Goal: Task Accomplishment & Management: Use online tool/utility

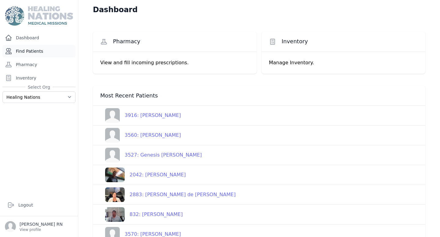
click at [33, 53] on link "Find Patients" at bounding box center [38, 51] width 73 height 12
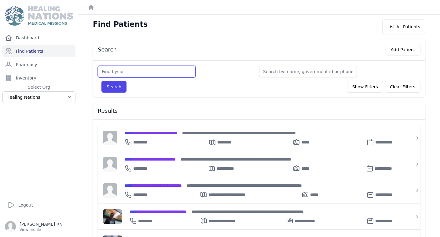
click at [155, 75] on input "text" at bounding box center [147, 72] width 98 height 12
type input "2888"
click at [101, 81] on button "Search" at bounding box center [113, 87] width 25 height 12
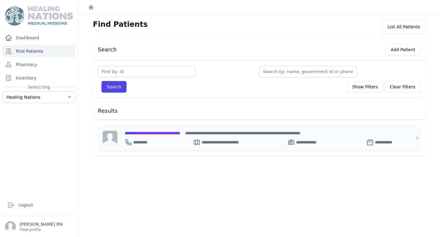
click at [172, 133] on span "**********" at bounding box center [153, 133] width 56 height 4
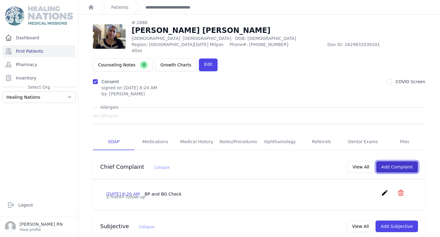
click at [392, 163] on button "Add Complaint" at bounding box center [397, 167] width 42 height 12
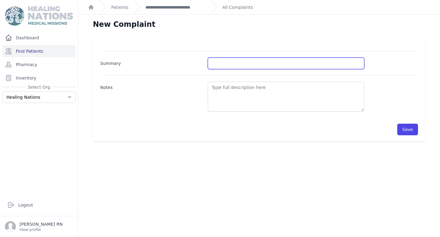
click at [281, 61] on input "Summary" at bounding box center [286, 64] width 156 height 12
type input "BP and BG Check"
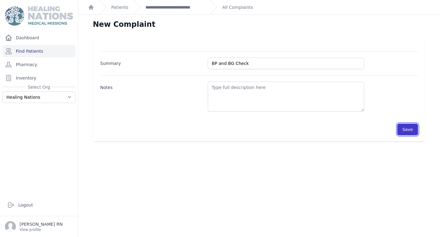
click at [413, 131] on button "Save" at bounding box center [407, 130] width 21 height 12
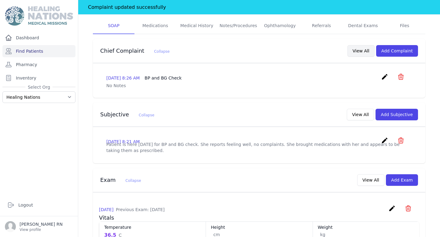
scroll to position [132, 0]
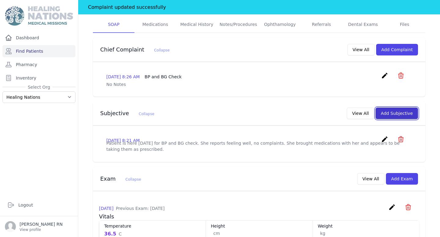
click at [399, 108] on button "Add Subjective" at bounding box center [396, 114] width 42 height 12
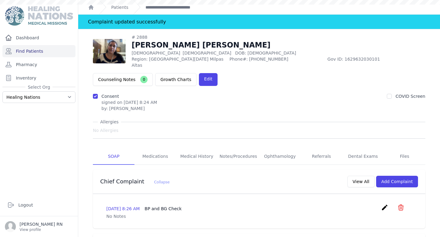
scroll to position [15, 0]
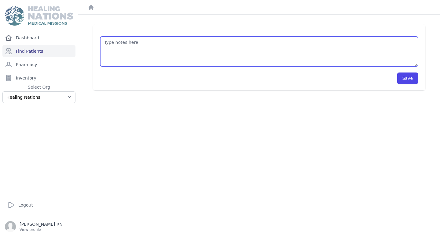
click at [183, 58] on textarea at bounding box center [258, 52] width 317 height 30
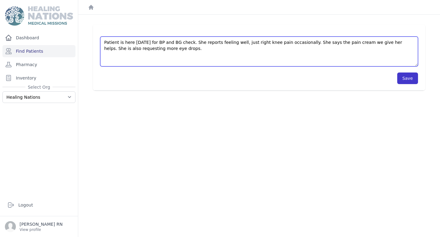
type textarea "Patient is here today for BP and BG check. She reports feeling well, just right…"
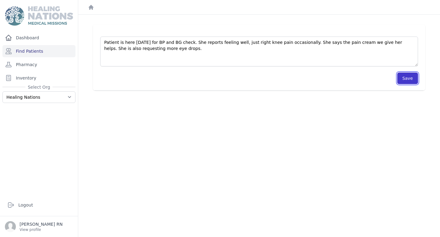
click at [408, 78] on button "Save" at bounding box center [407, 79] width 21 height 12
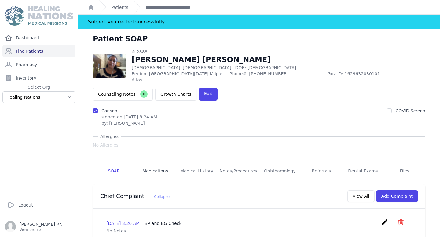
click at [144, 164] on link "Medications" at bounding box center [155, 171] width 42 height 16
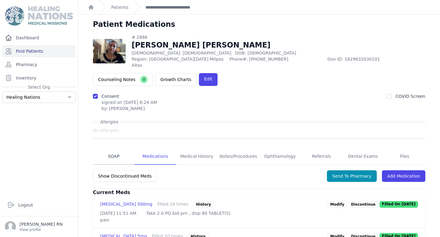
click at [121, 152] on link "SOAP" at bounding box center [114, 157] width 42 height 16
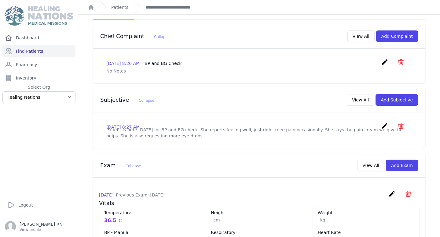
scroll to position [188, 0]
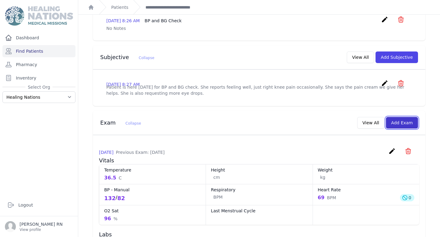
click at [409, 123] on button "Add Exam" at bounding box center [402, 123] width 32 height 12
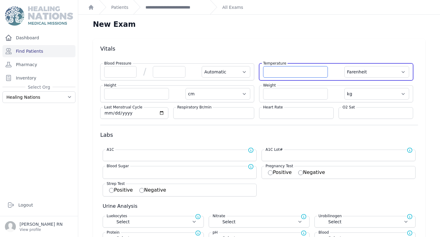
click at [307, 68] on input "number" at bounding box center [295, 72] width 65 height 12
type input "33.9"
click at [367, 71] on select "Farenheit [PERSON_NAME]" at bounding box center [376, 72] width 65 height 12
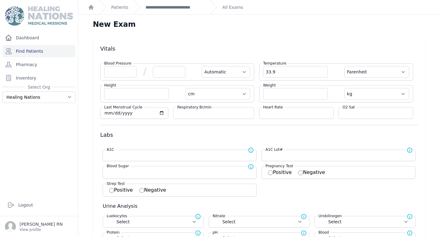
select select "Automatic"
select select "cm"
select select "kg"
select select
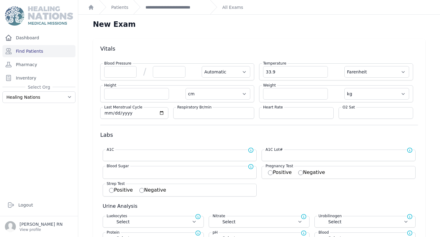
select select
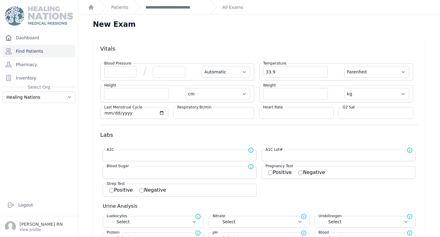
select select
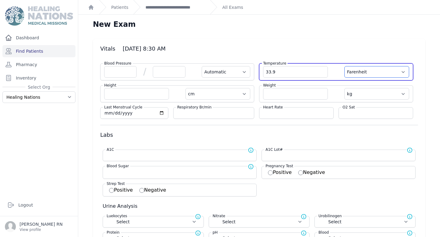
click at [367, 75] on select "Farenheit [PERSON_NAME]" at bounding box center [376, 72] width 65 height 12
select select "C"
click at [344, 66] on select "Farenheit [PERSON_NAME]" at bounding box center [376, 72] width 65 height 12
select select "Automatic"
select select "cm"
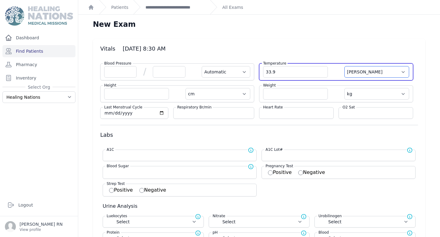
select select "kg"
select select
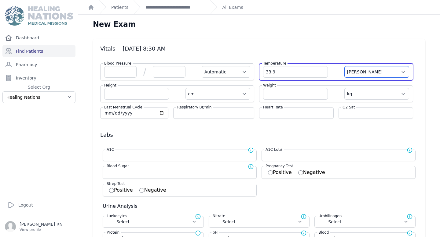
select select
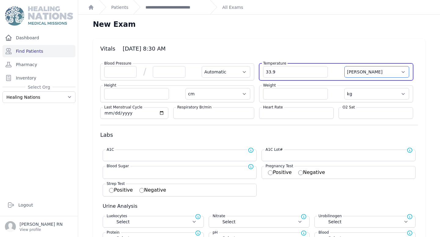
select select
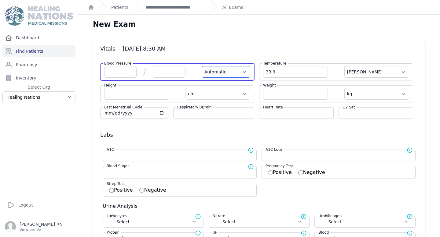
click at [220, 70] on select "Automatic Manual" at bounding box center [225, 72] width 49 height 12
select select "Manual"
click at [201, 66] on select "Automatic Manual" at bounding box center [225, 72] width 49 height 12
select select "C"
select select "cm"
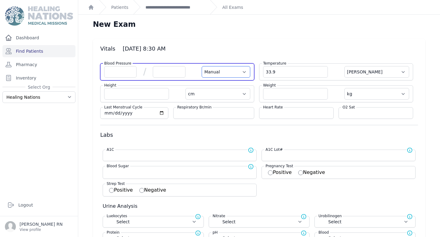
select select "kg"
select select
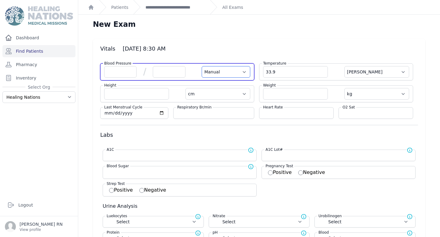
select select
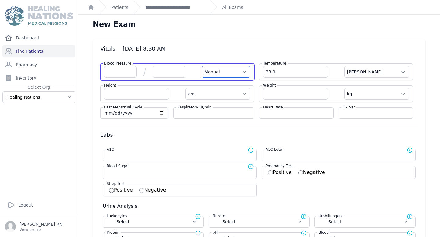
select select
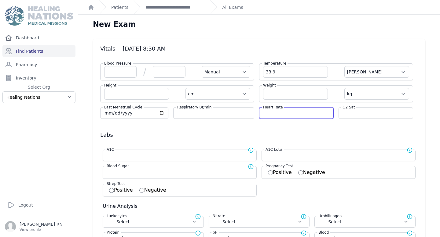
click at [298, 115] on input "number" at bounding box center [296, 113] width 67 height 6
type input "56"
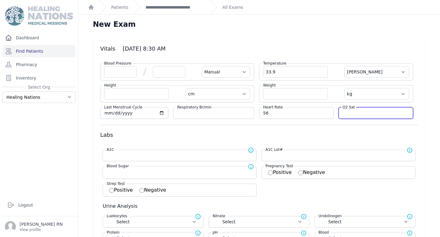
type input "9"
select select "Manual"
select select "C"
select select "cm"
select select "kg"
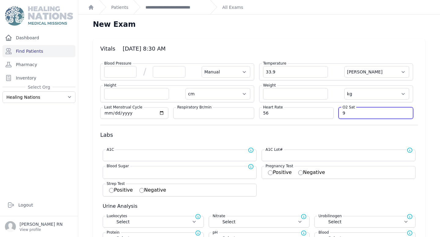
select select
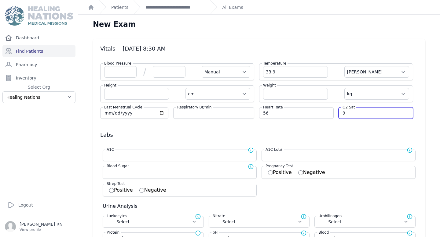
select select
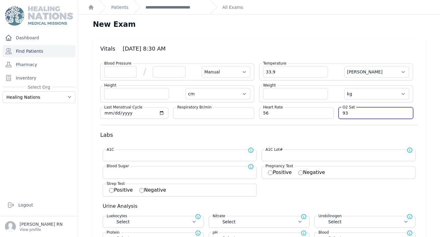
type input "93"
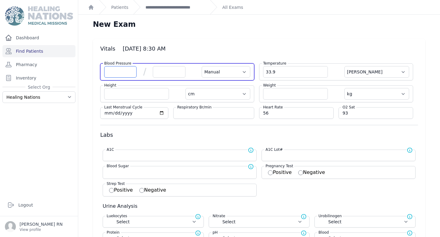
click at [122, 73] on input "number" at bounding box center [120, 72] width 32 height 12
select select "Manual"
select select "C"
select select "cm"
select select "kg"
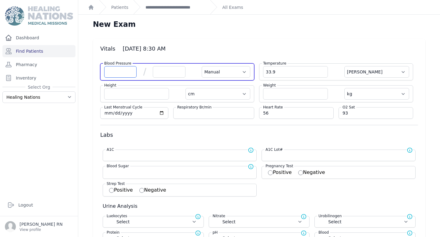
select select
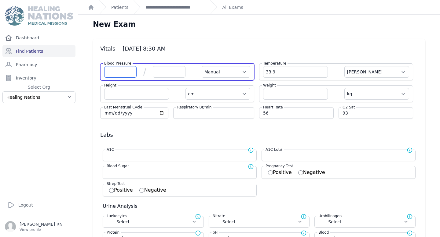
select select
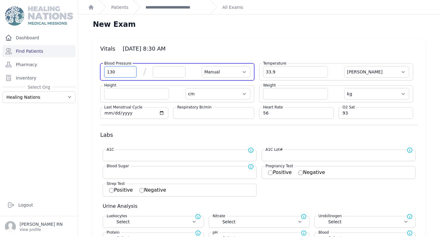
type input "130"
select select "Manual"
select select "C"
select select "cm"
select select "kg"
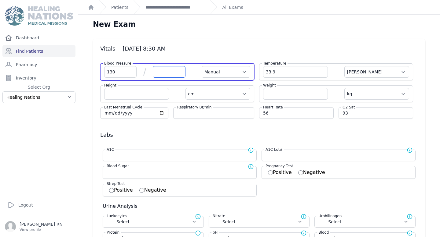
select select
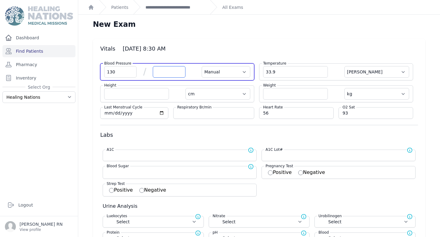
select select
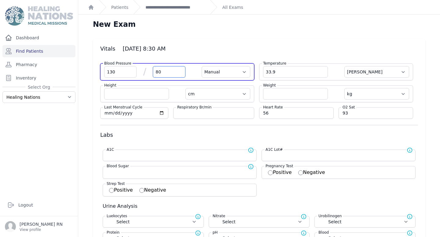
type input "80"
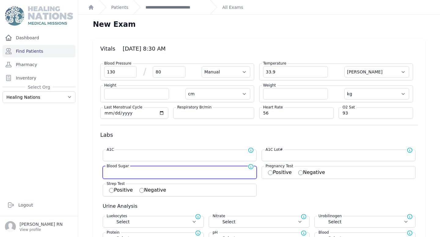
click at [124, 172] on input "number" at bounding box center [180, 172] width 146 height 6
select select "Manual"
select select "C"
select select "cm"
select select "kg"
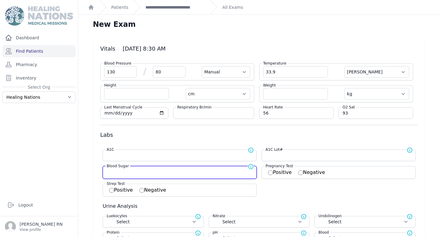
select select
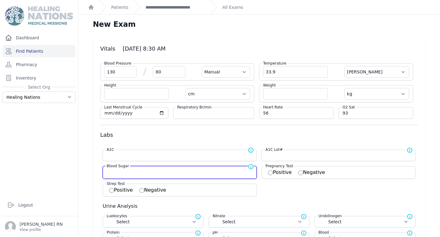
select select
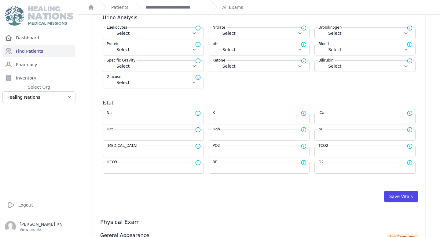
scroll to position [193, 0]
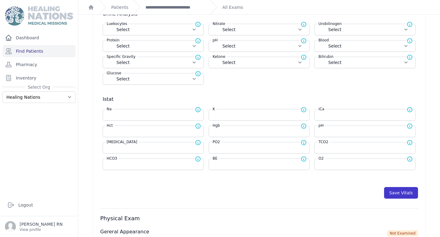
type input "151"
click at [408, 192] on button "Save Vitals" at bounding box center [401, 193] width 34 height 12
select select "C"
select select "cm"
select select "kg"
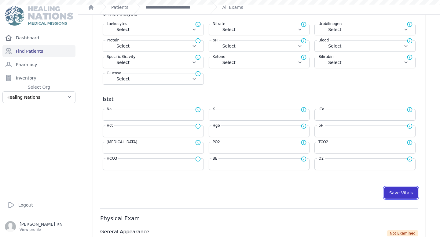
type input "151.0"
select select
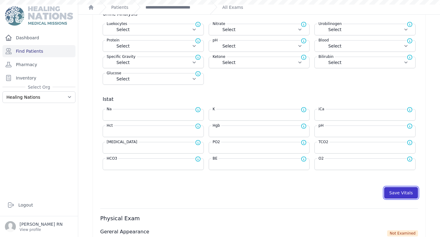
select select
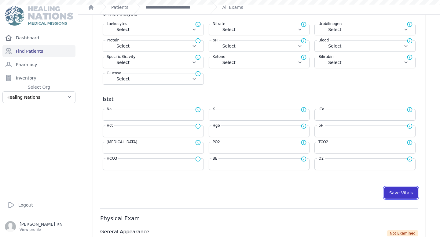
select select
click at [408, 192] on button "Save Vitals" at bounding box center [401, 193] width 34 height 12
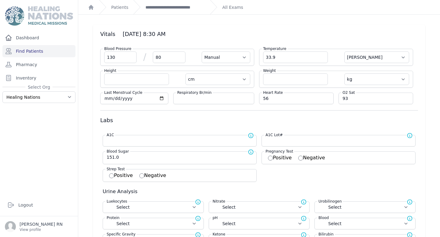
scroll to position [0, 0]
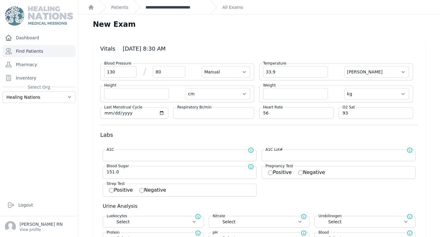
click at [160, 7] on link "**********" at bounding box center [175, 7] width 60 height 6
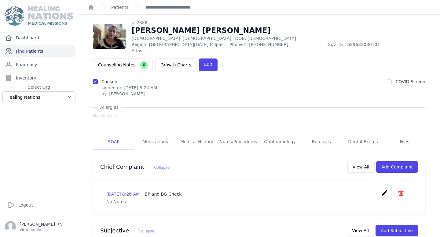
click at [46, 52] on link "Find Patients" at bounding box center [38, 51] width 73 height 12
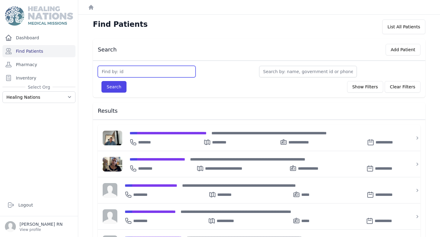
click at [143, 71] on input "text" at bounding box center [147, 72] width 98 height 12
type input "2406"
click at [101, 81] on button "Search" at bounding box center [113, 87] width 25 height 12
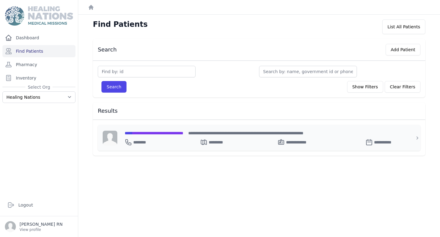
click at [172, 133] on span "**********" at bounding box center [154, 133] width 59 height 4
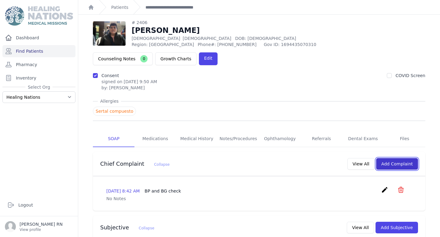
click at [407, 158] on button "Add Complaint" at bounding box center [397, 164] width 42 height 12
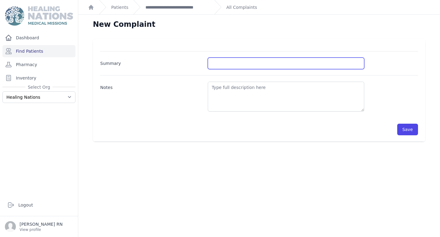
click at [230, 63] on input "Summary" at bounding box center [286, 64] width 156 height 12
type input "BP and BG Check"
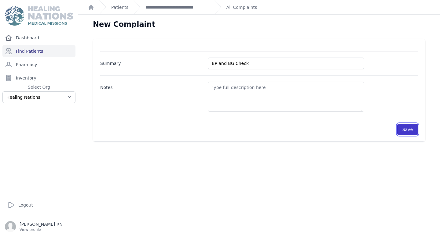
click at [409, 129] on button "Save" at bounding box center [407, 130] width 21 height 12
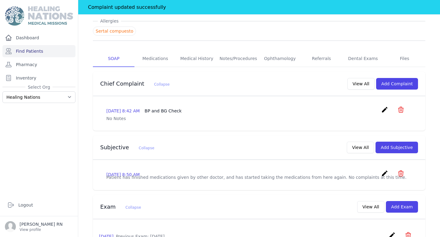
scroll to position [93, 0]
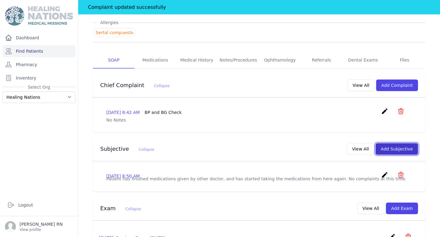
click at [402, 143] on button "Add Subjective" at bounding box center [396, 149] width 42 height 12
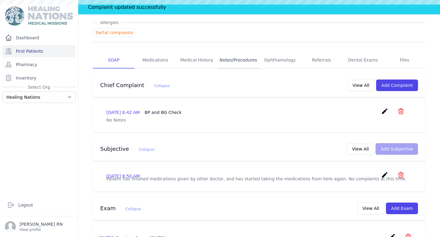
scroll to position [0, 0]
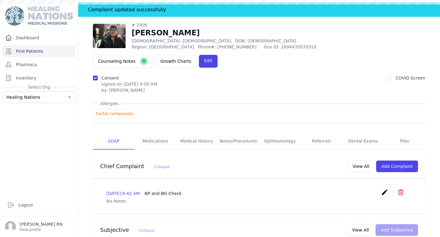
scroll to position [15, 0]
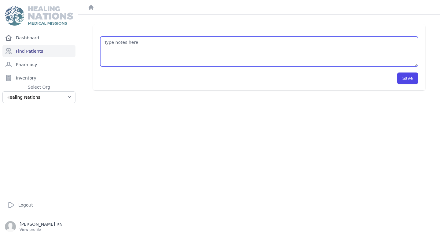
click at [162, 56] on textarea at bounding box center [258, 52] width 317 height 30
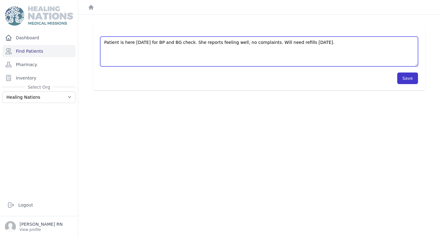
type textarea "Patient is here today for BP and BG check. She reports feeling well, no complai…"
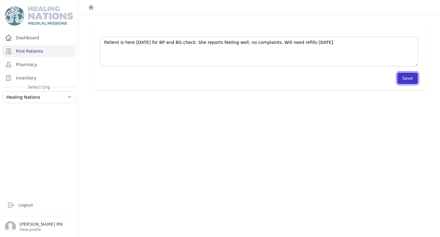
click at [411, 78] on button "Save" at bounding box center [407, 79] width 21 height 12
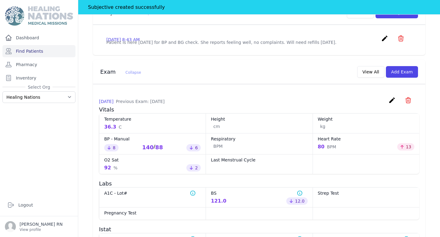
scroll to position [248, 0]
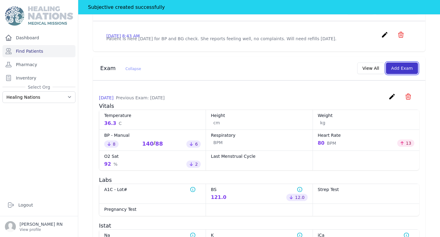
click at [405, 63] on button "Add Exam" at bounding box center [402, 69] width 32 height 12
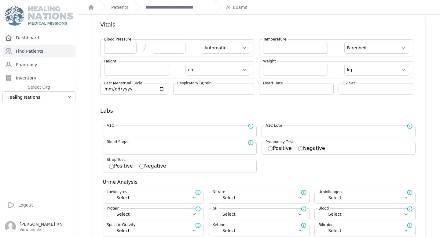
scroll to position [26, 0]
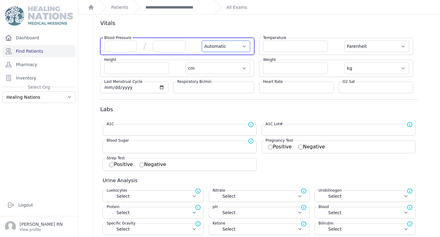
click at [221, 48] on select "Automatic Manual" at bounding box center [225, 47] width 49 height 12
select select "Manual"
click at [201, 41] on select "Automatic Manual" at bounding box center [225, 47] width 49 height 12
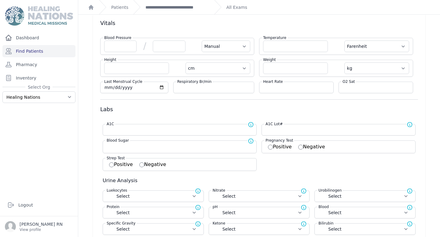
select select "F"
select select "cm"
select select "kg"
select select
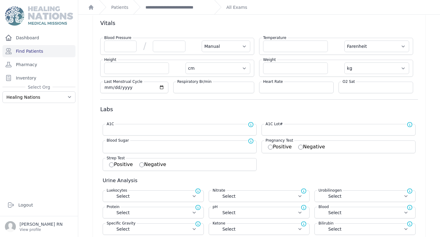
select select
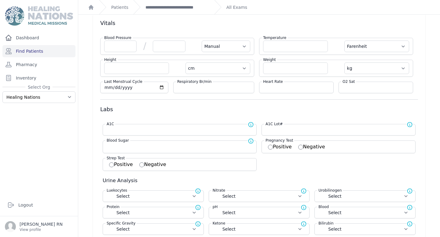
select select
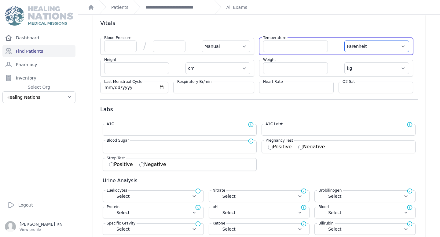
click at [378, 45] on select "Farenheit [PERSON_NAME]" at bounding box center [376, 47] width 65 height 12
select select "Manual"
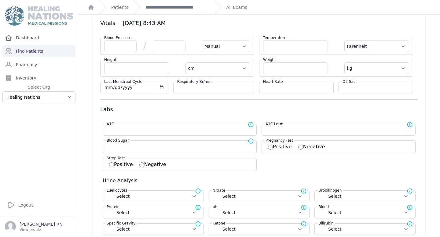
select select "C"
click at [344, 41] on select "Farenheit [PERSON_NAME]" at bounding box center [376, 47] width 65 height 12
select select "Manual"
select select "cm"
select select "kg"
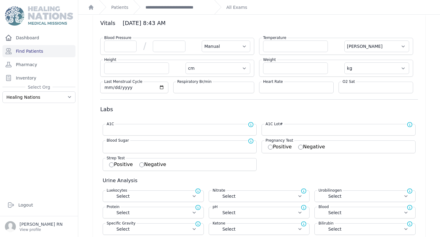
select select
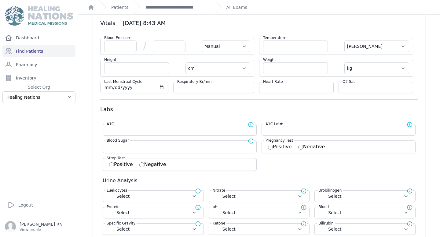
select select
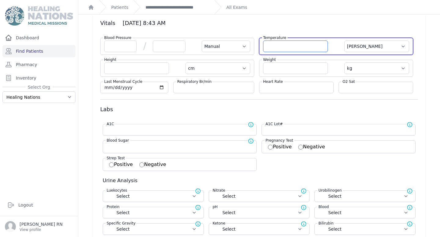
click at [269, 46] on input "number" at bounding box center [295, 47] width 65 height 12
type input "33.4"
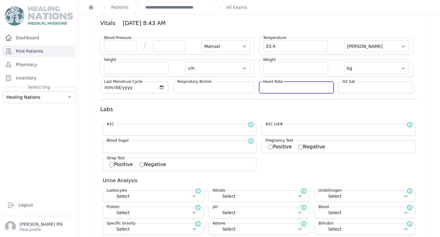
click at [280, 87] on input "number" at bounding box center [296, 88] width 67 height 6
select select "Manual"
select select "C"
select select "cm"
select select "kg"
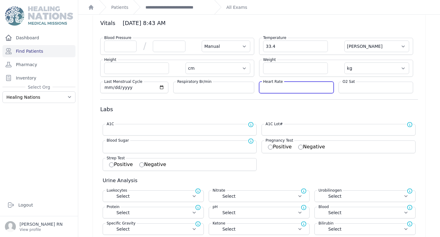
select select
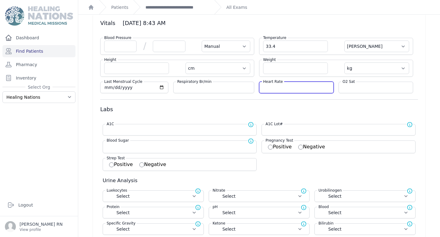
select select
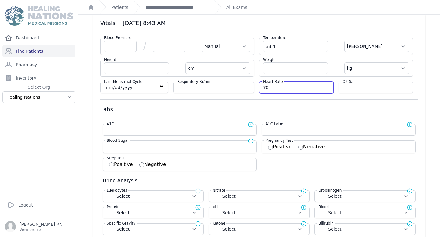
type input "70"
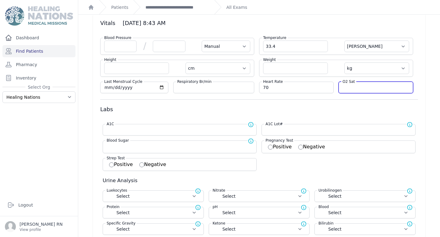
select select "Manual"
select select "C"
select select "cm"
select select "kg"
select select
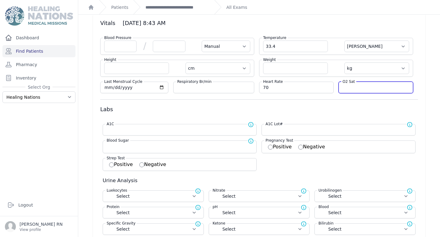
select select
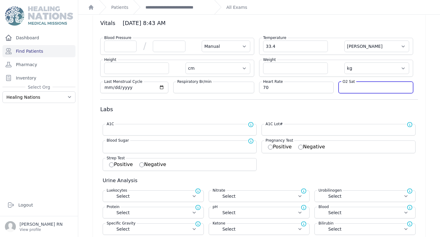
select select
type input "94"
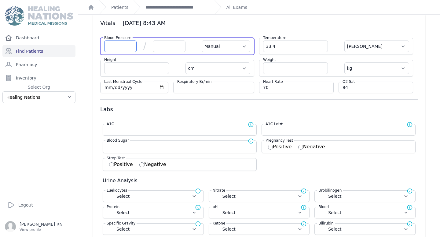
click at [129, 45] on input "number" at bounding box center [120, 47] width 32 height 12
type input "11"
select select "Manual"
select select "C"
select select "cm"
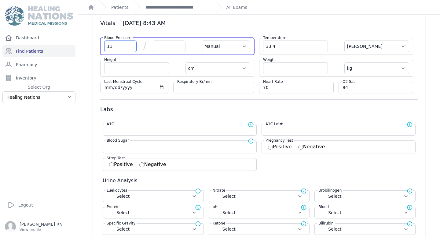
select select "kg"
select select
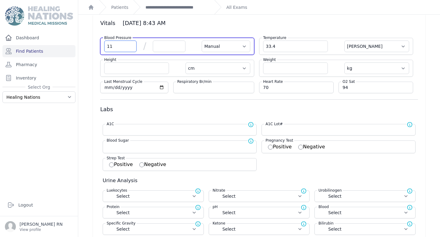
select select
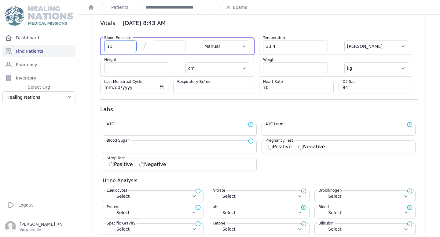
select select
type input "118"
select select "Manual"
select select "C"
select select "cm"
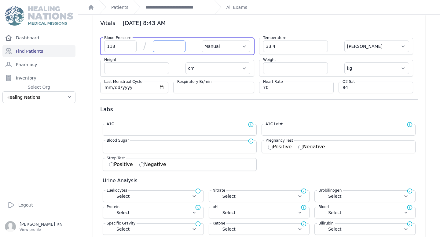
select select "kg"
select select
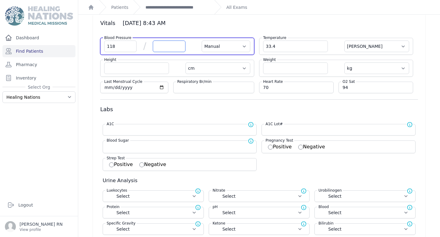
select select
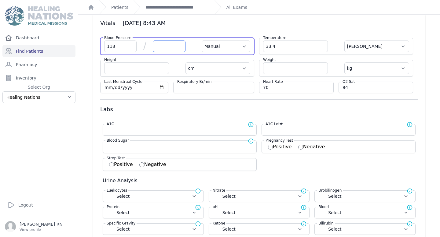
select select
type input "82"
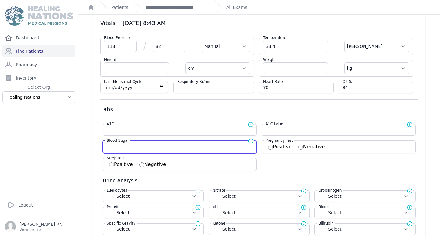
click at [127, 146] on input "number" at bounding box center [180, 146] width 146 height 6
select select "Manual"
select select "C"
select select "cm"
select select "kg"
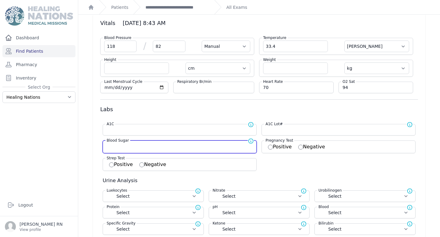
select select
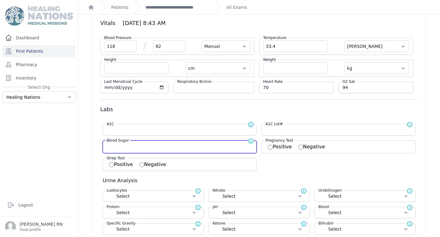
select select
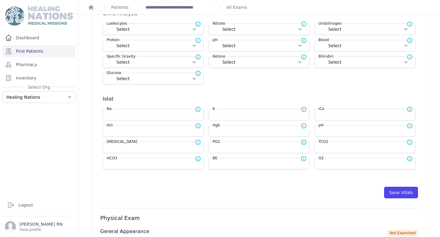
scroll to position [194, 0]
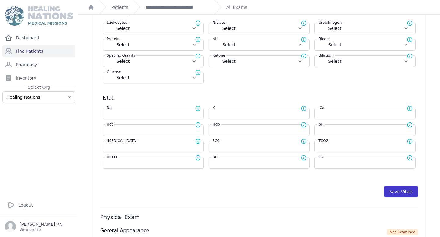
type input "125"
click at [409, 191] on button "Save Vitals" at bounding box center [401, 192] width 34 height 12
select select "Manual"
select select "cm"
select select "kg"
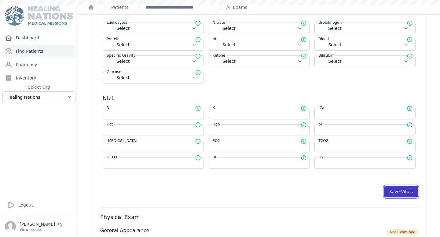
type input "125.0"
select select
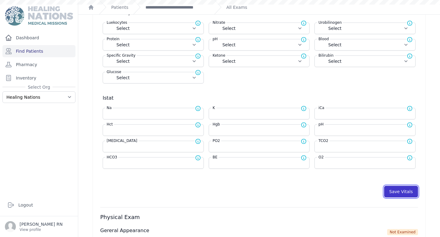
select select
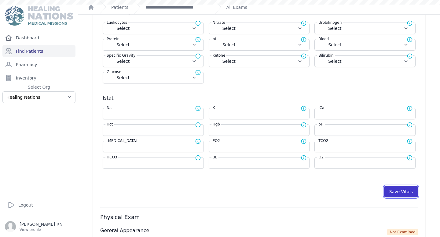
select select
click at [409, 191] on button "Save Vitals" at bounding box center [401, 192] width 34 height 12
click at [171, 10] on div "**********" at bounding box center [171, 7] width 76 height 14
click at [169, 7] on link "**********" at bounding box center [177, 7] width 64 height 6
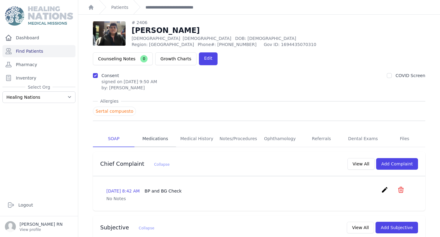
click at [154, 131] on link "Medications" at bounding box center [155, 139] width 42 height 16
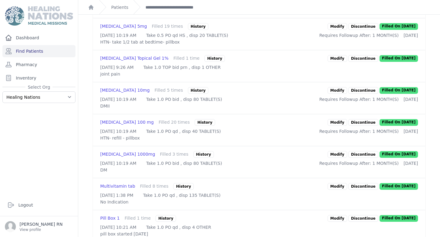
scroll to position [208, 0]
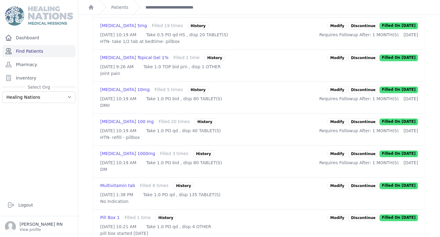
click at [40, 49] on link "Find Patients" at bounding box center [38, 51] width 73 height 12
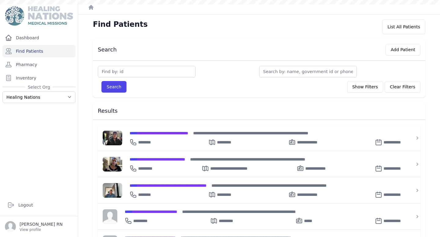
click at [128, 73] on input "text" at bounding box center [147, 72] width 98 height 12
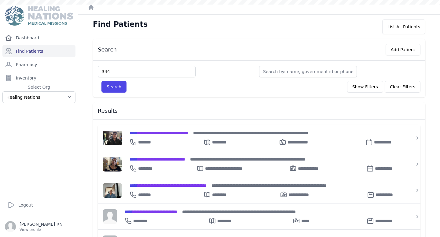
type input "344"
click at [101, 81] on button "Search" at bounding box center [113, 87] width 25 height 12
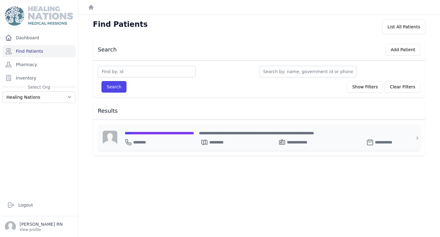
click at [158, 133] on span "**********" at bounding box center [159, 133] width 69 height 4
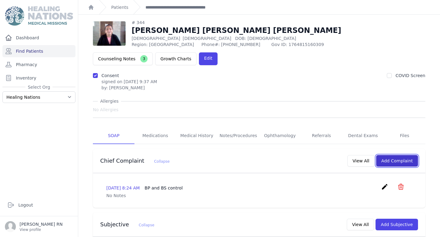
click at [389, 155] on button "Add Complaint" at bounding box center [397, 161] width 42 height 12
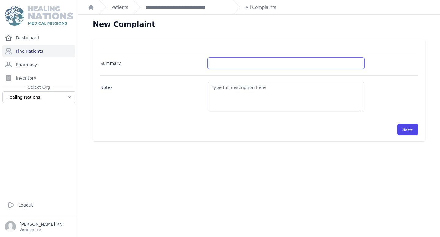
click at [225, 63] on input "Summary" at bounding box center [286, 64] width 156 height 12
type input "BP and BG Check"
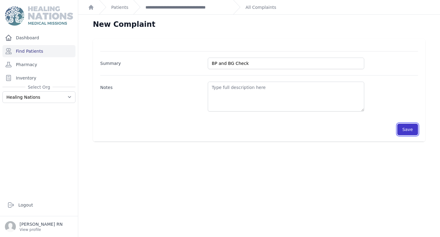
click at [399, 125] on button "Save" at bounding box center [407, 130] width 21 height 12
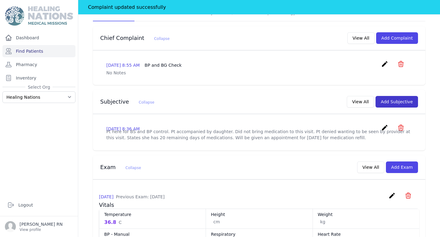
scroll to position [129, 0]
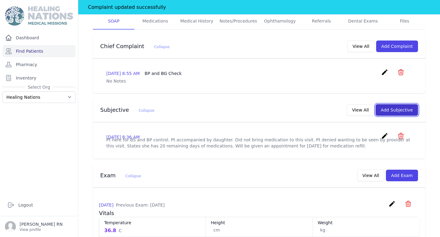
click at [389, 104] on button "Add Subjective" at bounding box center [396, 110] width 42 height 12
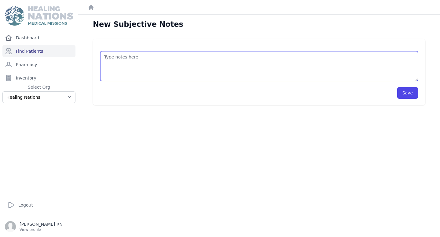
click at [154, 59] on textarea at bounding box center [258, 66] width 317 height 30
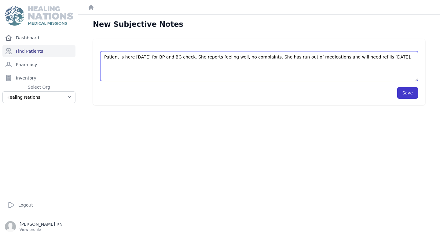
type textarea "Patient is here today for BP and BG check. She reports feeling well, no complai…"
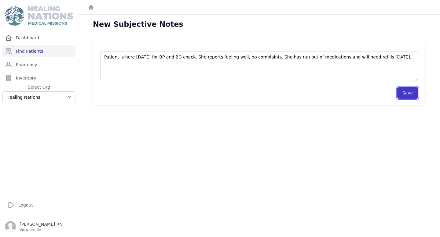
click at [411, 91] on button "Save" at bounding box center [407, 93] width 21 height 12
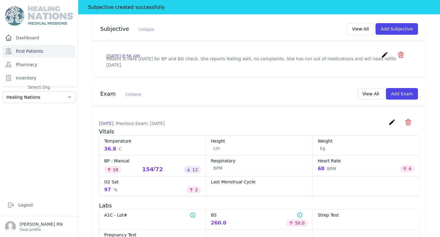
scroll to position [226, 0]
click at [403, 88] on button "Add Exam" at bounding box center [402, 94] width 32 height 12
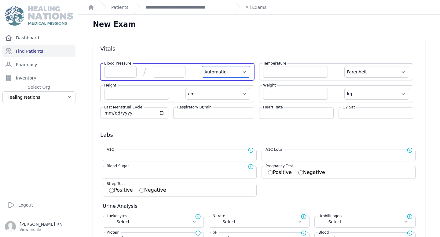
click at [237, 74] on select "Automatic Manual" at bounding box center [225, 72] width 49 height 12
select select "Manual"
click at [201, 66] on select "Automatic Manual" at bounding box center [225, 72] width 49 height 12
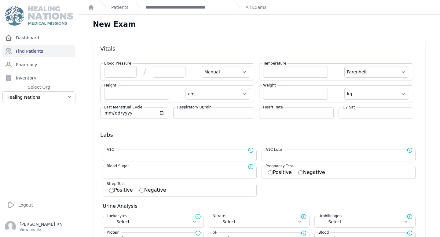
select select "F"
select select "cm"
select select "kg"
select select
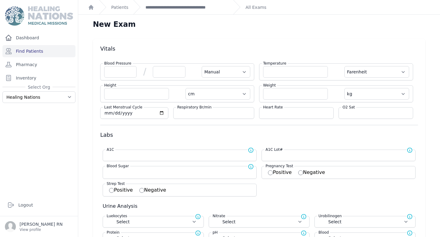
select select
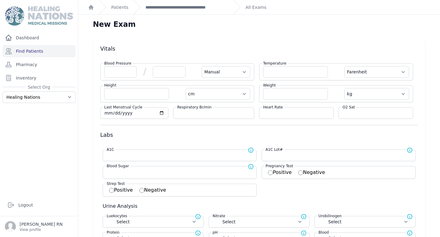
select select
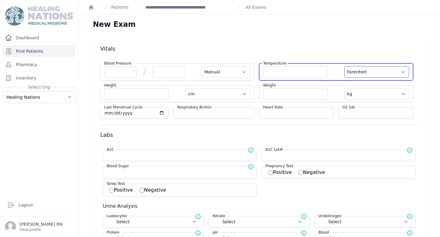
click at [357, 68] on select "Farenheit [PERSON_NAME]" at bounding box center [376, 72] width 65 height 12
select select "Manual"
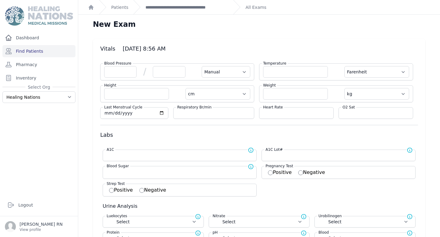
select select "C"
click at [344, 66] on select "Farenheit [PERSON_NAME]" at bounding box center [376, 72] width 65 height 12
select select "Manual"
select select "cm"
select select "kg"
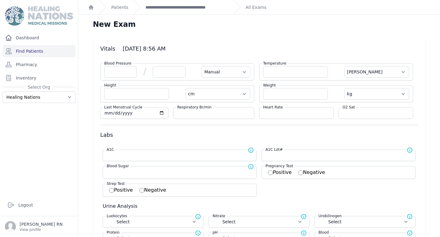
select select
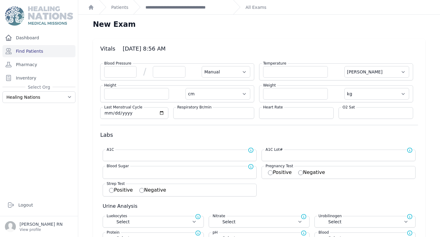
select select
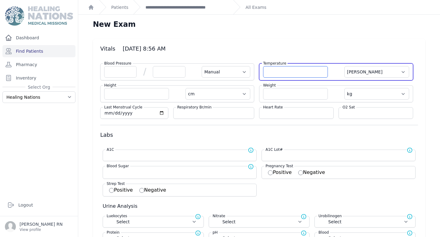
click at [324, 72] on input "number" at bounding box center [295, 72] width 65 height 12
type input "34.0"
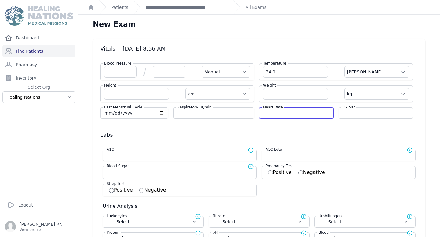
click at [309, 114] on input "number" at bounding box center [296, 113] width 67 height 6
select select "Manual"
select select "C"
select select "cm"
select select "kg"
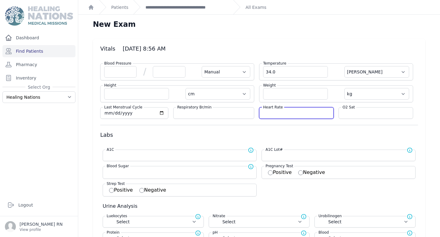
select select
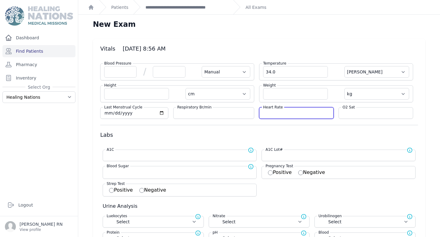
select select
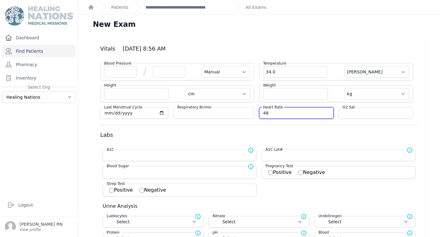
type input "48"
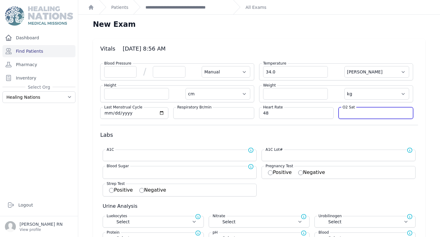
select select "Manual"
select select "C"
select select "cm"
select select "kg"
select select
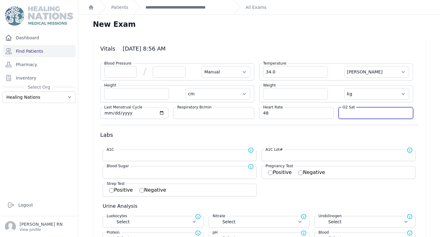
select select
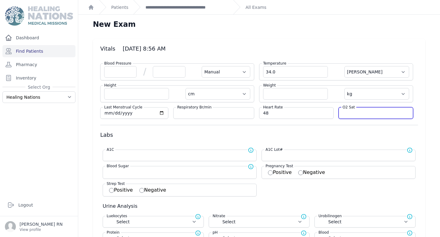
select select
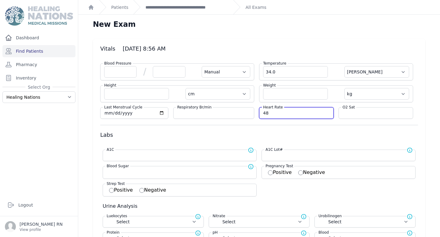
click at [302, 113] on input "48" at bounding box center [296, 113] width 67 height 6
type input "4"
type input "6"
type input "64"
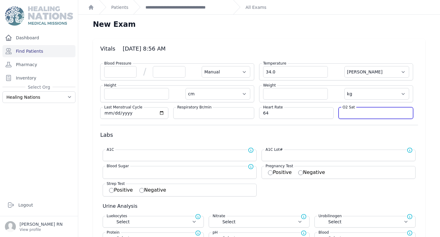
select select "Manual"
select select "C"
select select "cm"
select select "kg"
select select
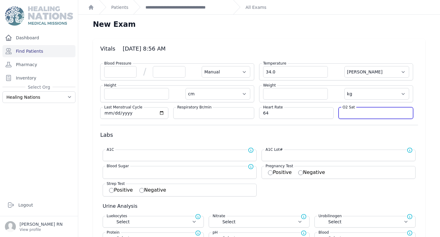
select select
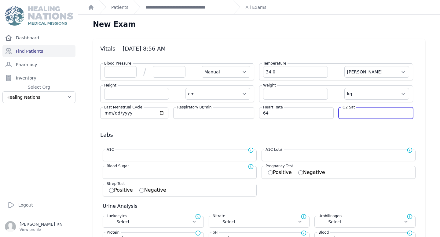
select select
type input "95"
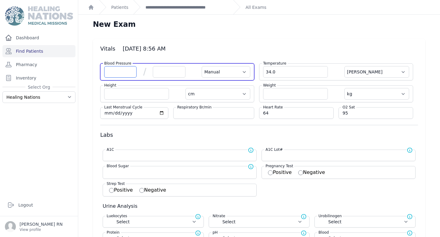
click at [129, 67] on input "number" at bounding box center [120, 72] width 32 height 12
select select "Manual"
select select "C"
select select "cm"
select select "kg"
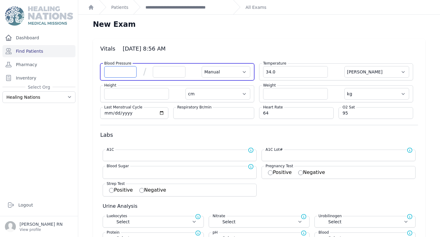
select select
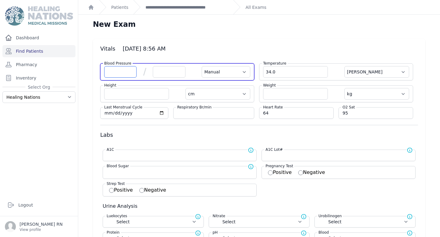
select select
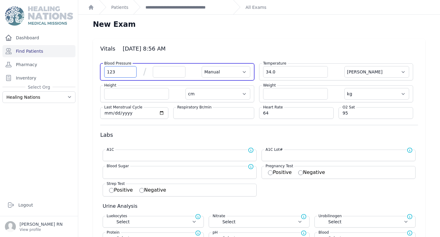
type input "123"
select select "Manual"
select select "C"
select select "cm"
select select "kg"
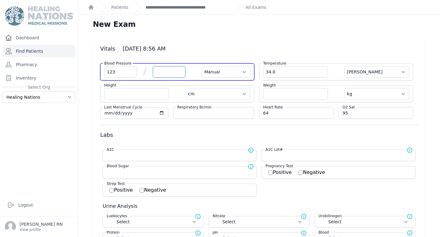
select select
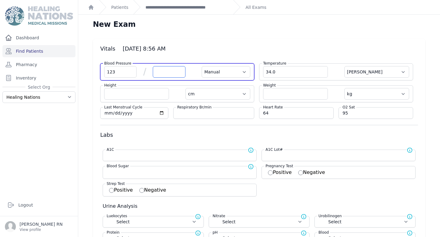
select select
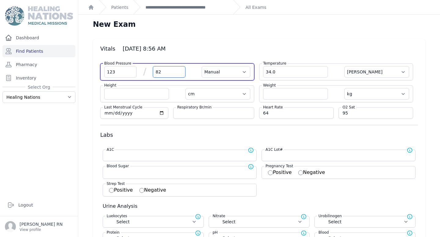
type input "82"
click at [119, 70] on input "123" at bounding box center [120, 72] width 32 height 12
select select "Manual"
select select "C"
select select "cm"
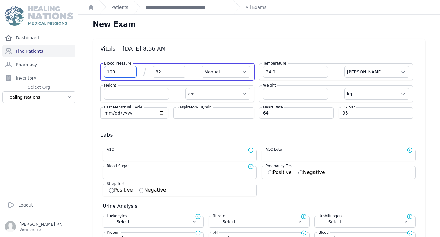
select select "kg"
select select
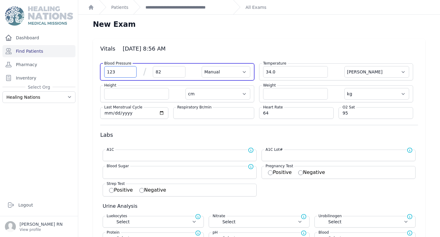
select select
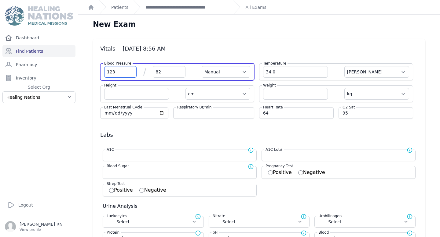
select select
type input "124"
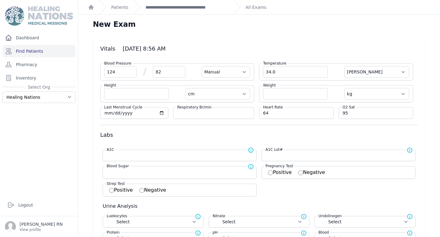
select select "Manual"
select select "C"
select select "cm"
select select "kg"
select select
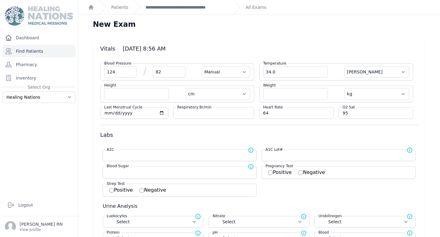
select select
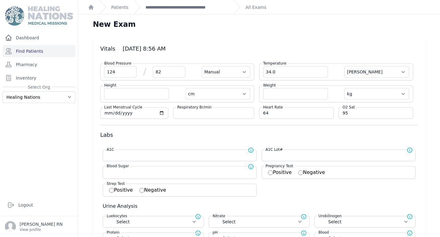
select select
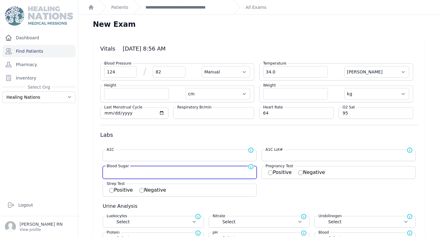
click at [147, 175] on input "number" at bounding box center [180, 172] width 146 height 6
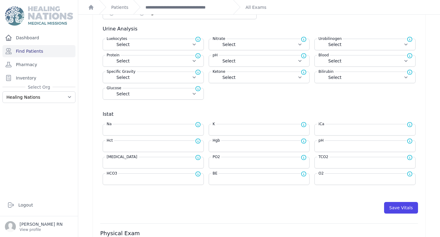
scroll to position [180, 0]
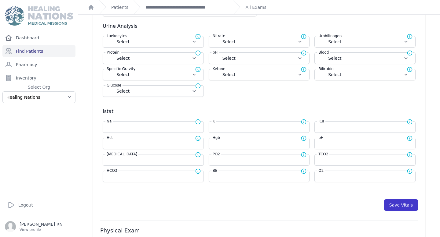
type input "280"
select select "Manual"
select select "C"
select select "cm"
select select "kg"
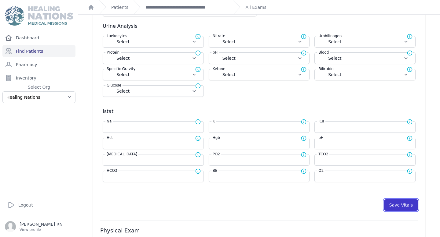
type input "280.0"
select select
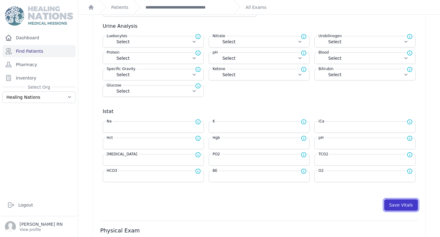
select select
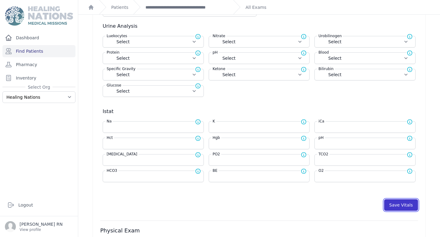
select select
click at [401, 208] on button "Save Vitals" at bounding box center [401, 206] width 34 height 12
click at [410, 206] on button "Save Vitals" at bounding box center [401, 206] width 34 height 12
click at [208, 5] on link "**********" at bounding box center [186, 7] width 83 height 6
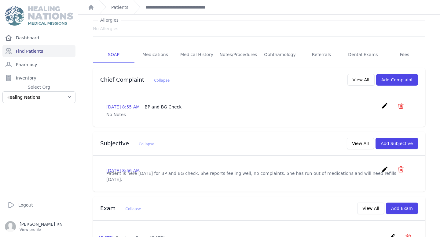
scroll to position [81, 0]
click at [385, 166] on icon "create" at bounding box center [384, 169] width 7 height 7
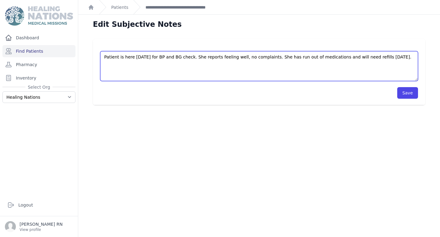
click at [267, 56] on textarea "Patient is here today for BP and BG check. She reports feeling well, no complai…" at bounding box center [258, 66] width 317 height 30
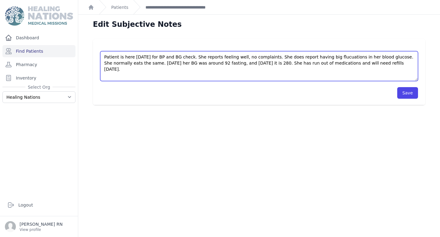
click at [326, 56] on textarea "Patient is here today for BP and BG check. She reports feeling well, no complai…" at bounding box center [258, 66] width 317 height 30
type textarea "Patient is here today for BP and BG check. She reports feeling well, no complai…"
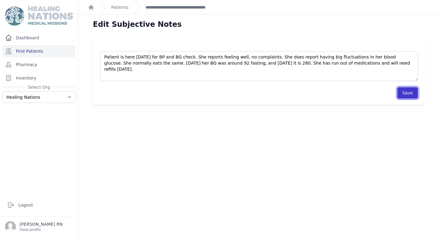
click at [412, 93] on button "Save" at bounding box center [407, 93] width 21 height 12
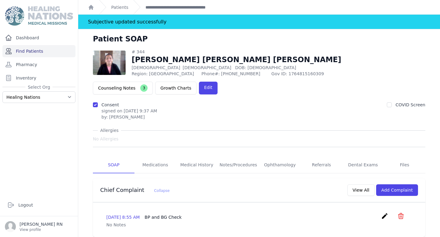
click at [42, 50] on link "Find Patients" at bounding box center [38, 51] width 73 height 12
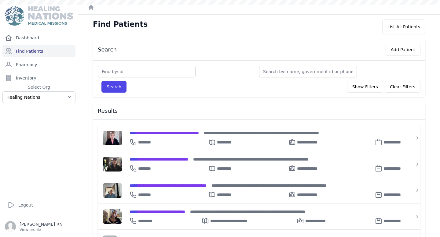
click at [129, 74] on input "text" at bounding box center [147, 72] width 98 height 12
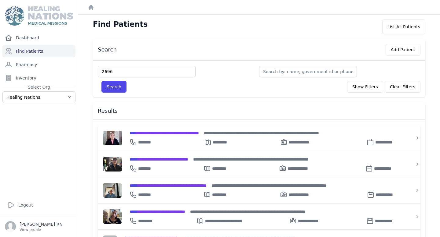
type input "2696"
click at [101, 81] on button "Search" at bounding box center [113, 87] width 25 height 12
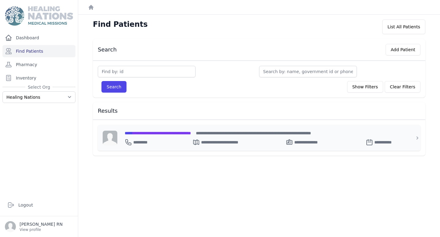
click at [168, 136] on div "**********" at bounding box center [263, 133] width 276 height 6
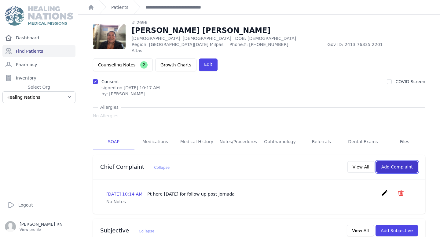
click at [407, 163] on button "Add Complaint" at bounding box center [397, 167] width 42 height 12
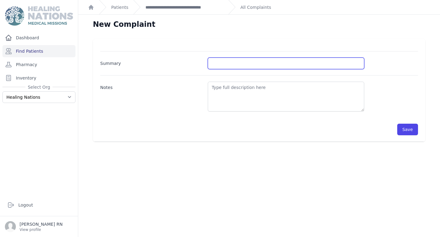
click at [243, 67] on input "Summary" at bounding box center [286, 64] width 156 height 12
type input "BP Check"
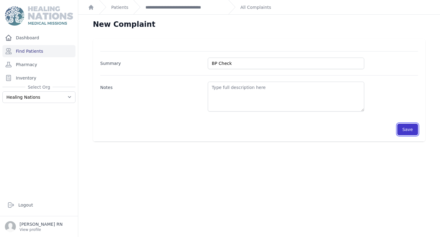
click at [413, 131] on button "Save" at bounding box center [407, 130] width 21 height 12
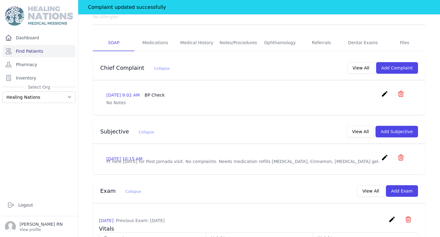
scroll to position [114, 0]
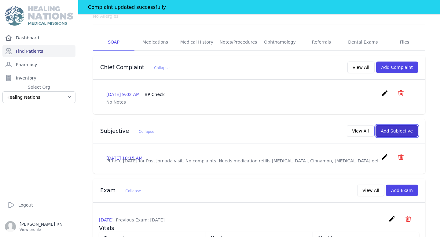
click at [396, 126] on button "Add Subjective" at bounding box center [396, 131] width 42 height 12
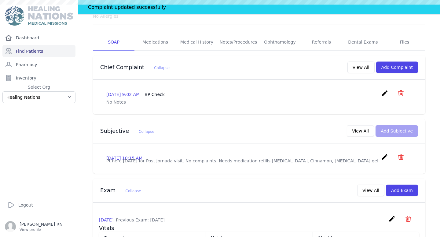
scroll to position [0, 0]
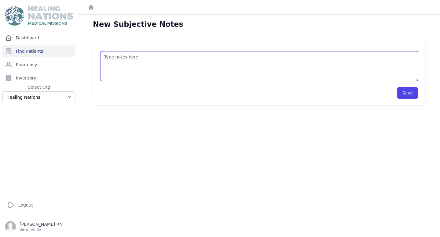
click at [134, 74] on textarea at bounding box center [258, 66] width 317 height 30
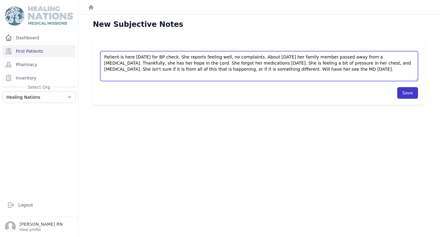
type textarea "Patient is here [DATE] for BP check. She reports feeling well, no complaints. A…"
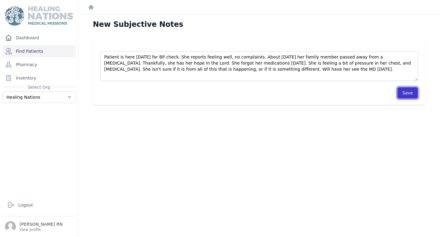
click at [404, 94] on button "Save" at bounding box center [407, 93] width 21 height 12
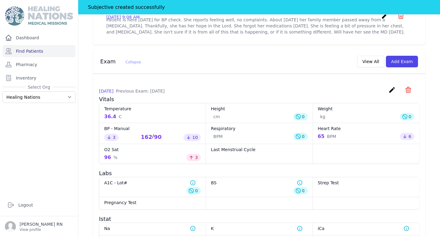
scroll to position [272, 0]
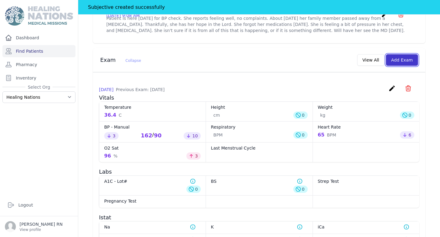
click at [400, 60] on button "Add Exam" at bounding box center [402, 60] width 32 height 12
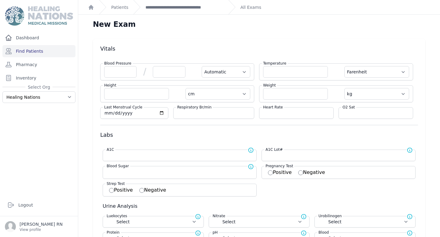
scroll to position [4, 0]
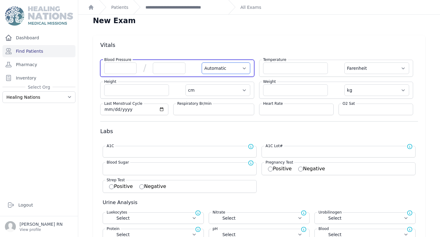
click at [230, 69] on select "Automatic Manual" at bounding box center [225, 69] width 49 height 12
select select "Manual"
click at [201, 63] on select "Automatic Manual" at bounding box center [225, 69] width 49 height 12
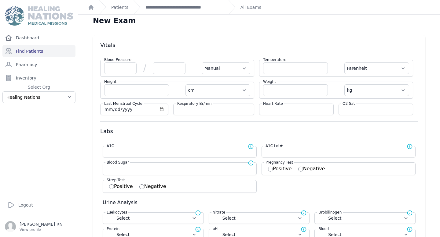
select select "F"
select select "cm"
select select "kg"
select select
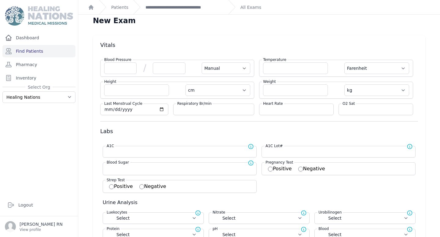
select select
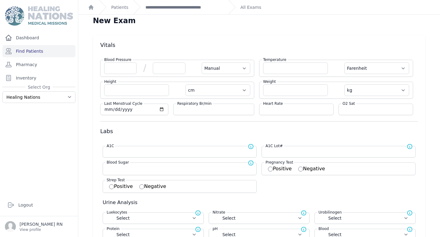
select select
select select "Manual"
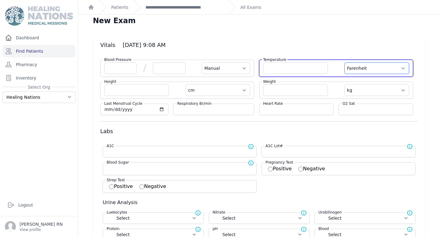
click at [383, 65] on select "Farenheit [PERSON_NAME]" at bounding box center [376, 69] width 65 height 12
select select "C"
click at [344, 63] on select "Farenheit [PERSON_NAME]" at bounding box center [376, 69] width 65 height 12
select select "Manual"
select select "cm"
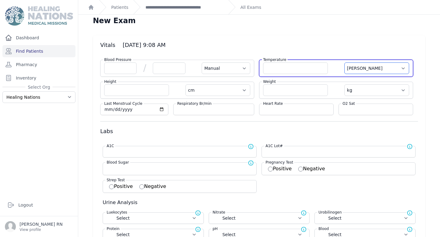
select select "kg"
select select
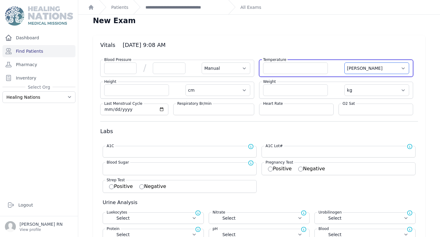
select select
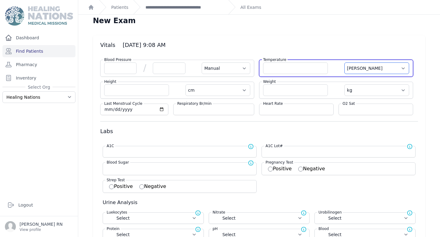
select select
click at [312, 67] on input "number" at bounding box center [295, 69] width 65 height 12
type input "34.2"
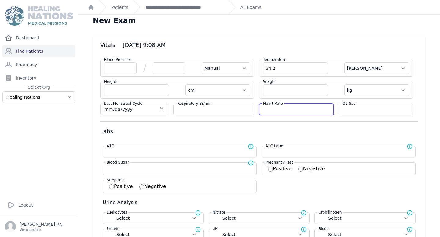
click at [299, 110] on input "number" at bounding box center [296, 110] width 67 height 6
select select "Manual"
select select "C"
select select "cm"
select select "kg"
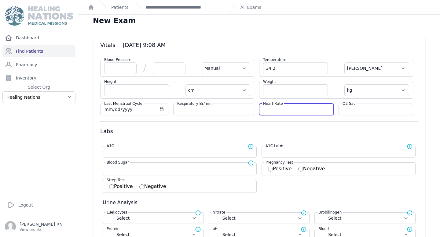
select select
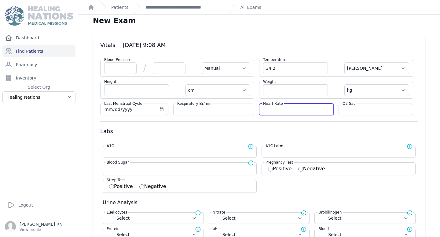
select select
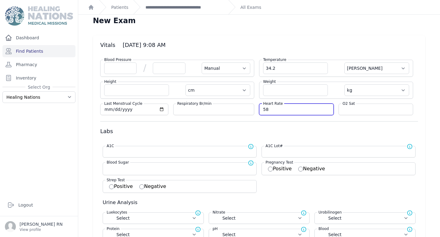
type input "58"
select select "Manual"
select select "C"
select select "cm"
select select "kg"
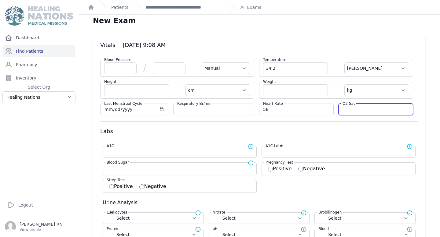
select select
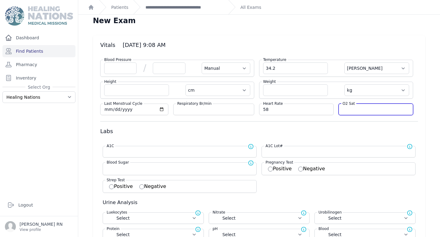
select select
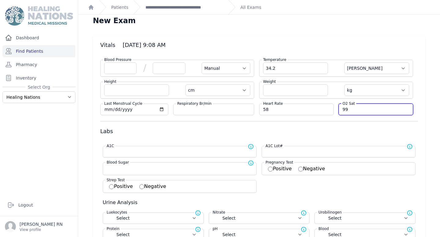
type input "99"
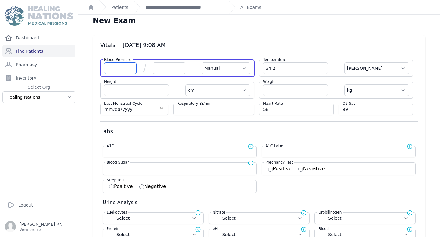
click at [131, 75] on div "Blood Pressure / Automatic Manual" at bounding box center [177, 68] width 154 height 17
select select "Manual"
select select "C"
select select "cm"
select select "kg"
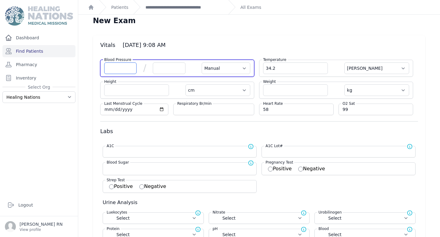
select select
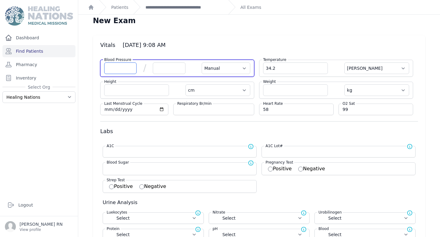
select select
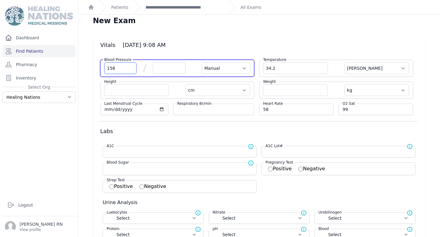
type input "158"
select select "Manual"
select select "C"
select select "cm"
select select "kg"
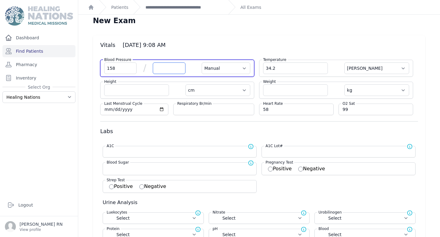
select select
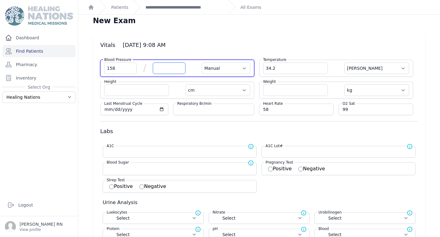
select select
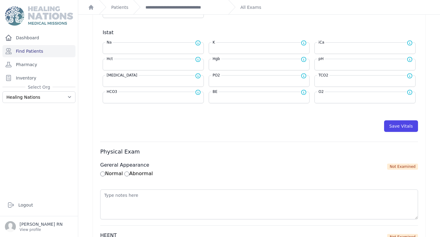
scroll to position [267, 0]
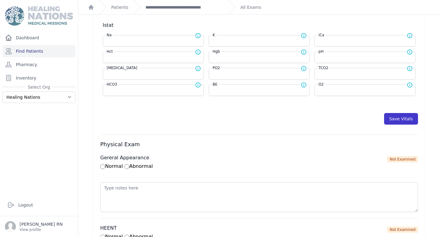
type input "80"
click at [397, 118] on button "Save Vitals" at bounding box center [401, 119] width 34 height 12
select select "Manual"
select select "cm"
select select "kg"
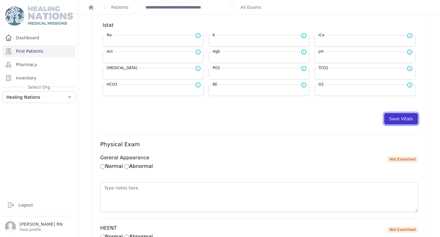
select select
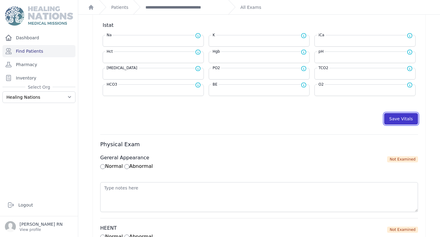
select select
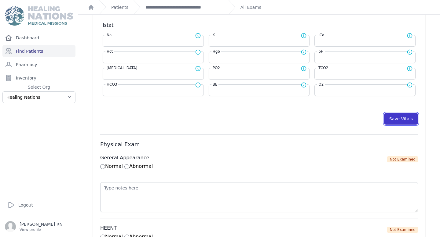
click at [404, 118] on button "Save Vitals" at bounding box center [401, 119] width 34 height 12
click at [194, 8] on link "**********" at bounding box center [184, 7] width 78 height 6
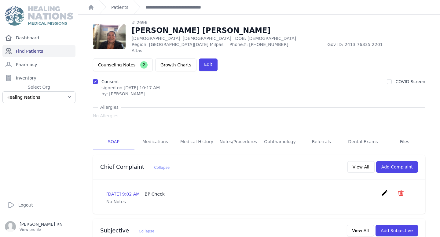
click at [48, 49] on link "Find Patients" at bounding box center [38, 51] width 73 height 12
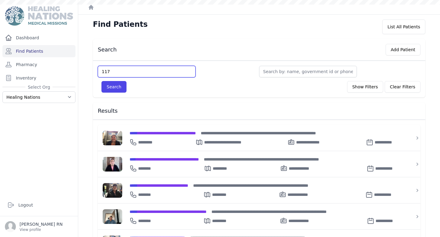
type input "1171"
click at [101, 81] on button "Search" at bounding box center [113, 87] width 25 height 12
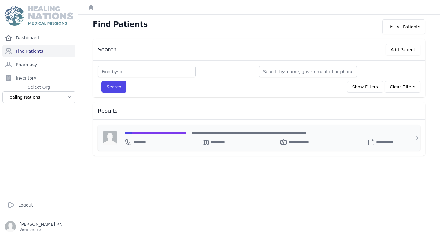
click at [153, 132] on span "**********" at bounding box center [156, 133] width 62 height 4
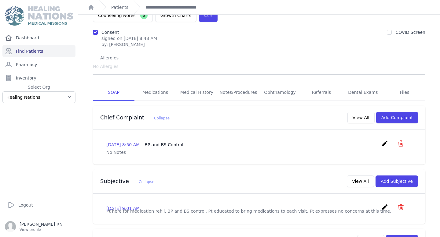
scroll to position [45, 0]
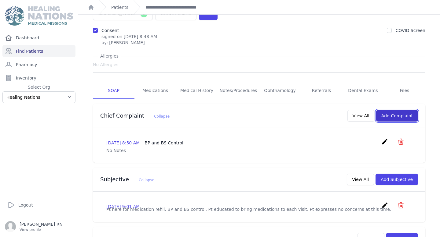
click at [394, 110] on button "Add Complaint" at bounding box center [397, 116] width 42 height 12
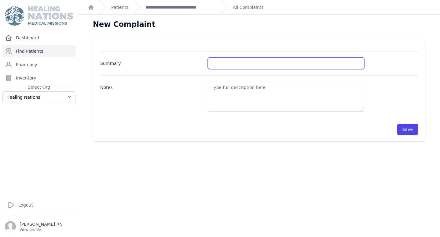
click at [226, 68] on input "Summary" at bounding box center [286, 64] width 156 height 12
type input "BP and BG Check"
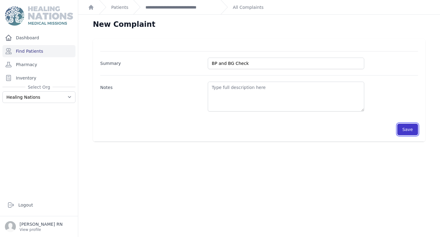
click at [414, 132] on button "Save" at bounding box center [407, 130] width 21 height 12
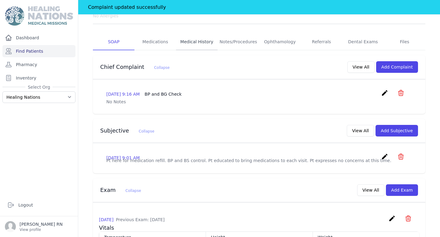
scroll to position [139, 0]
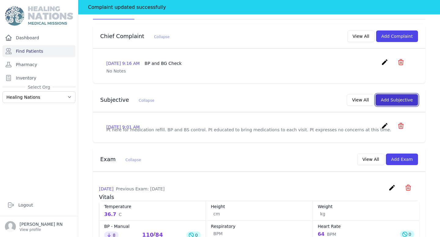
click at [387, 94] on button "Add Subjective" at bounding box center [396, 100] width 42 height 12
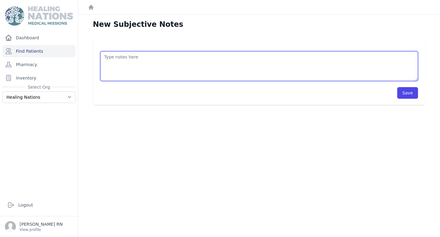
click at [225, 76] on textarea at bounding box center [258, 66] width 317 height 30
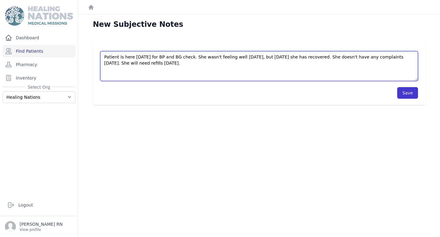
type textarea "Patient is here [DATE] for BP and BG check. She wasn't feeling well [DATE], but…"
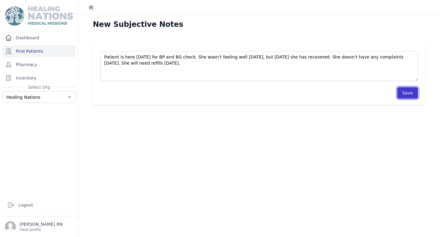
click at [404, 97] on button "Save" at bounding box center [407, 93] width 21 height 12
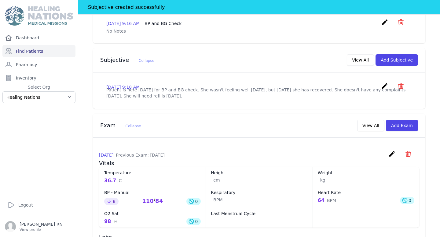
scroll to position [199, 0]
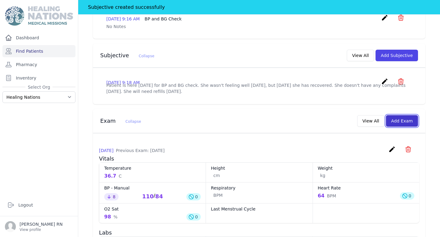
click at [407, 115] on button "Add Exam" at bounding box center [402, 121] width 32 height 12
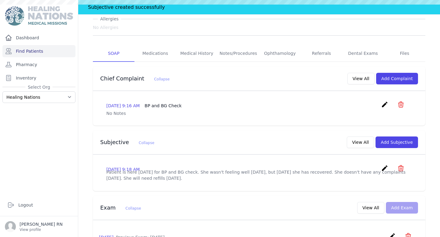
scroll to position [112, 0]
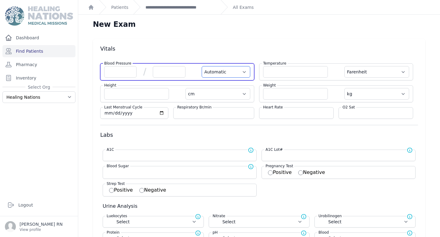
click at [230, 74] on select "Automatic Manual" at bounding box center [225, 72] width 49 height 12
select select "Manual"
click at [201, 66] on select "Automatic Manual" at bounding box center [225, 72] width 49 height 12
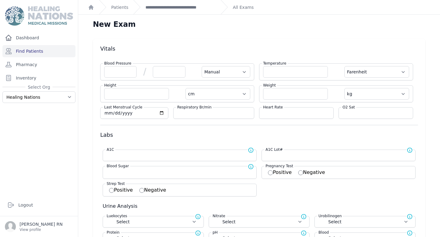
select select "F"
select select "cm"
select select "kg"
select select
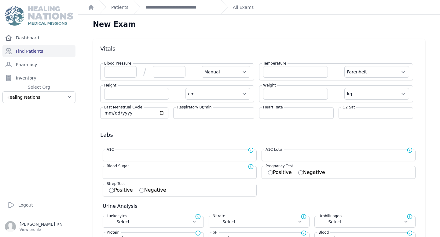
select select
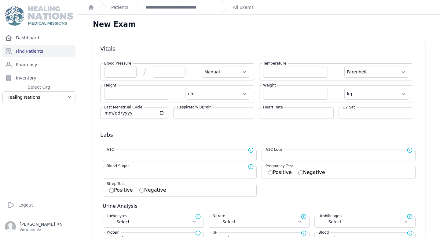
select select
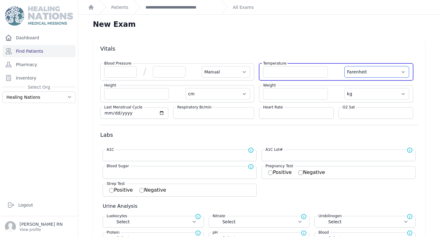
click at [371, 72] on select "Farenheit [PERSON_NAME]" at bounding box center [376, 72] width 65 height 12
select select "Manual"
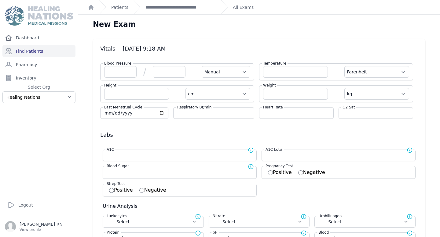
select select "C"
click at [344, 66] on select "Farenheit [PERSON_NAME]" at bounding box center [376, 72] width 65 height 12
select select "Manual"
select select "cm"
select select "kg"
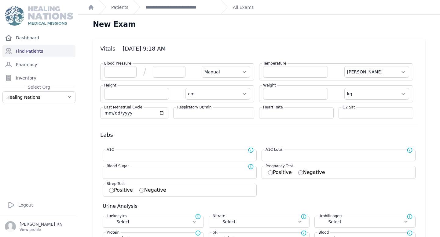
select select
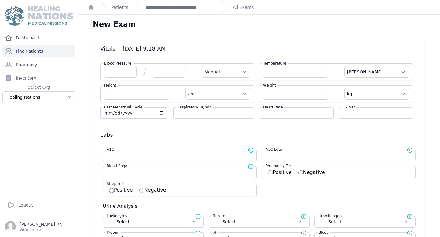
select select
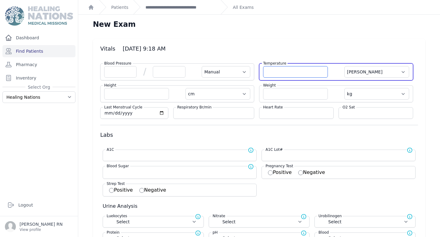
click at [286, 70] on input "number" at bounding box center [295, 72] width 65 height 12
type input "34.4"
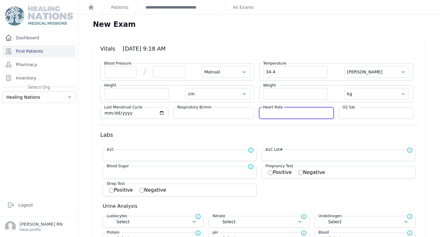
click at [291, 116] on input "number" at bounding box center [296, 113] width 67 height 6
select select "Manual"
select select "C"
select select "cm"
select select "kg"
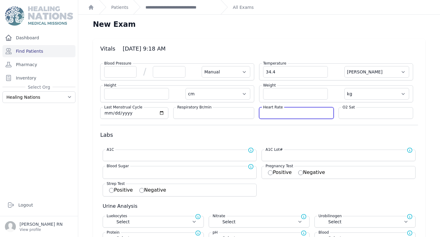
select select
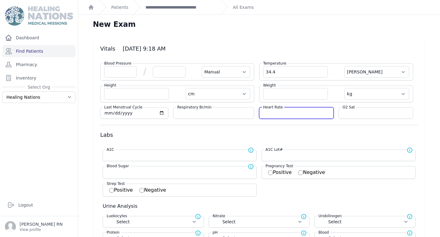
select select
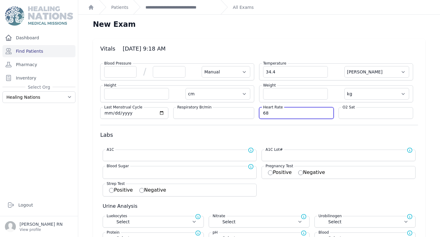
type input "68"
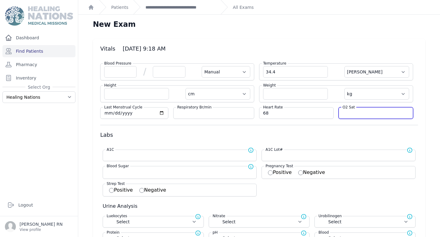
select select "Manual"
select select "C"
select select "cm"
select select "kg"
select select
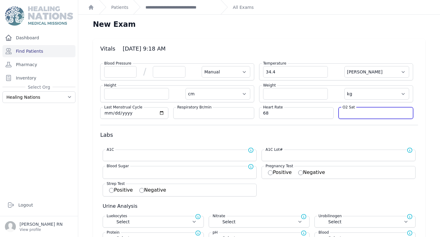
select select
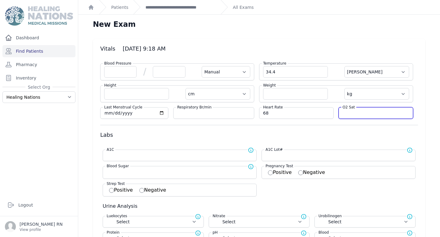
select select
type input "97"
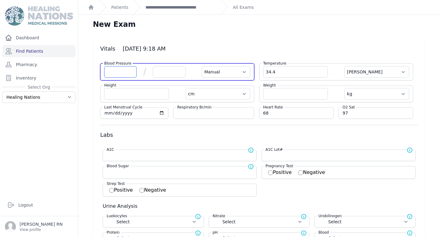
click at [125, 75] on input "number" at bounding box center [120, 72] width 32 height 12
type input "132"
select select "Manual"
select select "C"
select select "cm"
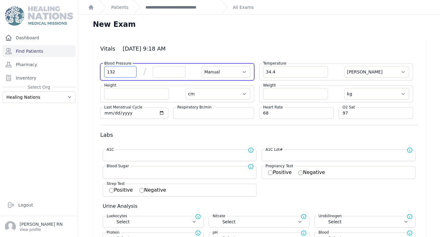
select select "kg"
select select
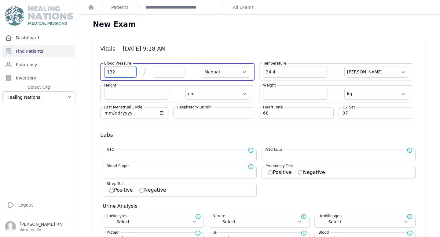
select select
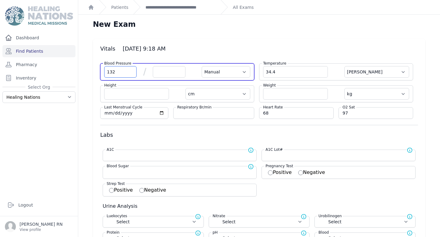
select select
type input "132"
select select "Manual"
select select "C"
select select "cm"
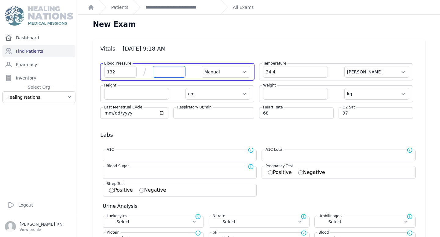
select select "kg"
select select
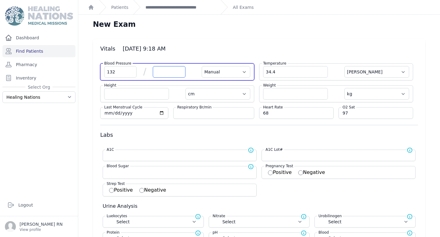
select select
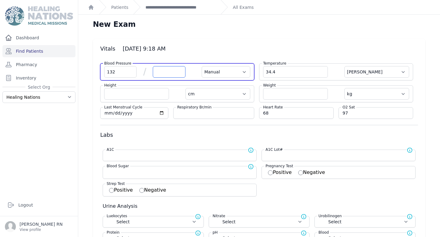
select select
type input "82"
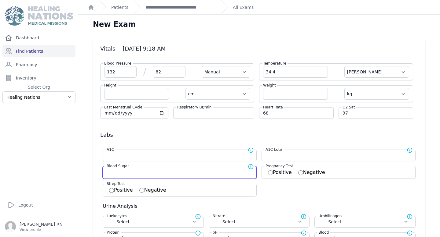
click at [113, 172] on input "number" at bounding box center [180, 172] width 146 height 6
select select "Manual"
select select "C"
select select "cm"
select select "kg"
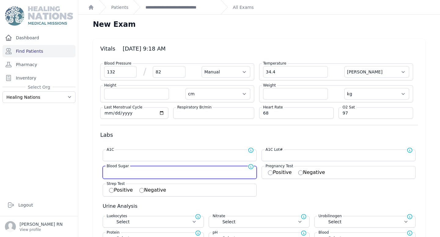
select select
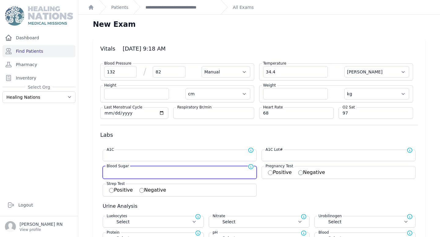
select select
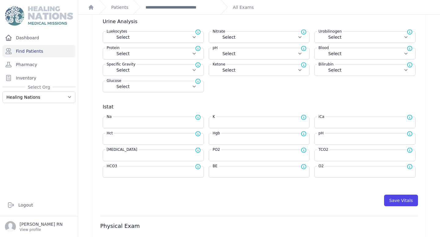
scroll to position [195, 0]
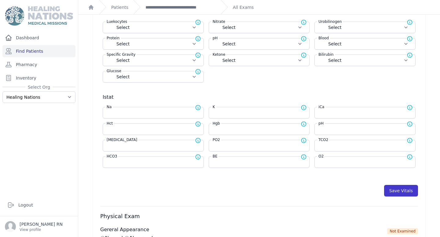
type input "175"
click at [400, 194] on button "Save Vitals" at bounding box center [401, 191] width 34 height 12
select select "Manual"
select select "cm"
select select "kg"
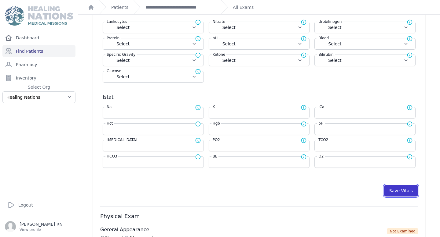
type input "175.0"
select select
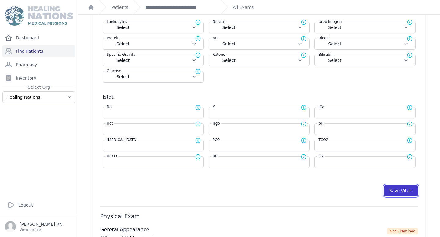
select select
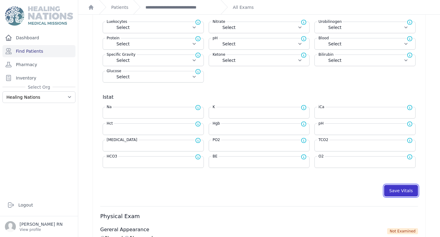
select select
click at [400, 194] on button "Save Vitals" at bounding box center [401, 191] width 34 height 12
click at [194, 10] on div "**********" at bounding box center [174, 7] width 82 height 14
click at [191, 6] on link "**********" at bounding box center [180, 7] width 70 height 6
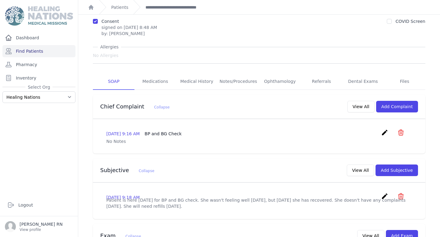
scroll to position [60, 0]
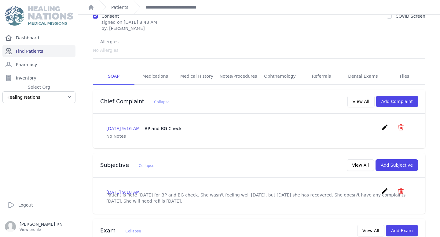
click at [30, 51] on link "Find Patients" at bounding box center [38, 51] width 73 height 12
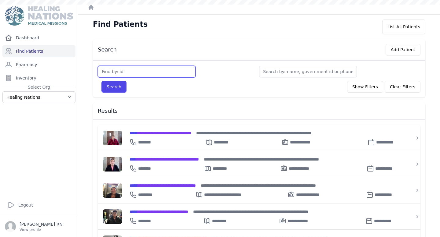
click at [121, 74] on input "text" at bounding box center [147, 72] width 98 height 12
type input "1680"
click at [101, 81] on button "Search" at bounding box center [113, 87] width 25 height 12
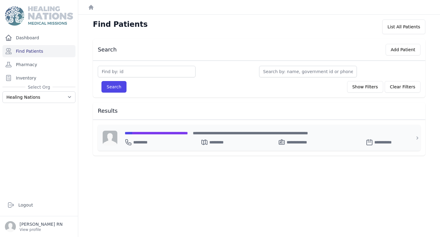
click at [150, 134] on span "**********" at bounding box center [156, 133] width 63 height 4
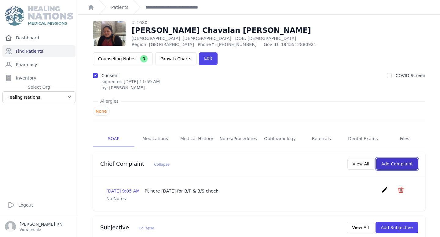
click at [385, 158] on button "Add Complaint" at bounding box center [397, 164] width 42 height 12
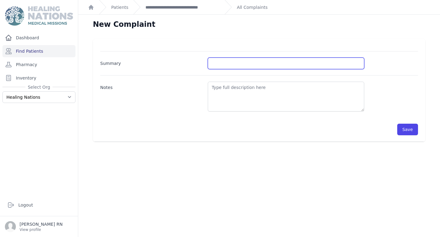
click at [240, 64] on input "Summary" at bounding box center [286, 64] width 156 height 12
type input "BP and BG Check"
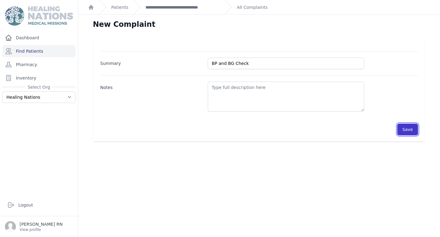
click at [411, 130] on button "Save" at bounding box center [407, 130] width 21 height 12
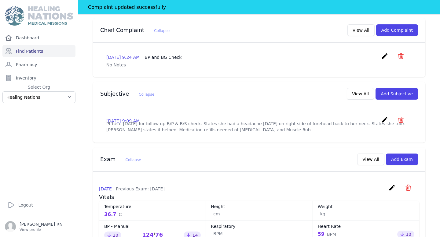
scroll to position [149, 0]
click at [391, 88] on button "Add Subjective" at bounding box center [396, 94] width 42 height 12
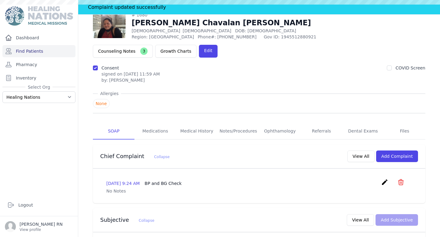
scroll to position [25, 0]
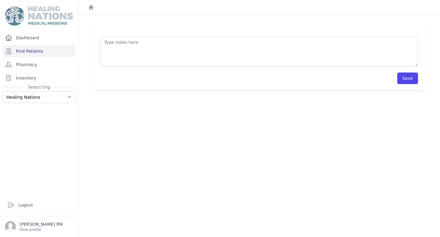
scroll to position [14, 0]
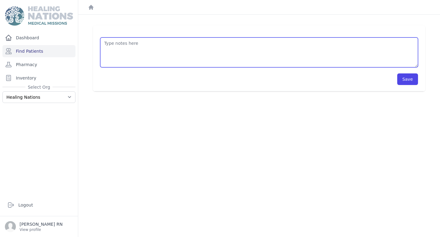
click at [196, 59] on textarea at bounding box center [258, 53] width 317 height 30
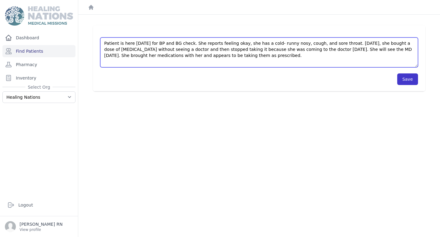
type textarea "Patient is here today for BP and BG check. She reports feeling okay, she has a …"
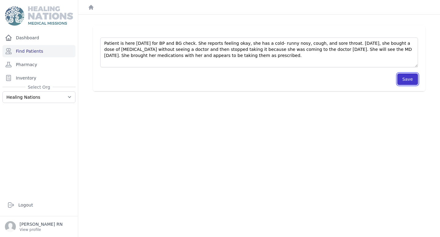
click at [408, 78] on button "Save" at bounding box center [407, 80] width 21 height 12
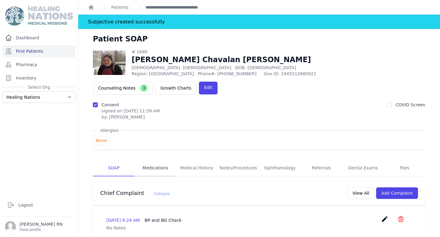
click at [166, 160] on link "Medications" at bounding box center [155, 168] width 42 height 16
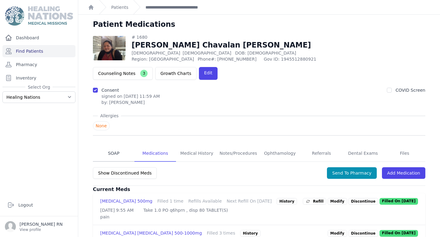
click at [118, 146] on link "SOAP" at bounding box center [114, 154] width 42 height 16
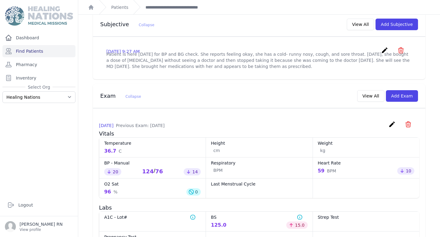
scroll to position [217, 0]
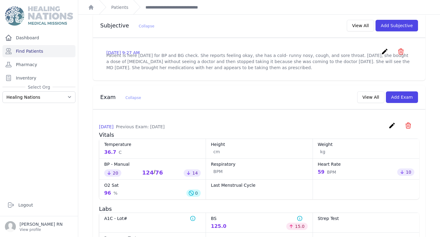
click at [382, 48] on icon "create" at bounding box center [384, 51] width 7 height 7
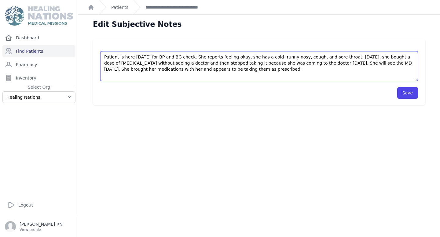
click at [171, 72] on textarea "Patient is here today for BP and BG check. She reports feeling okay, she has a …" at bounding box center [258, 66] width 317 height 30
click at [250, 72] on textarea "Patient is here today for BP and BG check. She reports feeling okay, she has a …" at bounding box center [258, 66] width 317 height 30
type textarea "Patient is here today for BP and BG check. She reports feeling okay, she has a …"
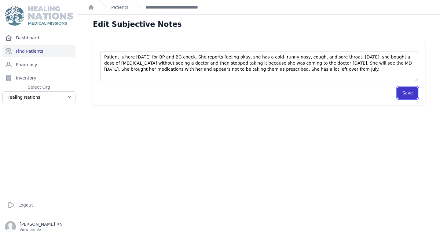
click at [411, 92] on button "Save" at bounding box center [407, 93] width 21 height 12
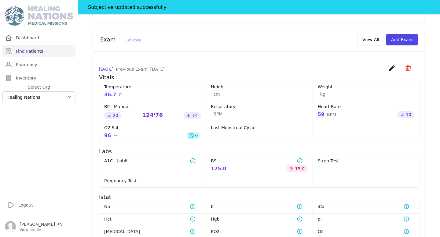
scroll to position [290, 0]
click at [398, 33] on button "Add Exam" at bounding box center [402, 39] width 32 height 12
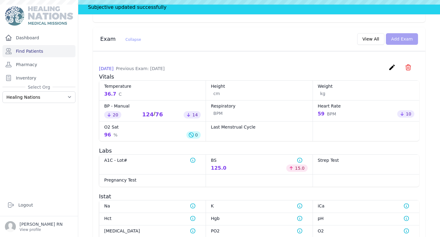
scroll to position [0, 0]
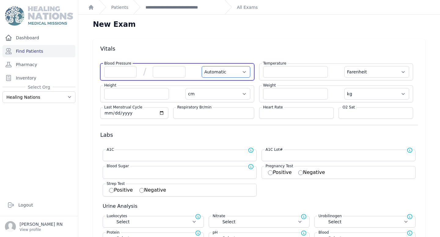
click at [219, 68] on select "Automatic Manual" at bounding box center [225, 72] width 49 height 12
select select "Manual"
click at [201, 66] on select "Automatic Manual" at bounding box center [225, 72] width 49 height 12
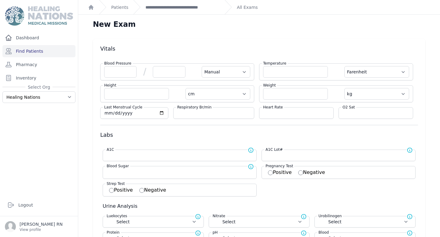
select select "F"
select select "cm"
select select "kg"
select select
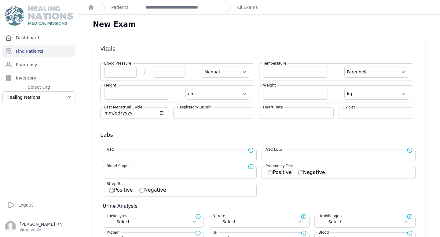
select select
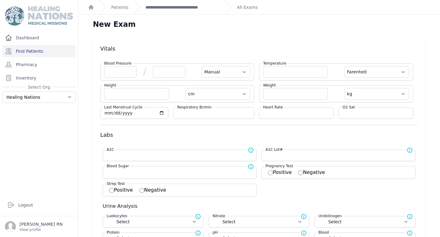
select select
select select "Manual"
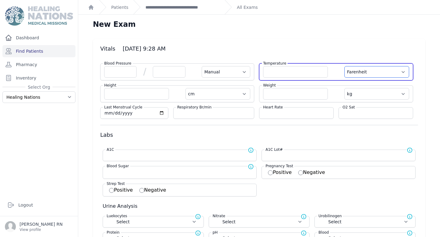
click at [361, 73] on select "Farenheit Celcius" at bounding box center [376, 72] width 65 height 12
select select "C"
click at [344, 66] on select "Farenheit Celcius" at bounding box center [376, 72] width 65 height 12
select select "Manual"
select select "cm"
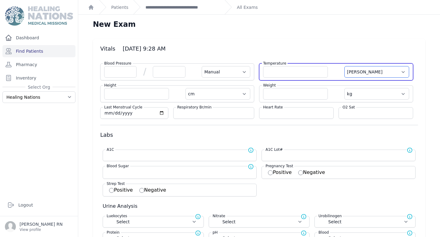
select select "kg"
select select
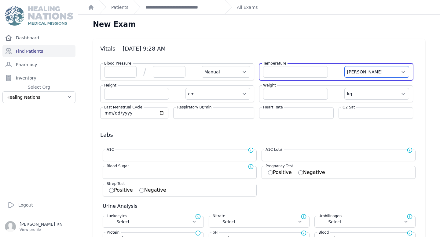
select select
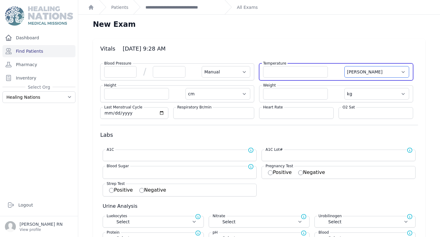
select select
click at [276, 72] on input "number" at bounding box center [295, 72] width 65 height 12
type input "32.0"
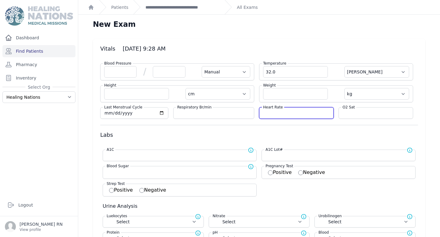
click at [282, 115] on input "number" at bounding box center [296, 113] width 67 height 6
select select "Manual"
select select "C"
select select "cm"
select select "kg"
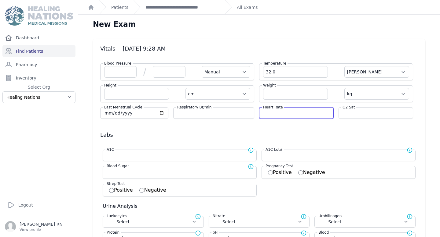
select select
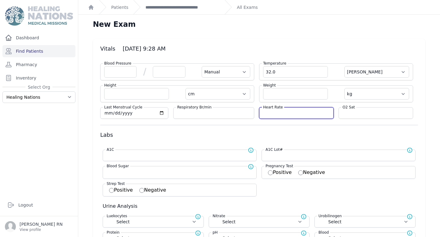
select select
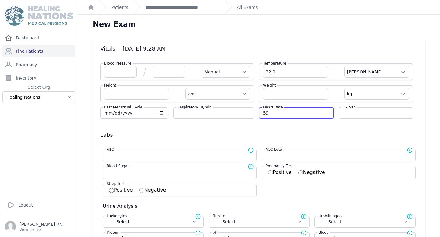
type input "59"
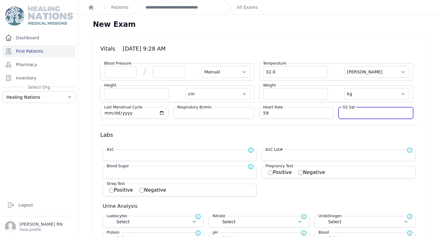
select select "Manual"
select select "C"
select select "cm"
select select "kg"
select select
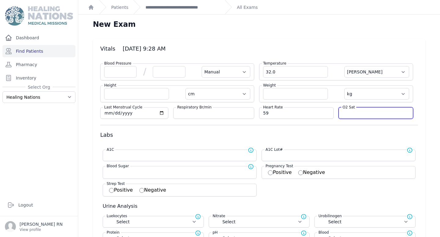
select select
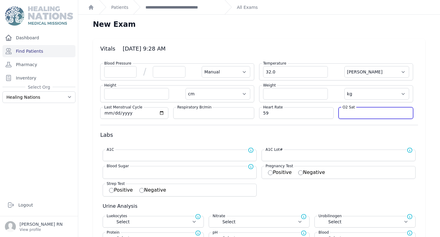
select select
type input "96"
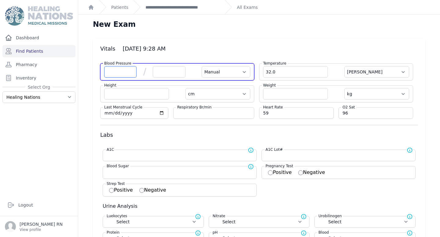
click at [121, 72] on input "number" at bounding box center [120, 72] width 32 height 12
select select "Manual"
select select "C"
select select "cm"
select select "kg"
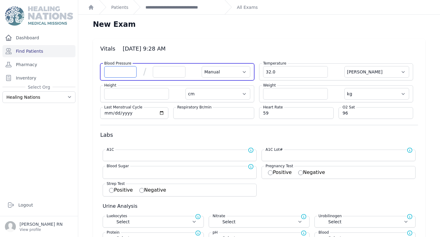
select select
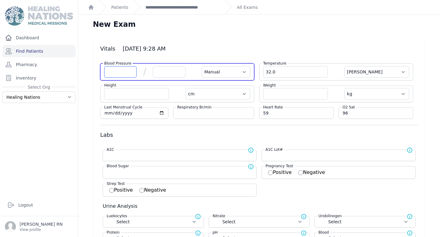
select select
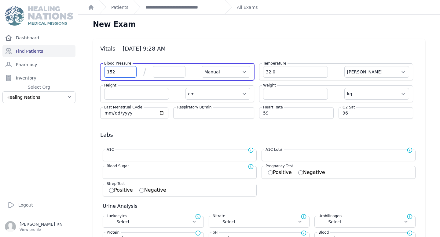
type input "152"
select select "Manual"
select select "C"
select select "cm"
select select "kg"
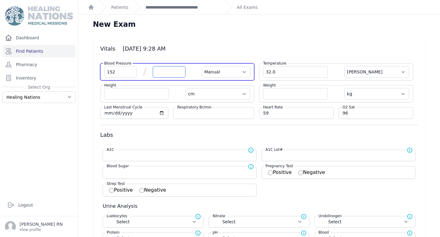
select select
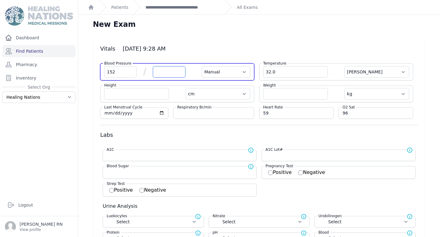
select select
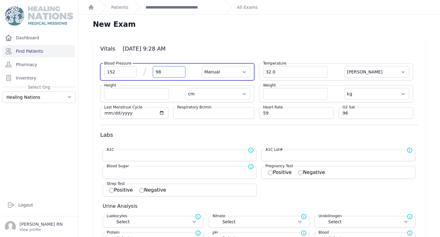
type input "98"
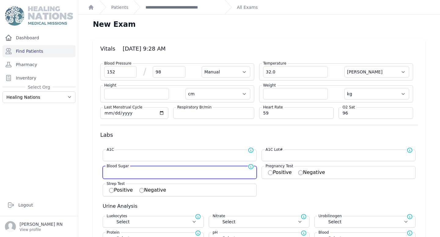
click at [122, 172] on input "number" at bounding box center [180, 172] width 146 height 6
select select "Manual"
select select "C"
select select "cm"
select select "kg"
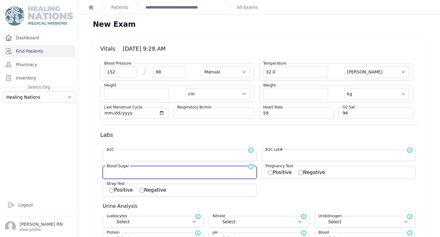
select select
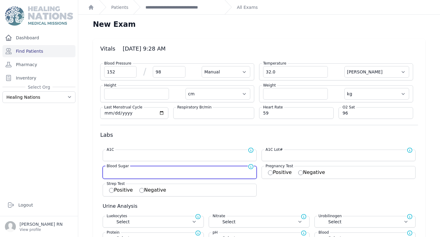
select select
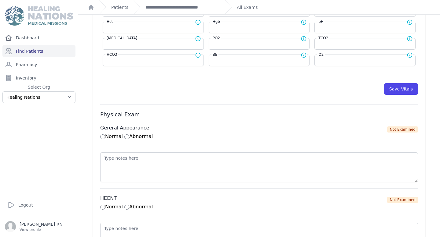
scroll to position [299, 0]
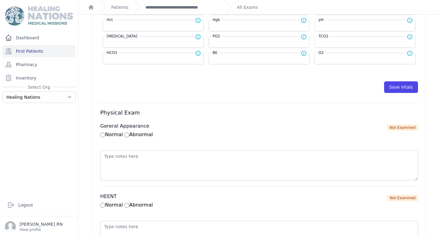
type input "126"
click at [412, 80] on div "Save Vitals" at bounding box center [258, 84] width 317 height 18
select select "Manual"
select select "cm"
select select "kg"
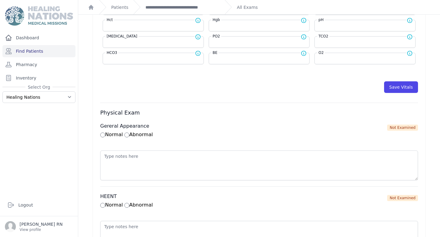
type input "126.0"
select select
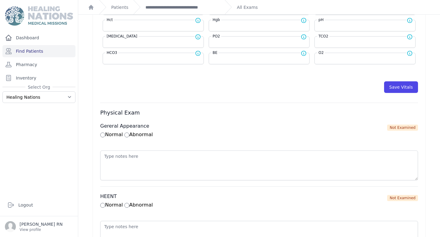
select select
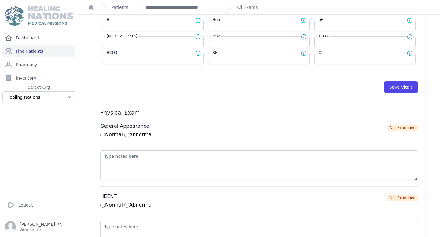
select select
click at [412, 80] on div "Save Vitals" at bounding box center [258, 84] width 317 height 18
click at [407, 86] on button "Save Vitals" at bounding box center [401, 87] width 34 height 12
click at [183, 8] on link "**********" at bounding box center [182, 7] width 74 height 6
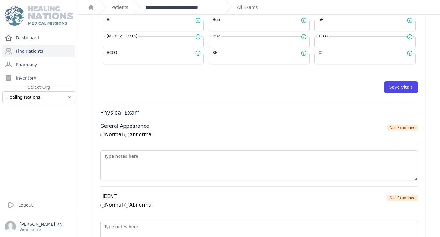
scroll to position [0, 0]
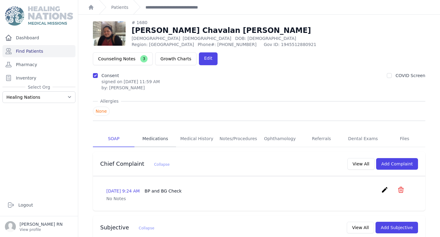
click at [159, 131] on link "Medications" at bounding box center [155, 139] width 42 height 16
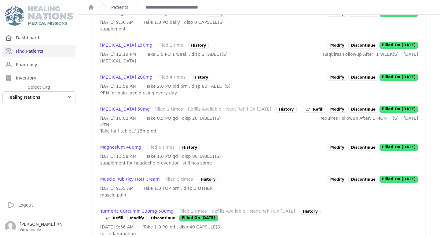
scroll to position [255, 0]
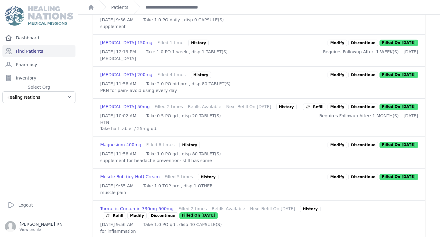
click at [276, 110] on div "History" at bounding box center [286, 107] width 20 height 7
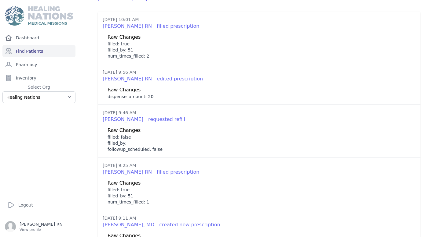
scroll to position [0, 0]
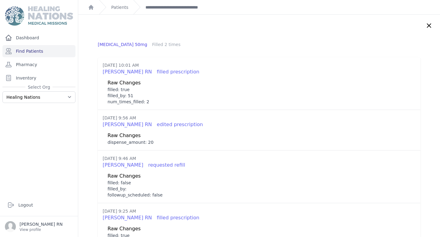
click at [427, 27] on icon at bounding box center [429, 26] width 4 height 4
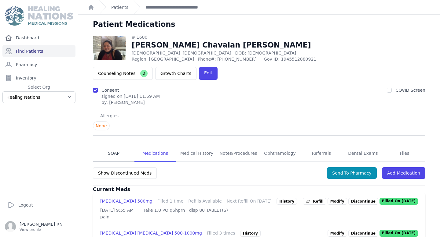
click at [115, 146] on link "SOAP" at bounding box center [114, 154] width 42 height 16
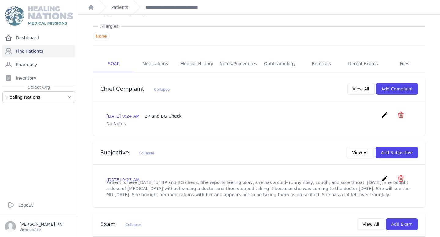
scroll to position [99, 0]
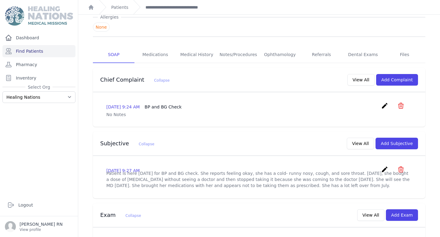
click at [385, 166] on icon "create" at bounding box center [384, 169] width 7 height 7
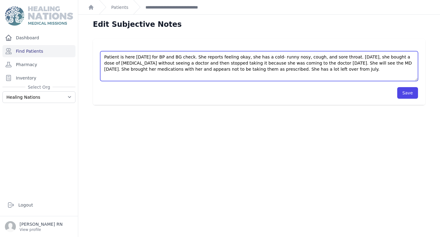
click at [315, 71] on textarea "Patient is here today for BP and BG check. She reports feeling okay, she has a …" at bounding box center [258, 66] width 317 height 30
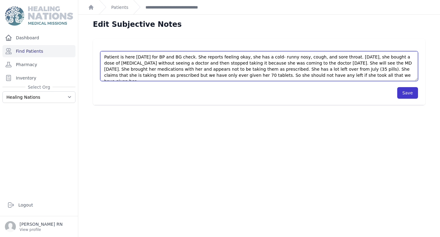
type textarea "Patient is here today for BP and BG check. She reports feeling okay, she has a …"
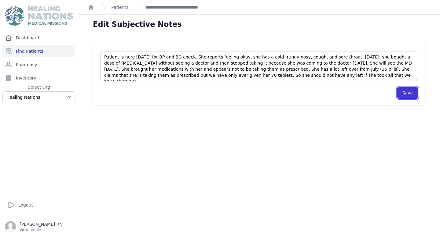
click at [411, 95] on button "Save" at bounding box center [407, 93] width 21 height 12
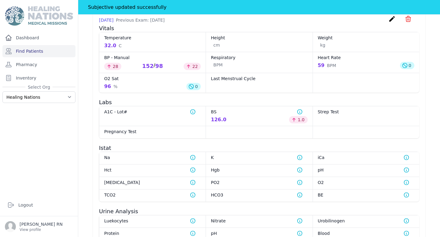
scroll to position [351, 0]
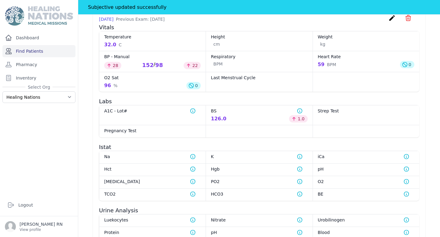
click at [48, 54] on link "Find Patients" at bounding box center [38, 51] width 73 height 12
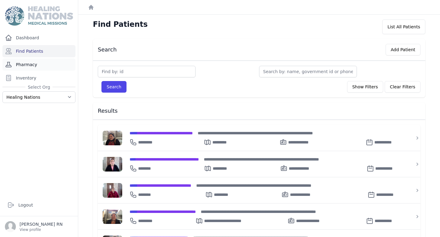
click at [34, 65] on link "Pharmacy" at bounding box center [38, 65] width 73 height 12
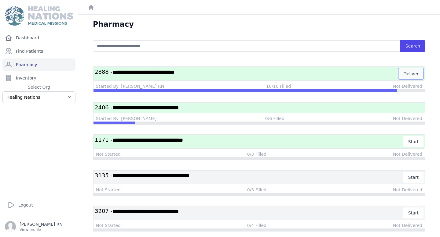
click at [409, 74] on button "Deliver" at bounding box center [410, 73] width 25 height 11
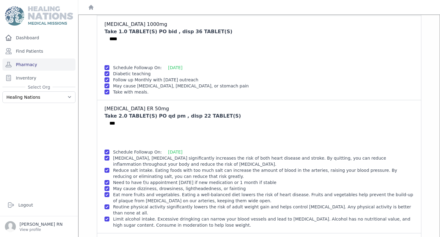
scroll to position [80, 0]
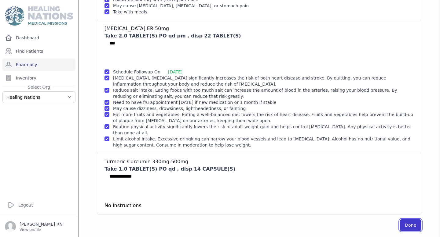
click at [404, 226] on button "Done" at bounding box center [410, 226] width 22 height 12
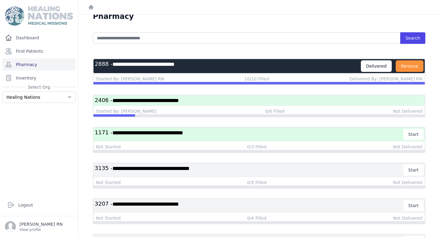
scroll to position [7, 0]
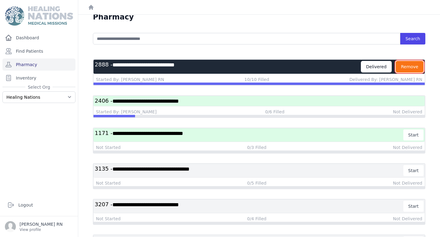
click at [408, 66] on button "Remove" at bounding box center [409, 67] width 28 height 12
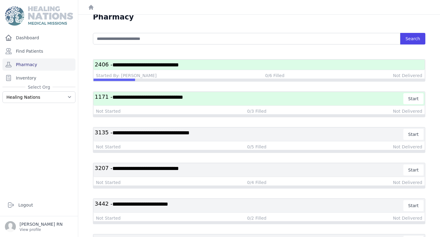
click at [262, 68] on div "**********" at bounding box center [258, 65] width 331 height 10
click at [176, 64] on span "**********" at bounding box center [145, 64] width 66 height 5
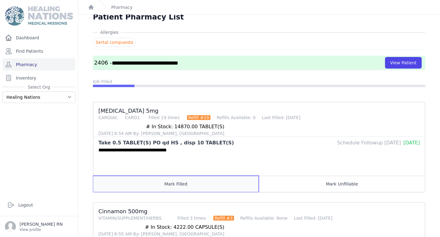
click at [158, 176] on button "Mark Filled" at bounding box center [175, 184] width 165 height 16
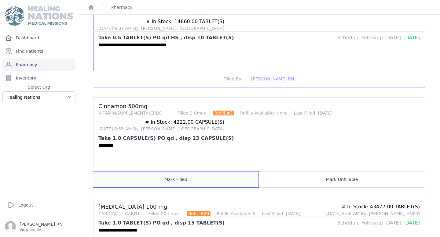
click at [162, 172] on button "Mark Filled" at bounding box center [175, 180] width 165 height 16
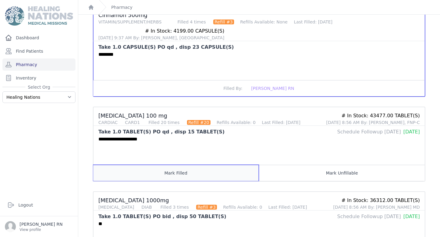
click at [165, 165] on button "Mark Filled" at bounding box center [175, 173] width 165 height 16
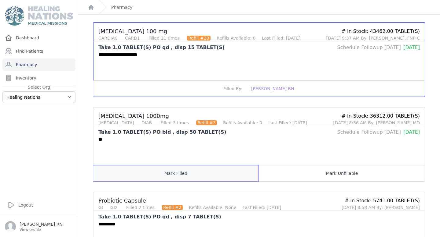
click at [168, 165] on button "Mark Filled" at bounding box center [175, 173] width 165 height 16
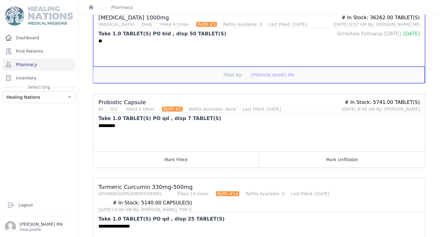
scroll to position [393, 0]
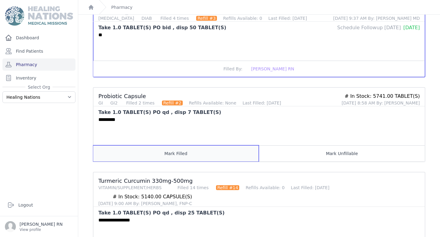
click at [174, 146] on button "Mark Filled" at bounding box center [175, 154] width 165 height 16
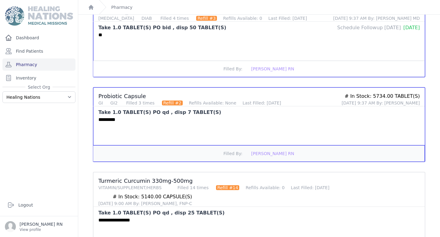
scroll to position [418, 0]
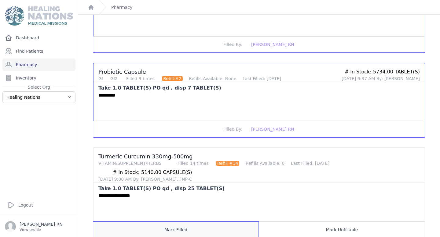
click at [146, 222] on button "Mark Filled" at bounding box center [175, 230] width 165 height 16
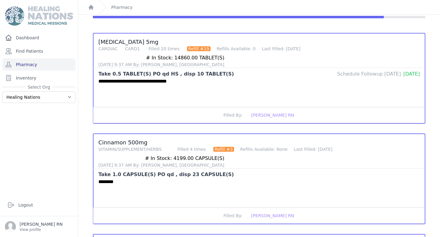
scroll to position [0, 0]
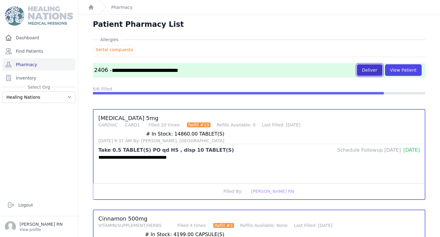
click at [374, 70] on button "Deliver" at bounding box center [370, 70] width 26 height 12
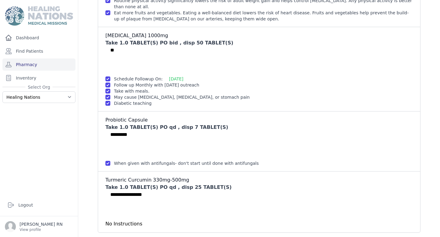
scroll to position [418, 0]
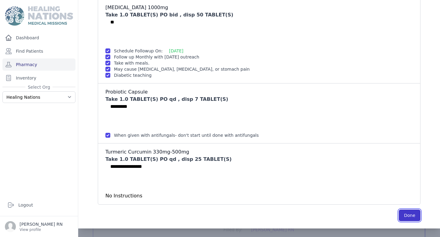
click at [408, 210] on button "Done" at bounding box center [409, 216] width 22 height 12
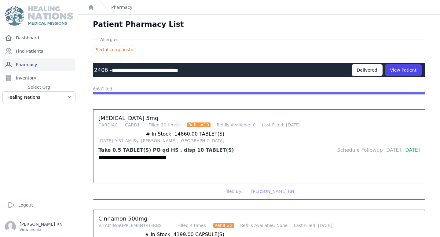
click at [42, 65] on link "Pharmacy" at bounding box center [38, 65] width 73 height 12
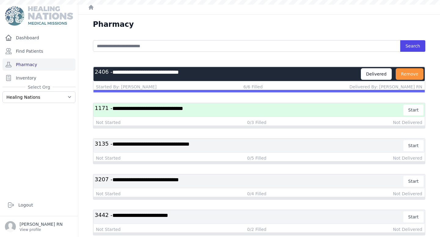
click at [417, 77] on button "Remove" at bounding box center [409, 74] width 28 height 12
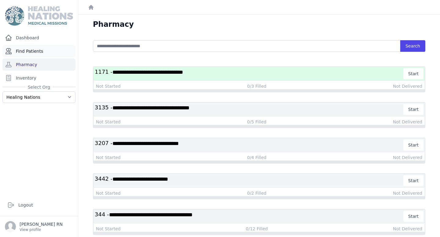
click at [23, 51] on link "Find Patients" at bounding box center [38, 51] width 73 height 12
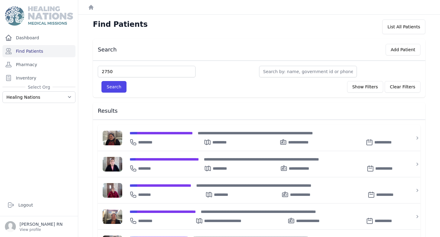
type input "2750"
click at [101, 81] on button "Search" at bounding box center [113, 87] width 25 height 12
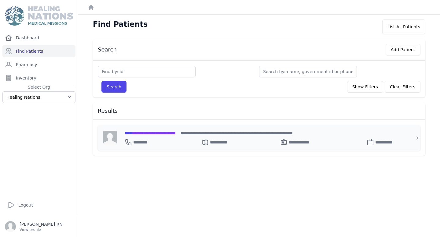
click at [157, 134] on span "**********" at bounding box center [150, 133] width 51 height 4
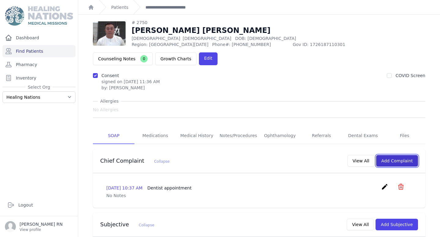
click at [390, 155] on button "Add Complaint" at bounding box center [397, 161] width 42 height 12
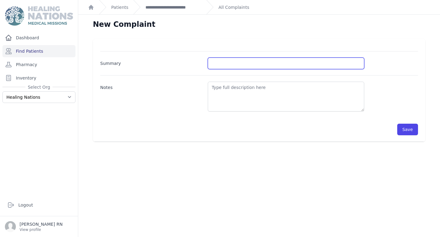
click at [241, 65] on input "Summary" at bounding box center [286, 64] width 156 height 12
type input "Skin Rash"
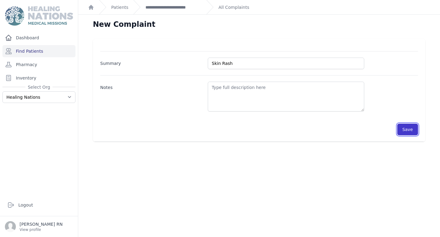
click at [406, 135] on button "Save" at bounding box center [407, 130] width 21 height 12
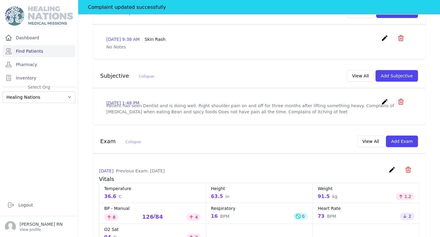
scroll to position [164, 0]
click at [397, 70] on button "Add Subjective" at bounding box center [396, 76] width 42 height 12
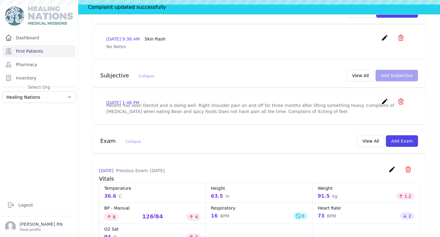
scroll to position [0, 0]
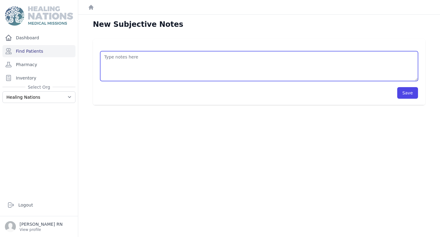
click at [330, 58] on textarea at bounding box center [258, 66] width 317 height 30
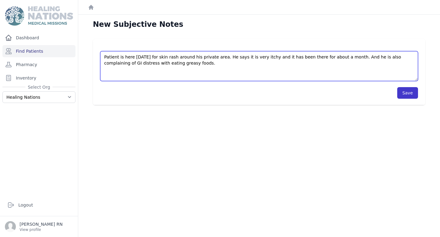
type textarea "Patient is here today for skin rash around his private area. He says it is very…"
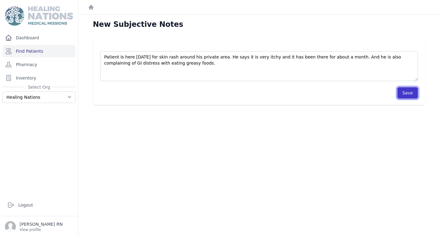
click at [409, 98] on button "Save" at bounding box center [407, 93] width 21 height 12
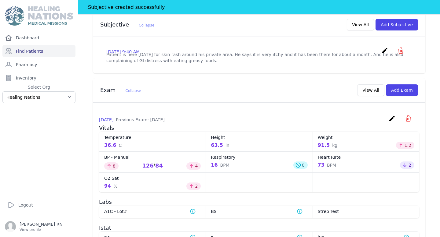
scroll to position [231, 0]
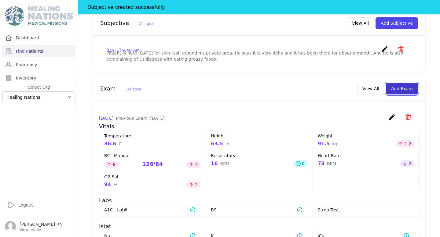
click at [397, 83] on button "Add Exam" at bounding box center [402, 89] width 32 height 12
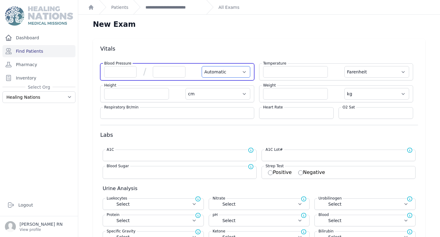
click at [232, 68] on select "Automatic Manual" at bounding box center [225, 72] width 49 height 12
select select "Manual"
click at [201, 66] on select "Automatic Manual" at bounding box center [225, 72] width 49 height 12
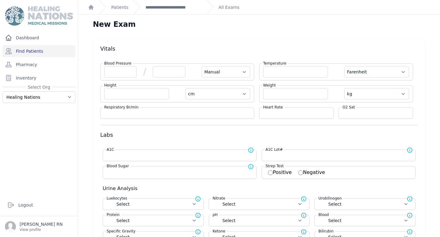
select select "F"
select select "cm"
select select "kg"
select select
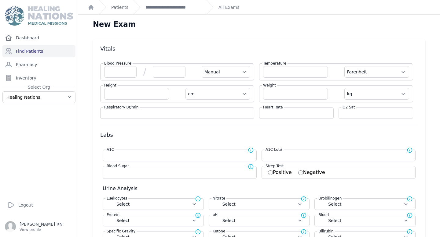
select select
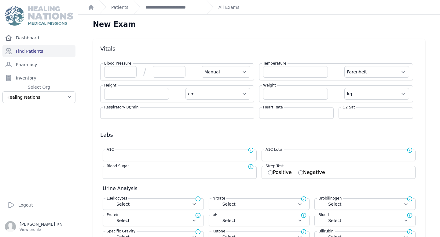
select select
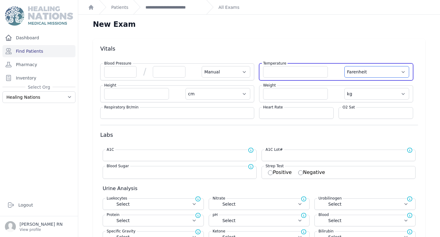
click at [372, 75] on select "Farenheit Celcius" at bounding box center [376, 72] width 65 height 12
select select "Manual"
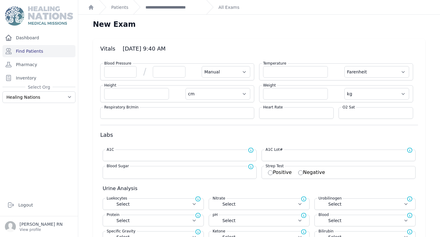
select select "C"
click at [344, 66] on select "Farenheit Celcius" at bounding box center [376, 72] width 65 height 12
select select "Manual"
select select "cm"
select select "kg"
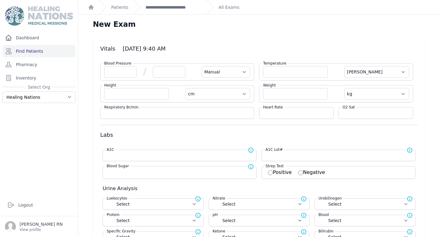
select select
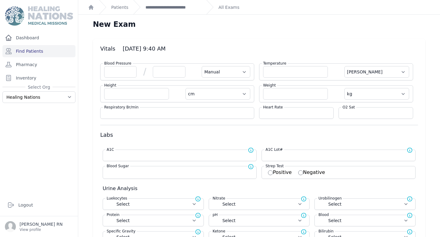
select select
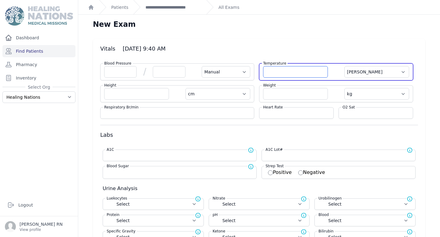
click at [302, 70] on input "number" at bounding box center [295, 72] width 65 height 12
type input "32"
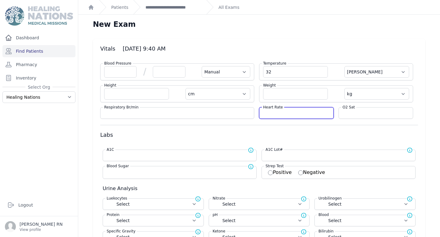
click at [294, 114] on input "number" at bounding box center [296, 113] width 67 height 6
select select "Manual"
type input "32.0"
select select "C"
select select "cm"
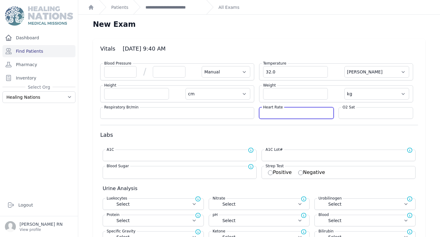
select select "kg"
select select
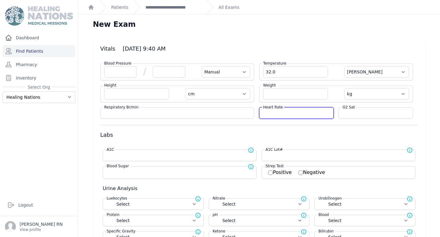
select select
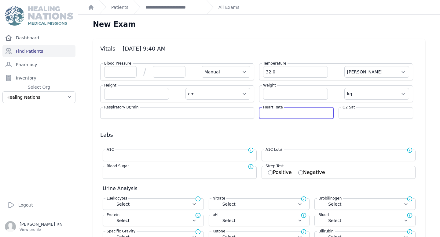
select select
type input "66"
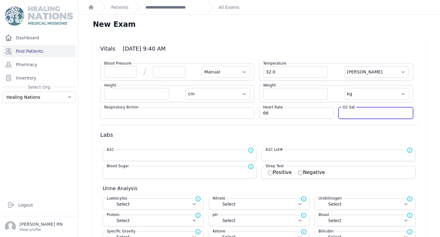
select select "Manual"
select select "C"
select select "cm"
select select "kg"
select select
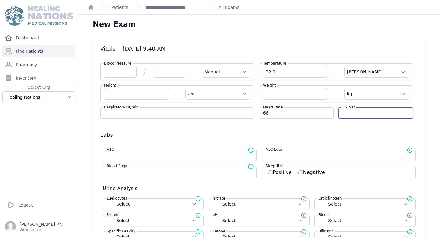
select select
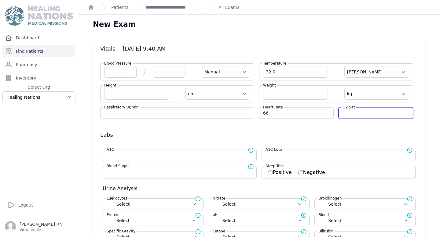
select select
type input "95"
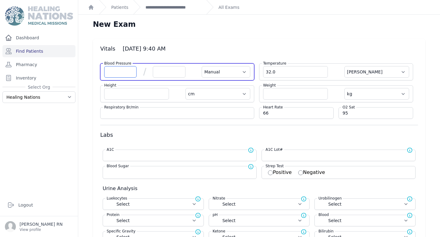
click at [118, 74] on input "number" at bounding box center [120, 72] width 32 height 12
select select "Manual"
select select "C"
select select "cm"
select select "kg"
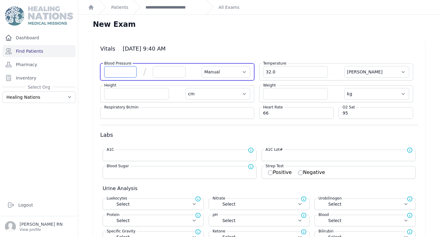
select select
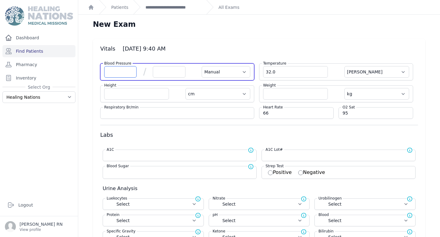
select select
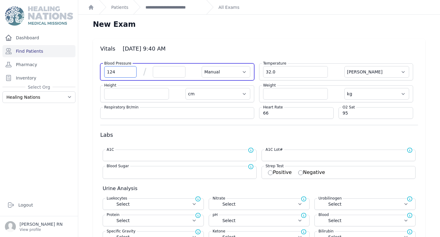
type input "124"
select select "Manual"
select select "C"
select select "cm"
select select "kg"
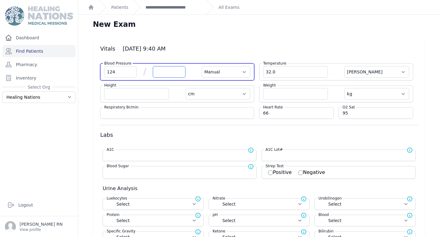
select select
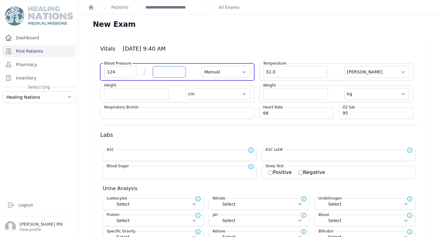
select select
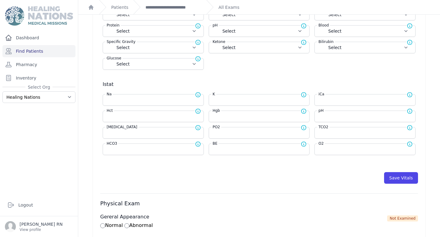
scroll to position [193, 0]
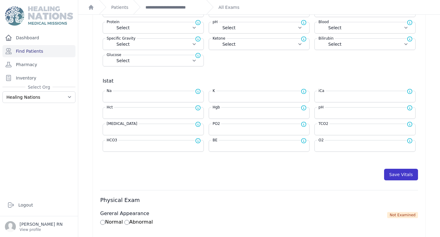
type input "82"
click at [404, 174] on button "Save Vitals" at bounding box center [401, 175] width 34 height 12
select select "Manual"
select select "cm"
select select "kg"
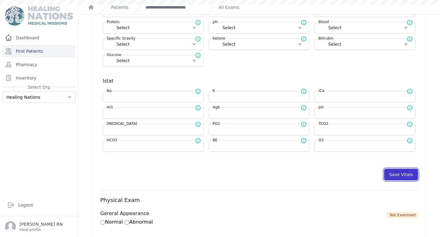
select select
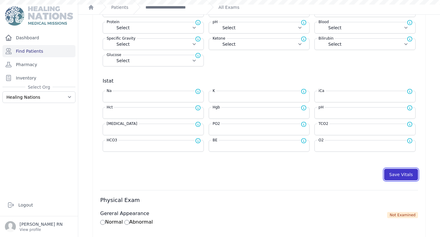
select select
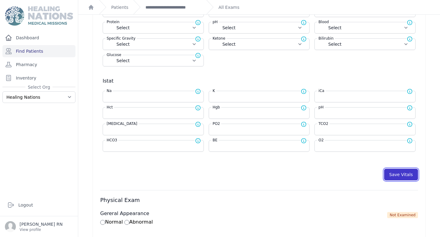
click at [404, 174] on button "Save Vitals" at bounding box center [401, 175] width 34 height 12
click at [400, 179] on button "Save Vitals" at bounding box center [401, 175] width 34 height 12
click at [18, 65] on link "Pharmacy" at bounding box center [38, 65] width 73 height 12
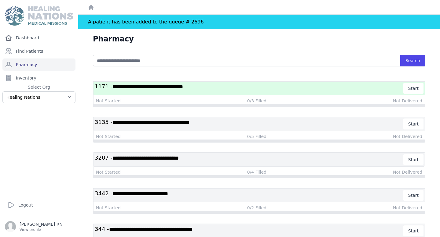
click at [183, 86] on span "**********" at bounding box center [147, 86] width 71 height 5
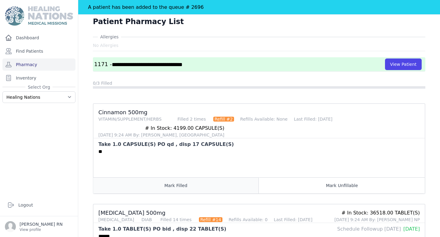
scroll to position [18, 0]
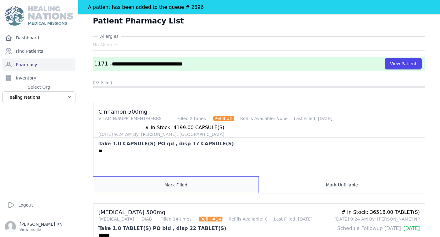
click at [203, 181] on button "Mark Filled" at bounding box center [175, 185] width 165 height 16
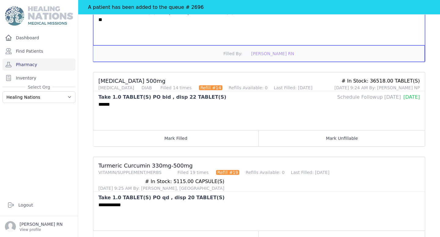
scroll to position [152, 0]
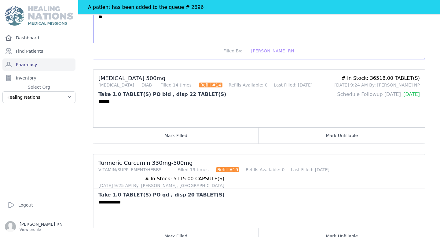
click at [201, 146] on ul "Cinnamon 500mg VITAMIN/SUPPLEMENT/HERBS Filled 3 times Refill #2 Refills Availa…" at bounding box center [259, 107] width 332 height 277
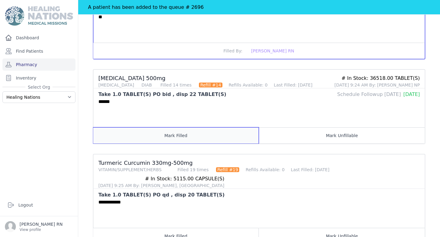
click at [197, 138] on button "Mark Filled" at bounding box center [175, 136] width 165 height 16
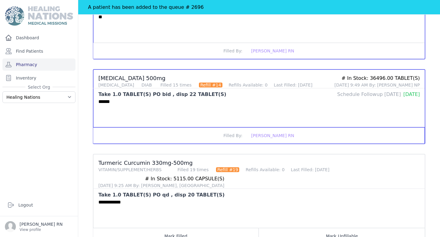
scroll to position [175, 0]
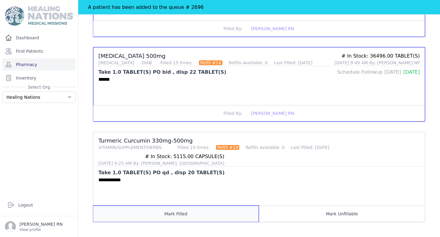
click at [189, 214] on button "Mark Filled" at bounding box center [175, 214] width 165 height 16
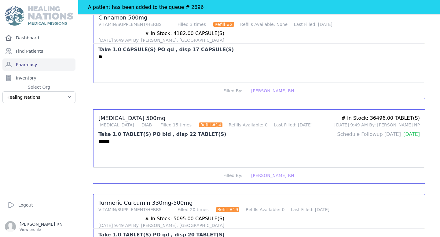
scroll to position [0, 0]
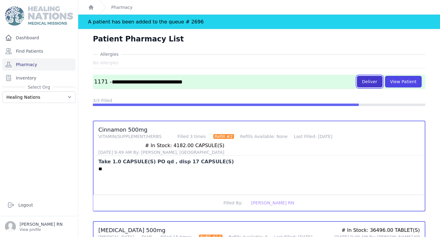
click at [375, 85] on button "Deliver" at bounding box center [370, 82] width 26 height 12
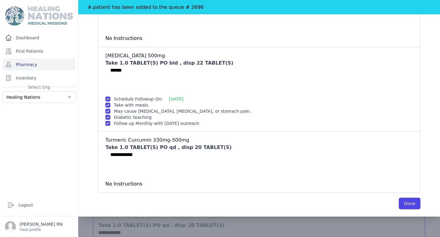
scroll to position [175, 0]
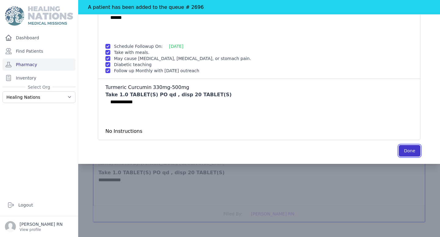
click at [403, 150] on button "Done" at bounding box center [409, 151] width 22 height 12
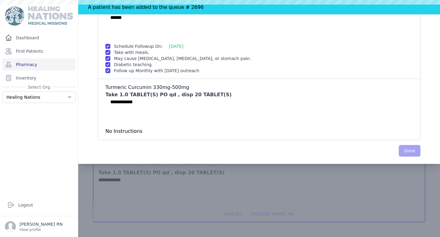
scroll to position [0, 0]
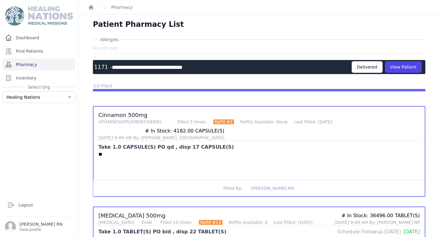
click at [51, 65] on link "Pharmacy" at bounding box center [38, 65] width 73 height 12
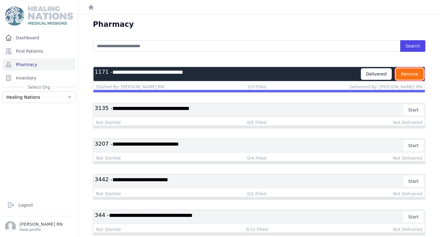
click at [411, 74] on button "Remove" at bounding box center [409, 74] width 28 height 12
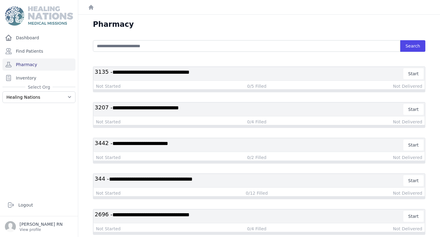
scroll to position [15, 0]
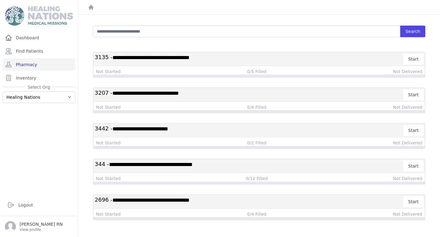
click at [231, 201] on h3 "**********" at bounding box center [249, 202] width 309 height 11
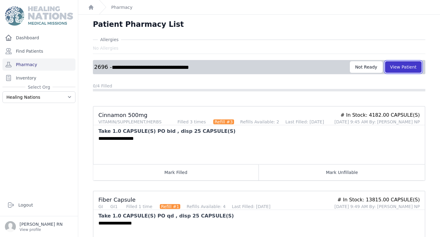
click at [397, 66] on button "View Patient" at bounding box center [403, 67] width 37 height 12
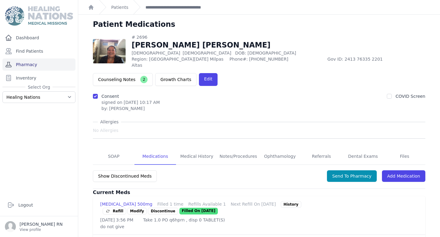
click at [61, 65] on link "Pharmacy" at bounding box center [38, 65] width 73 height 12
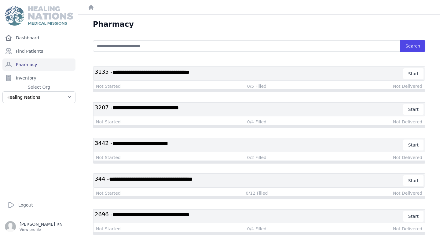
scroll to position [15, 0]
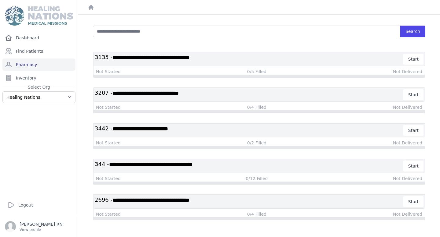
click at [158, 170] on h3 "**********" at bounding box center [249, 166] width 309 height 11
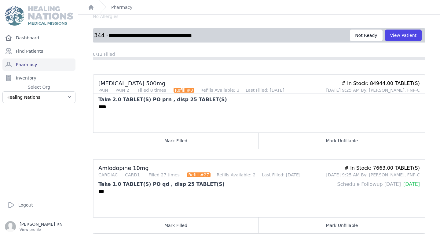
scroll to position [46, 0]
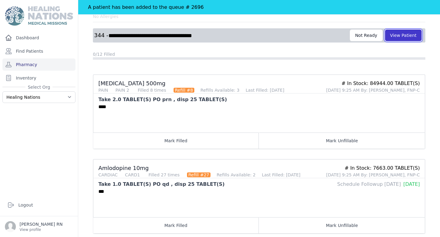
click at [405, 38] on button "View Patient" at bounding box center [403, 36] width 37 height 12
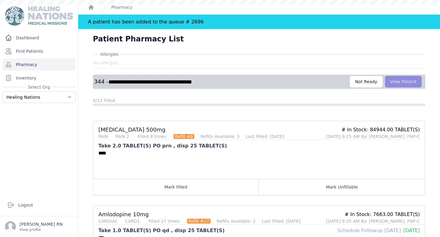
scroll to position [2, 0]
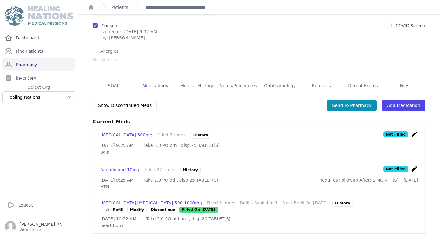
scroll to position [66, 0]
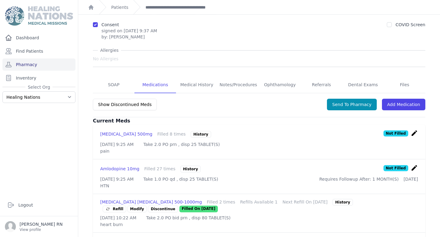
click at [414, 130] on icon "create" at bounding box center [413, 133] width 7 height 7
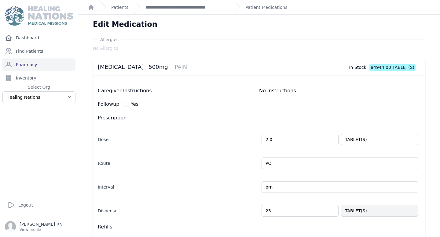
type input "2"
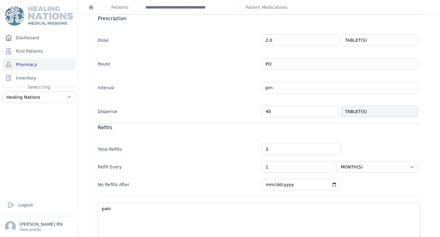
scroll to position [129, 0]
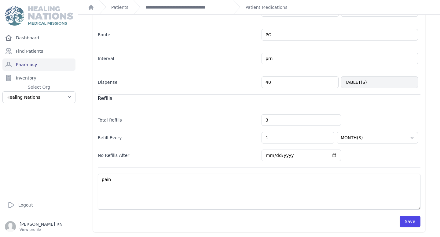
type input "40"
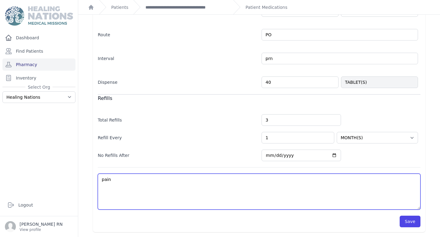
click at [255, 185] on textarea "pain" at bounding box center [259, 192] width 322 height 36
select select "MONTH(S)"
type textarea "pain-"
select select "MONTH(S)"
type textarea "pain-"
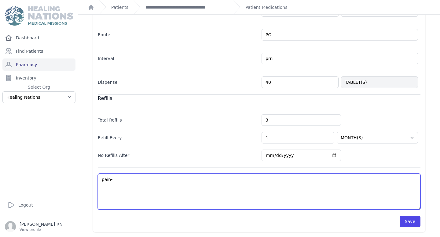
select select "MONTH(S)"
type textarea "pain- e"
select select "MONTH(S)"
type textarea "pain- ev"
select select "MONTH(S)"
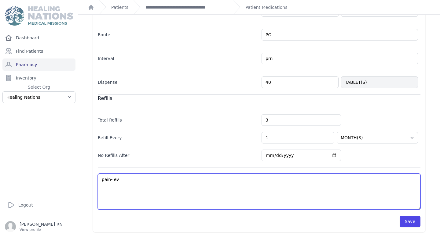
type textarea "pain- eve"
select select "MONTH(S)"
type textarea "pain- every"
select select "MONTH(S)"
type textarea "pain- every"
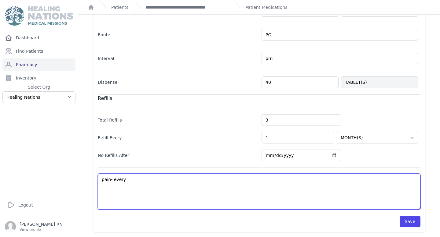
select select "MONTH(S)"
type textarea "pain- every 6"
select select "MONTH(S)"
type textarea "pain- every 6 h"
select select "MONTH(S)"
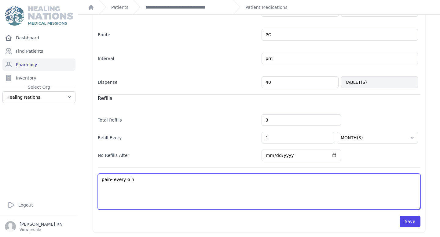
type textarea "pain- every 6 ho"
select select "MONTH(S)"
type textarea "pain- every 6 hou"
select select "MONTH(S)"
type textarea "pain- every 6 hour"
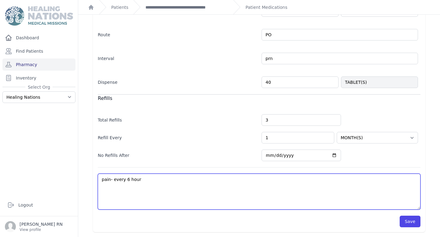
select select "MONTH(S)"
type textarea "pain- every 6 hours"
select select "MONTH(S)"
type textarea "pain- every 6 hours"
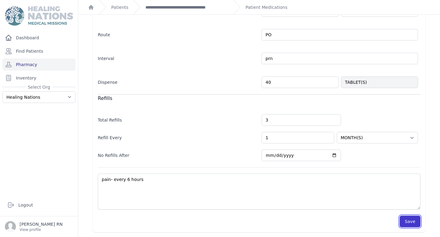
click at [414, 225] on button "Save" at bounding box center [409, 222] width 21 height 12
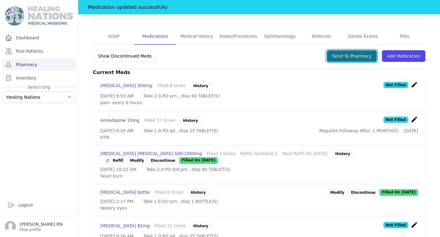
click at [362, 50] on button "Send To Pharmacy" at bounding box center [352, 56] width 50 height 12
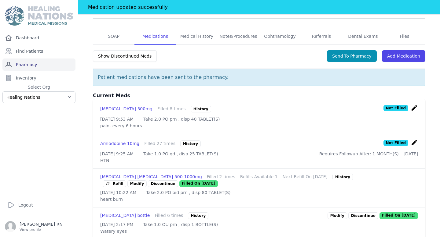
click at [56, 67] on link "Pharmacy" at bounding box center [38, 65] width 73 height 12
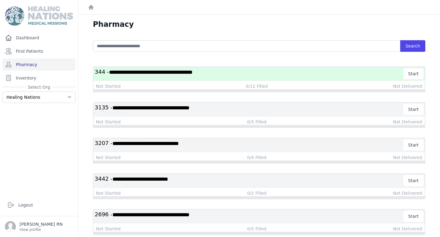
click at [192, 70] on span "**********" at bounding box center [150, 72] width 83 height 5
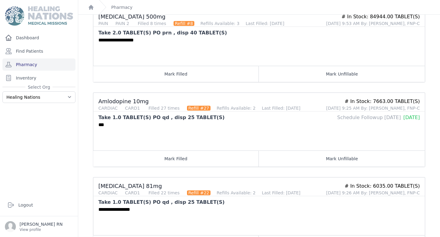
scroll to position [100, 0]
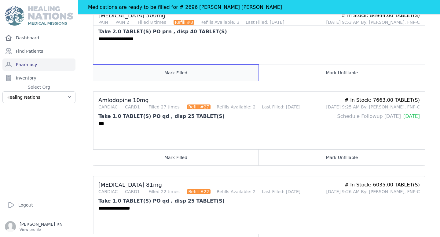
click at [193, 75] on button "Mark Filled" at bounding box center [175, 73] width 165 height 16
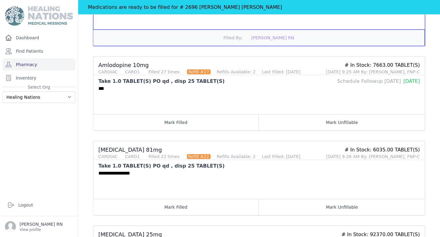
scroll to position [134, 0]
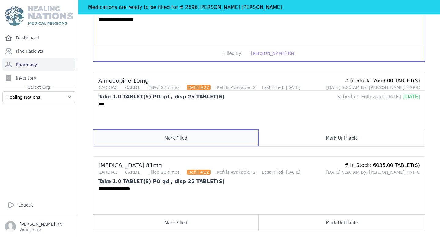
click at [164, 139] on button "Mark Filled" at bounding box center [175, 138] width 165 height 16
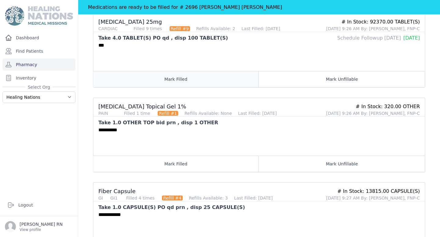
scroll to position [369, 0]
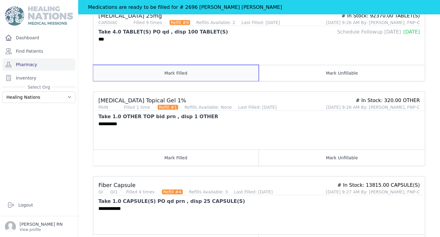
click at [173, 75] on button "Mark Filled" at bounding box center [175, 73] width 165 height 16
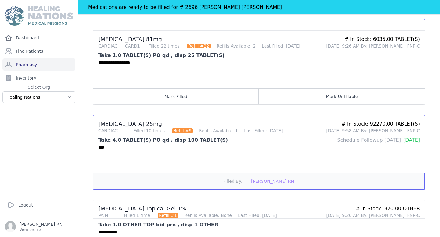
scroll to position [250, 0]
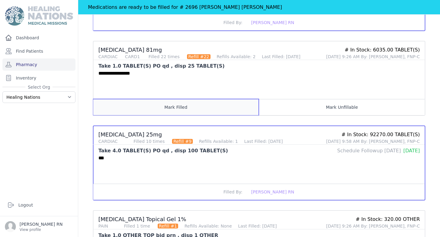
click at [167, 109] on button "Mark Filled" at bounding box center [175, 107] width 165 height 16
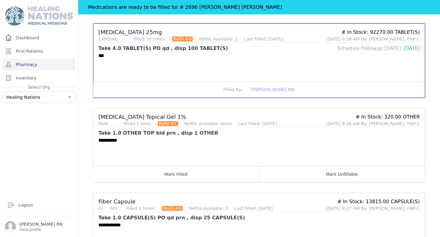
scroll to position [386, 0]
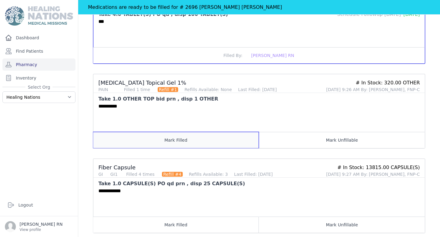
click at [170, 139] on button "Mark Filled" at bounding box center [175, 140] width 165 height 16
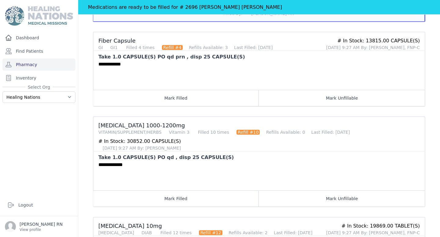
scroll to position [514, 0]
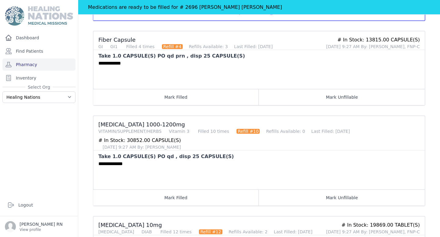
click at [169, 137] on div "# In Stock: 30852.00 CAPSULE(S)" at bounding box center [139, 140] width 82 height 7
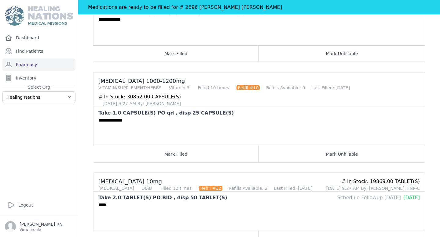
scroll to position [557, 0]
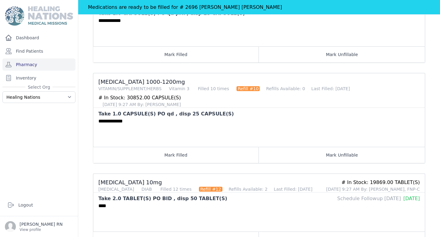
click at [148, 82] on h3 "[MEDICAL_DATA] 1000-1200mg VITAMIN/SUPPLEMENT/HERBS Vitamin 3 Filled 10 times R…" at bounding box center [258, 84] width 321 height 13
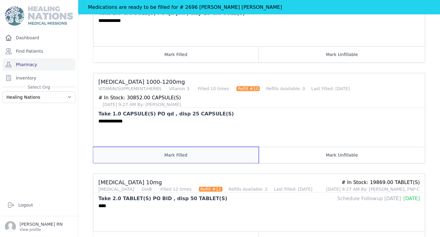
click at [185, 160] on button "Mark Filled" at bounding box center [175, 155] width 165 height 16
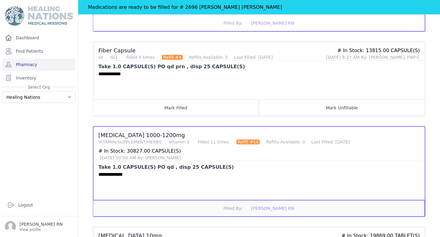
scroll to position [498, 0]
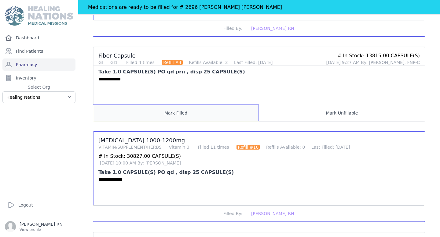
click at [189, 113] on button "Mark Filled" at bounding box center [175, 113] width 165 height 16
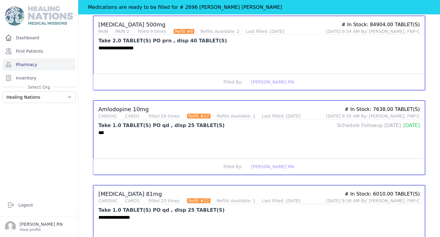
scroll to position [0, 0]
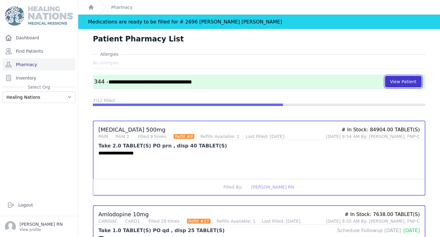
click at [408, 84] on button "View Patient" at bounding box center [403, 82] width 37 height 12
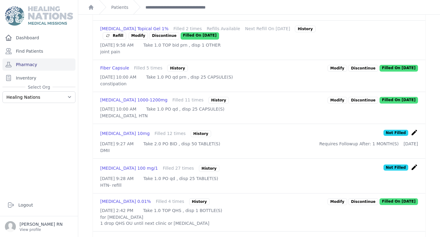
scroll to position [369, 0]
click at [415, 136] on icon "create" at bounding box center [413, 132] width 7 height 7
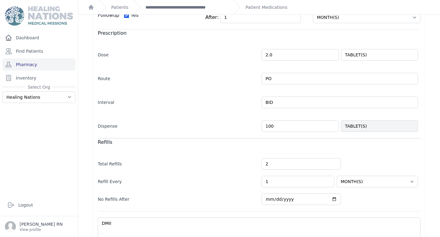
scroll to position [133, 0]
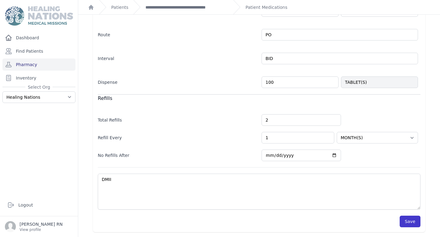
type input "100"
click at [408, 226] on button "Save" at bounding box center [409, 222] width 21 height 12
select select "MONTH(S)"
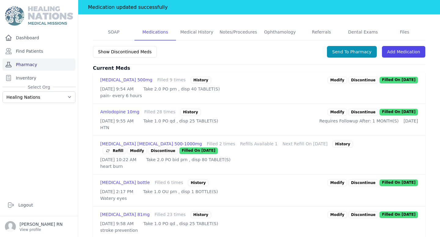
click at [49, 66] on link "Pharmacy" at bounding box center [38, 65] width 73 height 12
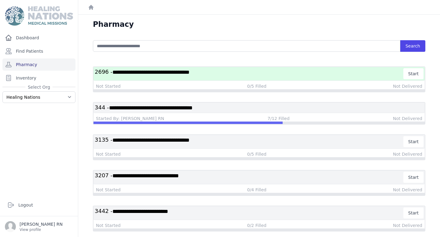
click at [224, 107] on h3 "**********" at bounding box center [259, 108] width 328 height 8
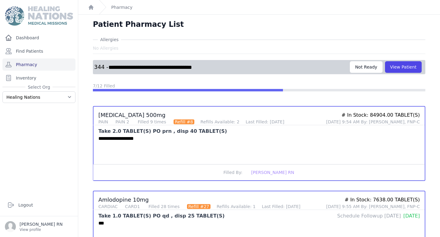
click at [405, 76] on div "**********" at bounding box center [259, 68] width 332 height 29
click at [404, 66] on button "View Patient" at bounding box center [403, 67] width 37 height 12
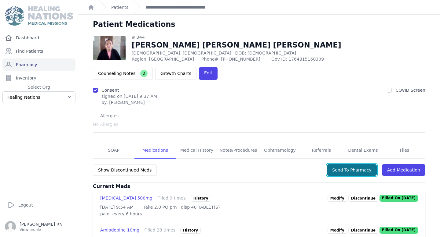
click at [356, 165] on button "Send To Pharmacy" at bounding box center [352, 171] width 50 height 12
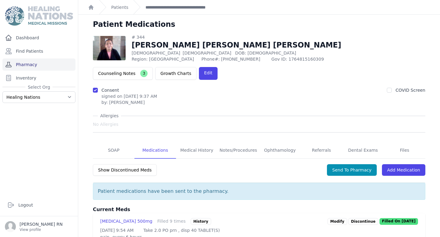
click at [62, 67] on link "Pharmacy" at bounding box center [38, 65] width 73 height 12
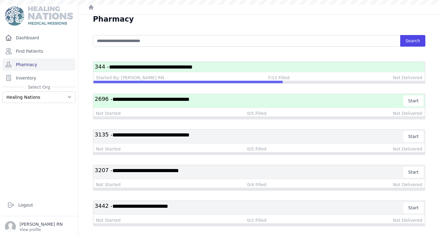
scroll to position [7, 0]
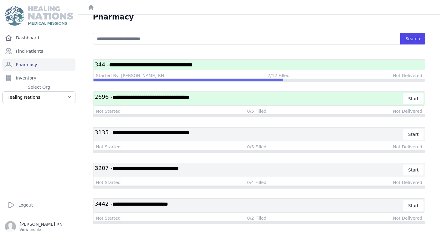
click at [194, 68] on h3 "**********" at bounding box center [259, 65] width 328 height 8
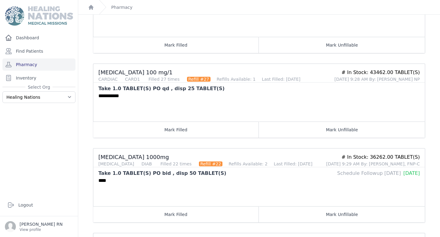
scroll to position [738, 0]
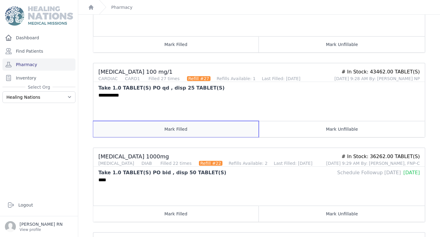
click at [183, 128] on button "Mark Filled" at bounding box center [175, 129] width 165 height 16
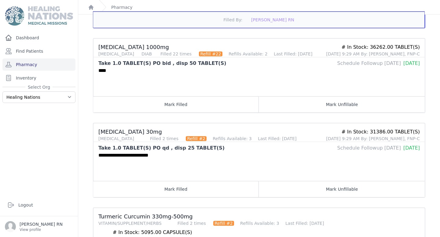
scroll to position [847, 0]
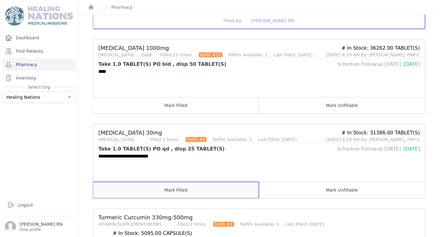
click at [182, 193] on button "Mark Filled" at bounding box center [175, 190] width 165 height 16
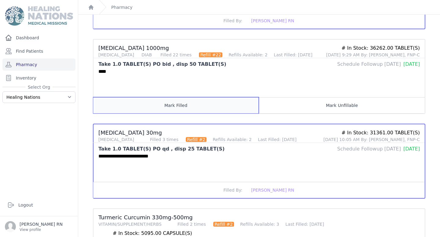
click at [176, 102] on button "Mark Filled" at bounding box center [175, 105] width 165 height 16
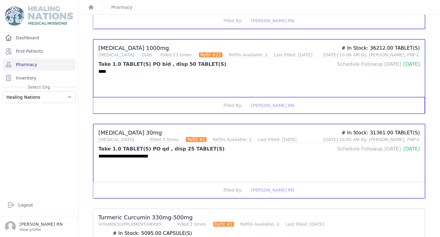
scroll to position [924, 0]
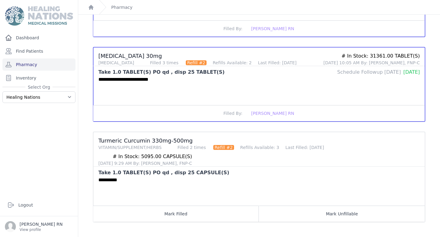
click at [212, 175] on div "Take 1.0 TABLET(S) PO qd , disp 25 CAPSULE(S)" at bounding box center [163, 172] width 131 height 7
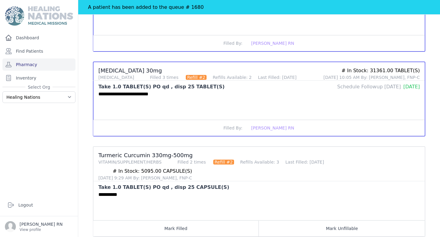
scroll to position [938, 0]
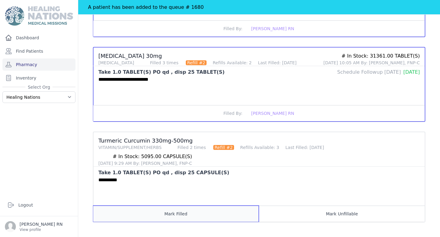
click at [185, 220] on button "Mark Filled" at bounding box center [175, 214] width 165 height 16
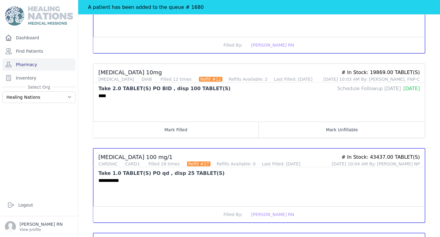
scroll to position [668, 0]
click at [199, 131] on button "Mark Filled" at bounding box center [175, 129] width 165 height 16
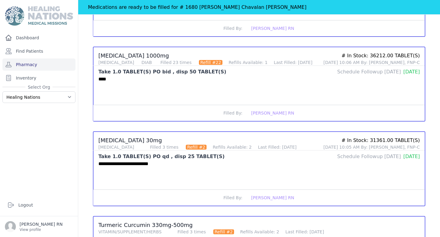
scroll to position [938, 0]
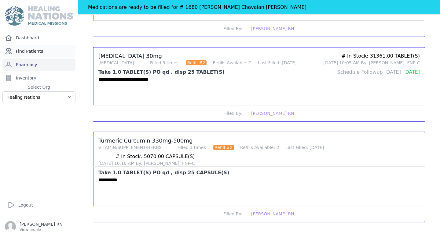
click at [51, 47] on link "Find Patients" at bounding box center [38, 51] width 73 height 12
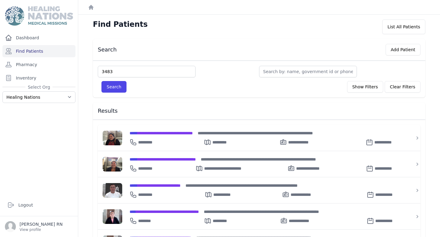
type input "3483"
click at [101, 81] on button "Search" at bounding box center [113, 87] width 25 height 12
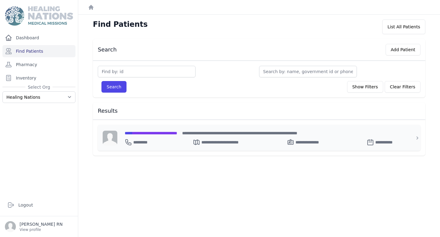
click at [166, 133] on span "**********" at bounding box center [151, 133] width 52 height 4
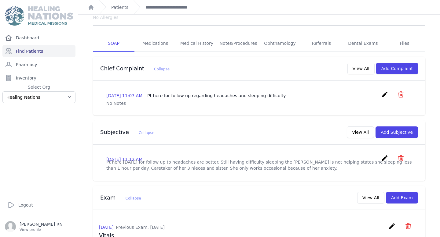
scroll to position [97, 0]
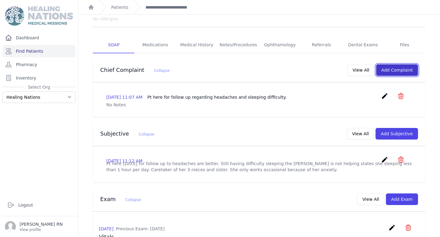
click at [394, 65] on button "Add Complaint" at bounding box center [397, 70] width 42 height 12
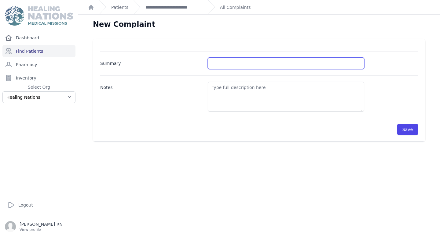
click at [322, 60] on input "Summary" at bounding box center [286, 64] width 156 height 12
type input "B"
type input "S"
type input "Follow-Up"
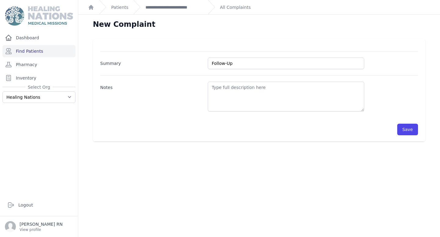
click at [412, 123] on div "Save" at bounding box center [258, 127] width 317 height 18
click at [409, 132] on button "Save" at bounding box center [407, 130] width 21 height 12
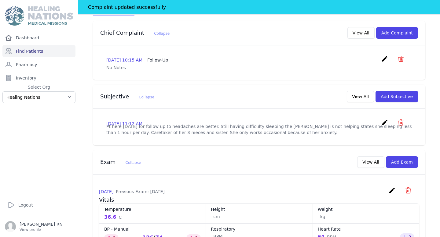
scroll to position [149, 0]
click at [397, 91] on button "Add Subjective" at bounding box center [396, 97] width 42 height 12
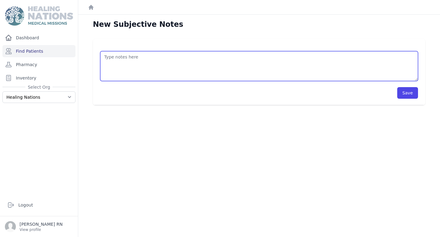
click at [182, 80] on textarea at bounding box center [258, 66] width 317 height 30
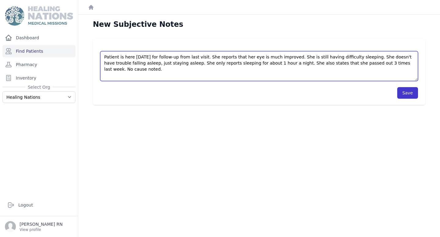
type textarea "Patient is here today for follow-up from last visit. She reports that her eye i…"
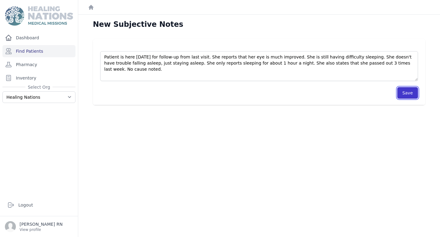
click at [411, 94] on button "Save" at bounding box center [407, 93] width 21 height 12
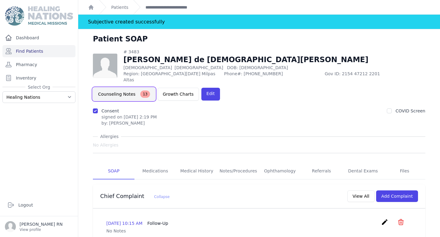
click at [117, 88] on button "Counseling Notes 13" at bounding box center [124, 94] width 62 height 13
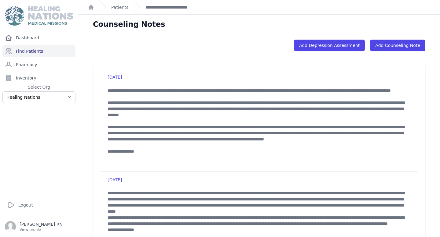
click at [168, 11] on div "**********" at bounding box center [168, 7] width 70 height 14
click at [170, 6] on link "**********" at bounding box center [173, 7] width 57 height 6
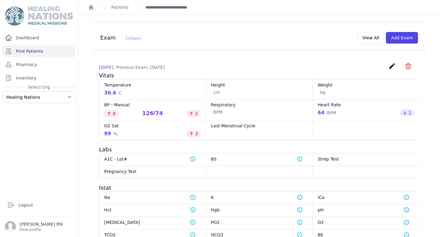
scroll to position [271, 0]
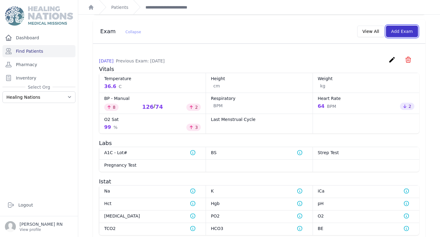
click at [411, 34] on button "Add Exam" at bounding box center [402, 32] width 32 height 12
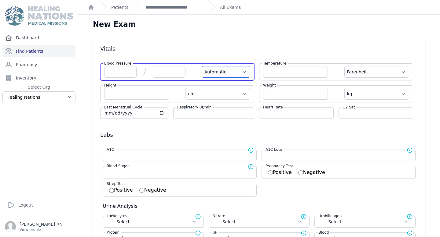
click at [222, 71] on select "Automatic Manual" at bounding box center [225, 72] width 49 height 12
select select "Manual"
click at [201, 66] on select "Automatic Manual" at bounding box center [225, 72] width 49 height 12
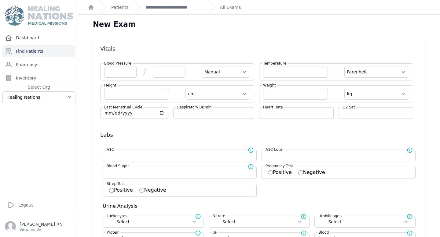
select select "F"
select select "cm"
select select "kg"
select select
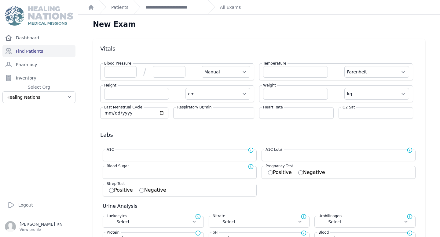
select select
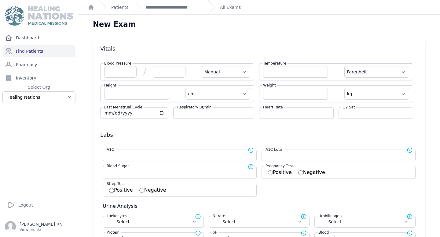
select select
select select "Manual"
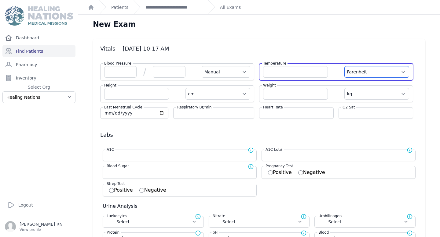
click at [364, 71] on select "Farenheit [PERSON_NAME]" at bounding box center [376, 72] width 65 height 12
select select "C"
click at [344, 66] on select "Farenheit [PERSON_NAME]" at bounding box center [376, 72] width 65 height 12
select select "Manual"
select select "cm"
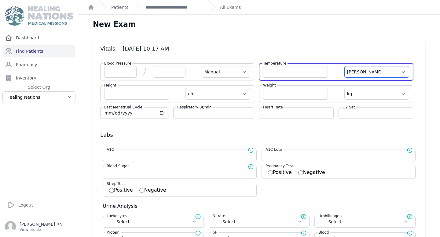
select select "kg"
select select
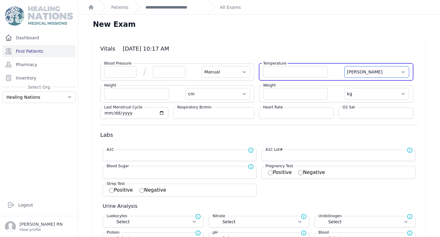
select select
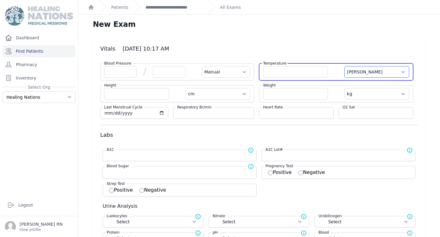
select select
click at [275, 77] on input "number" at bounding box center [295, 72] width 65 height 12
type input "33.4"
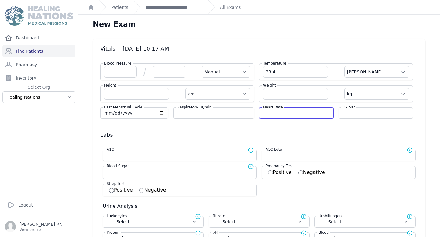
click at [276, 113] on input "number" at bounding box center [296, 113] width 67 height 6
select select "Manual"
select select "C"
select select "cm"
select select "kg"
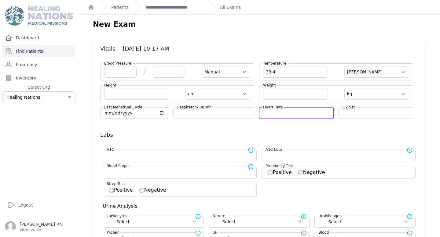
select select
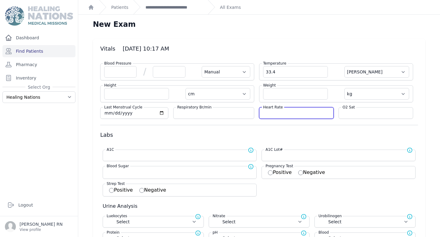
select select
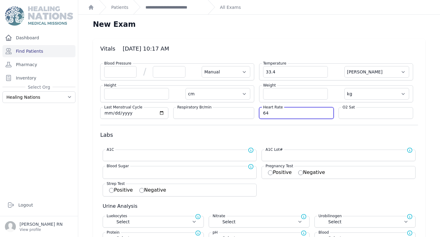
type input "64"
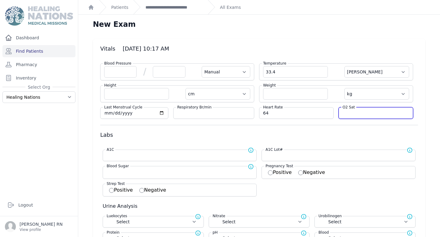
select select "Manual"
select select "C"
select select "cm"
select select "kg"
select select
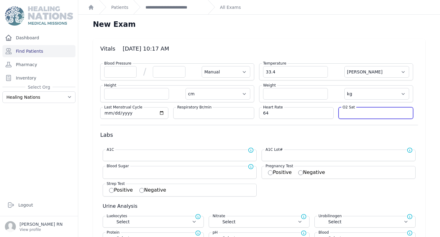
select select
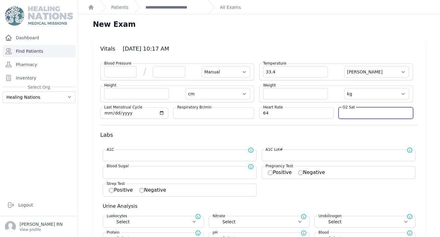
select select
type input "95"
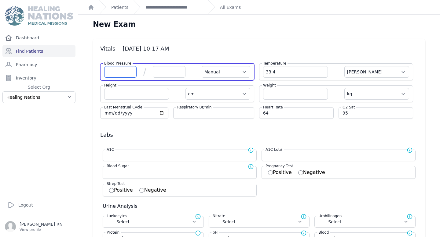
click at [122, 76] on input "number" at bounding box center [120, 72] width 32 height 12
select select "Manual"
select select "C"
select select "cm"
select select "kg"
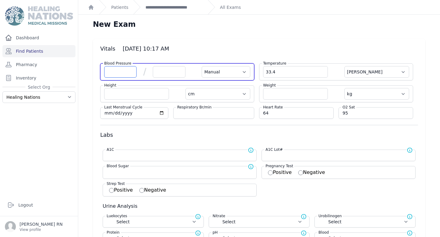
select select
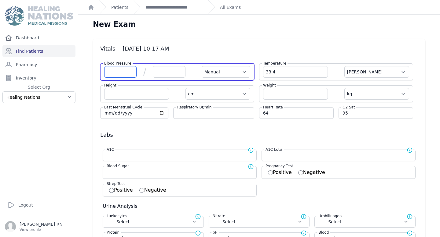
select select
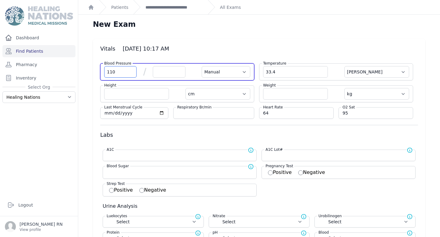
type input "110"
select select "Manual"
select select "C"
select select "cm"
select select "kg"
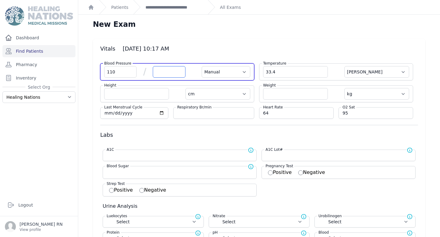
select select
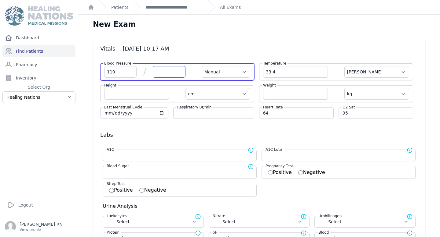
select select
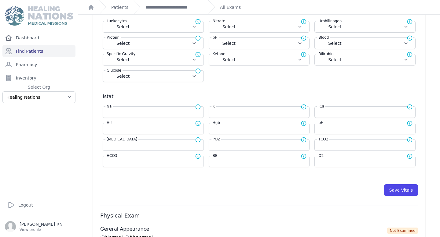
scroll to position [197, 0]
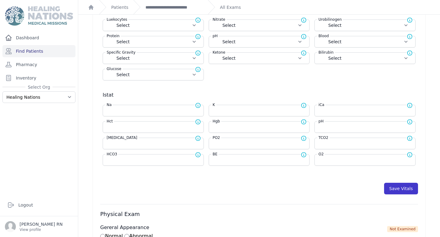
type input "86"
click at [401, 187] on button "Save Vitals" at bounding box center [401, 189] width 34 height 12
select select "Manual"
select select "C"
select select "cm"
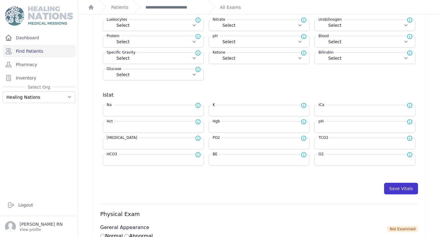
select select "kg"
select select
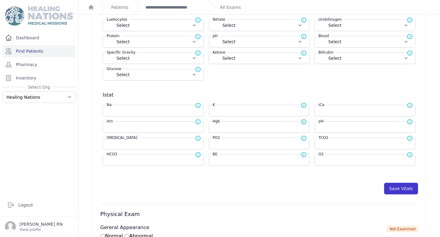
select select
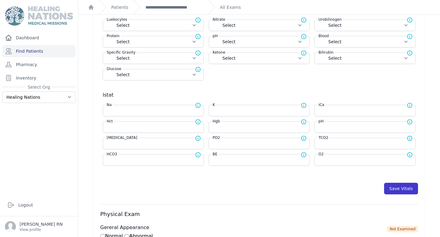
select select
click at [401, 187] on button "Save Vitals" at bounding box center [401, 189] width 34 height 12
click at [403, 193] on button "Save Vitals" at bounding box center [401, 189] width 34 height 12
click at [160, 7] on link "**********" at bounding box center [173, 7] width 57 height 6
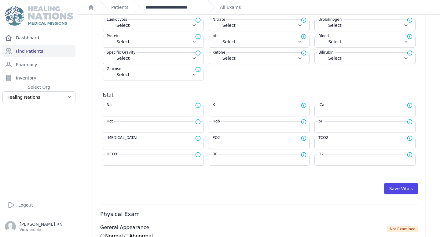
scroll to position [0, 0]
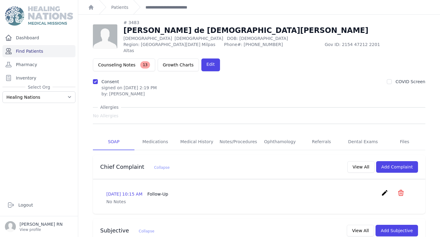
click at [49, 49] on link "Find Patients" at bounding box center [38, 51] width 73 height 12
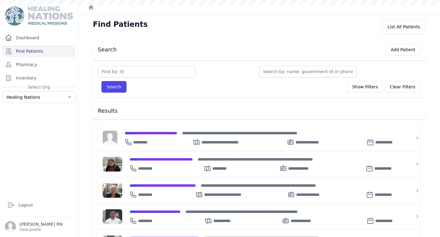
scroll to position [66, 0]
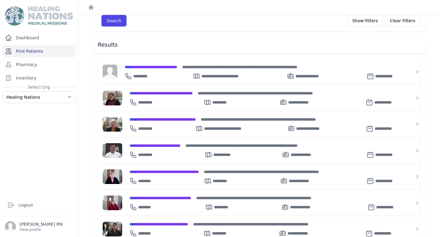
click at [41, 52] on link "Find Patients" at bounding box center [38, 51] width 73 height 12
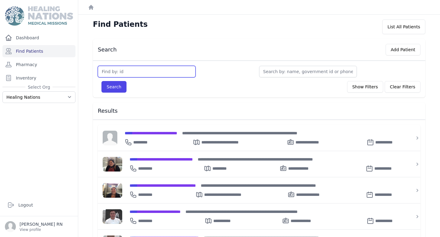
click at [140, 74] on input "text" at bounding box center [147, 72] width 98 height 12
type input "2987"
click at [101, 81] on button "Search" at bounding box center [113, 87] width 25 height 12
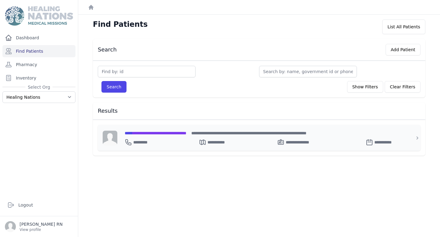
click at [160, 134] on span "**********" at bounding box center [156, 133] width 62 height 4
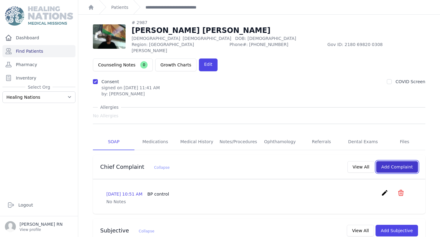
click at [401, 161] on button "Add Complaint" at bounding box center [397, 167] width 42 height 12
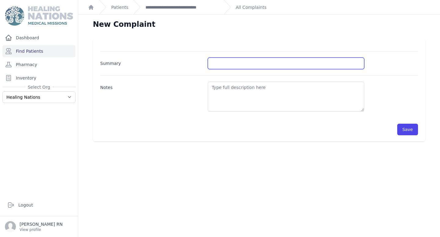
drag, startPoint x: 226, startPoint y: 61, endPoint x: 223, endPoint y: 45, distance: 15.5
click at [226, 60] on input "Summary" at bounding box center [286, 64] width 156 height 12
type input "BP Check"
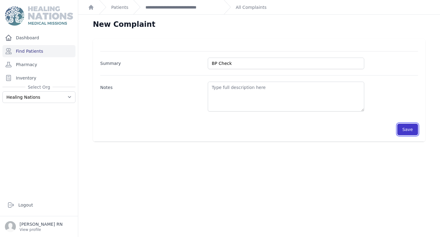
click at [406, 127] on button "Save" at bounding box center [407, 130] width 21 height 12
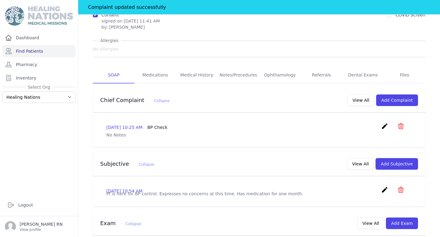
scroll to position [84, 0]
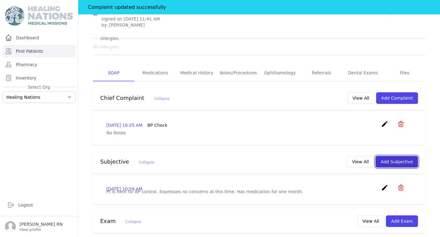
click at [405, 156] on button "Add Subjective" at bounding box center [396, 162] width 42 height 12
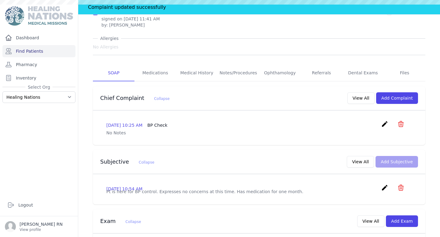
scroll to position [0, 0]
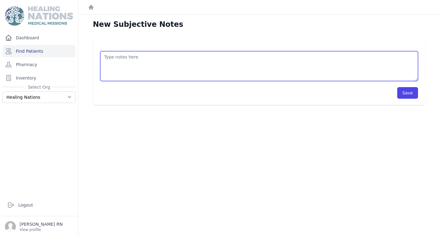
click at [155, 68] on textarea at bounding box center [258, 66] width 317 height 30
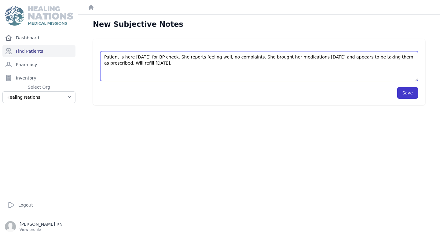
type textarea "Patient is here [DATE] for BP check. She reports feeling well, no complaints. S…"
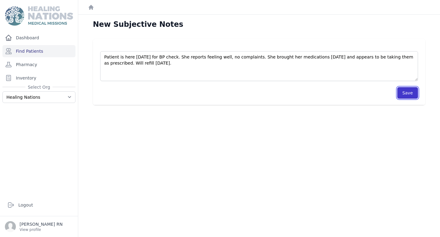
click at [415, 94] on button "Save" at bounding box center [407, 93] width 21 height 12
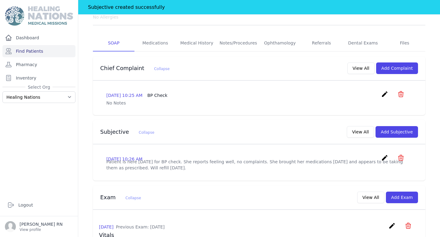
scroll to position [146, 0]
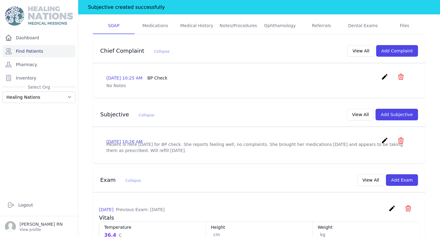
click at [384, 137] on icon "create" at bounding box center [384, 140] width 7 height 7
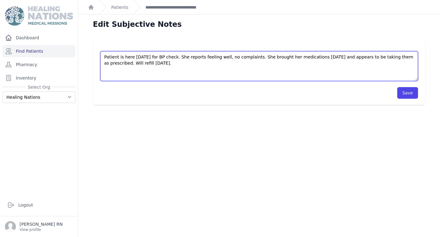
click at [414, 56] on textarea "Patient is here [DATE] for BP check. She reports feeling well, no complaints. S…" at bounding box center [258, 66] width 317 height 30
type textarea "Patient is here [DATE] for BP check. She reports feeling well, no complaints. S…"
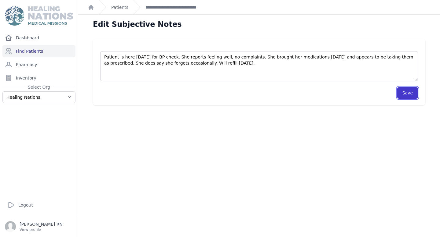
click at [404, 90] on button "Save" at bounding box center [407, 93] width 21 height 12
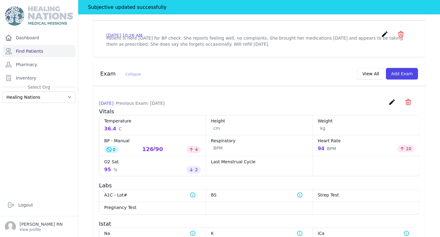
scroll to position [254, 0]
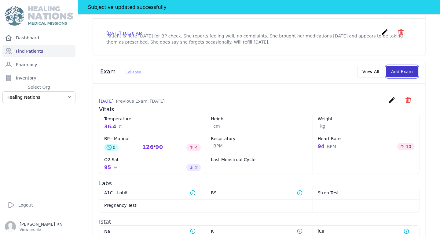
click at [402, 66] on button "Add Exam" at bounding box center [402, 72] width 32 height 12
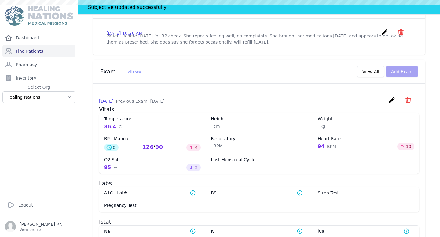
scroll to position [0, 0]
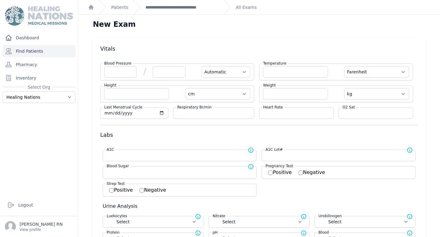
click at [223, 65] on div "Blood Pressure / Automatic Manual" at bounding box center [177, 71] width 154 height 17
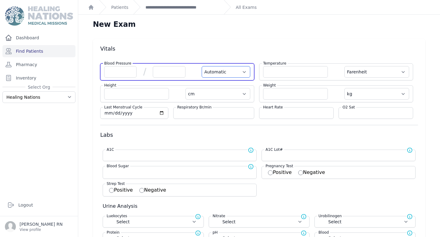
click at [223, 70] on select "Automatic Manual" at bounding box center [225, 72] width 49 height 12
select select "Manual"
click at [201, 66] on select "Automatic Manual" at bounding box center [225, 72] width 49 height 12
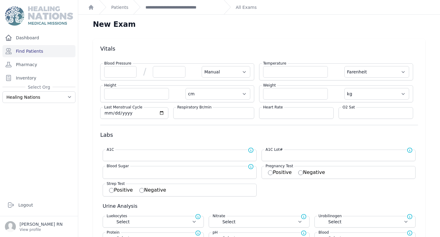
select select "F"
select select "cm"
select select "kg"
select select
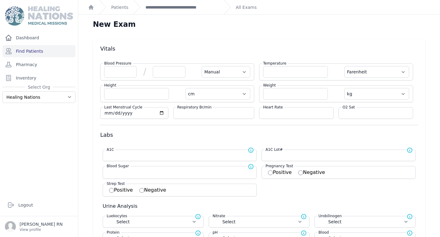
select select
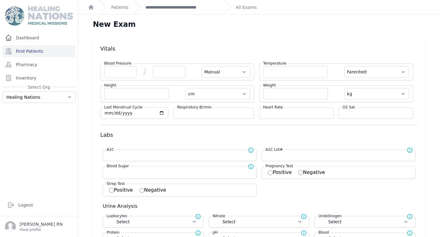
select select
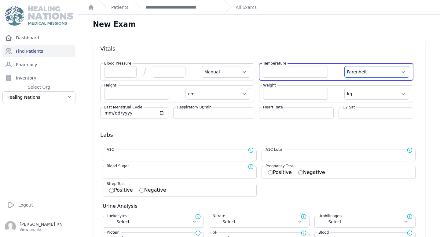
click at [351, 74] on select "Farenheit [PERSON_NAME]" at bounding box center [376, 72] width 65 height 12
select select "Manual"
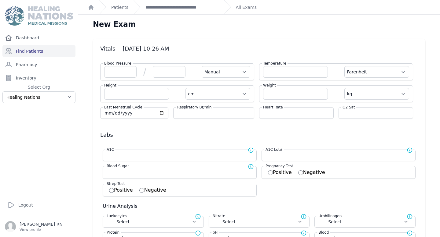
select select "C"
click at [344, 66] on select "Farenheit [PERSON_NAME]" at bounding box center [376, 72] width 65 height 12
select select "Manual"
select select "cm"
select select "kg"
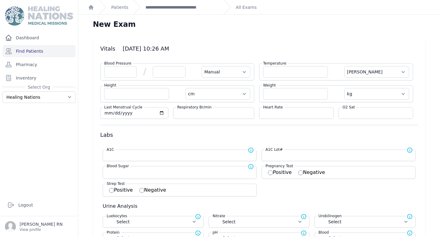
select select
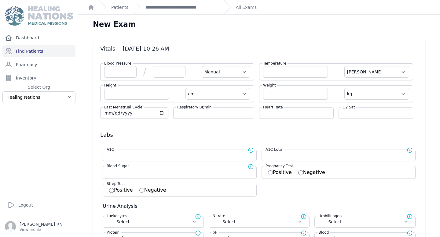
select select
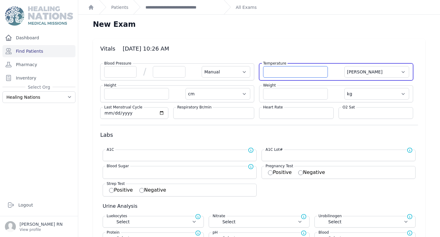
click at [271, 71] on input "number" at bounding box center [295, 72] width 65 height 12
type input "32.1"
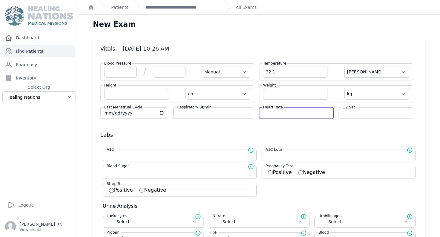
click at [279, 112] on input "number" at bounding box center [296, 113] width 67 height 6
select select "Manual"
select select "C"
select select "cm"
select select "kg"
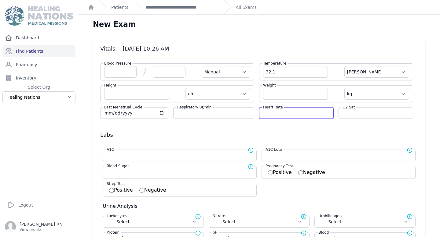
select select
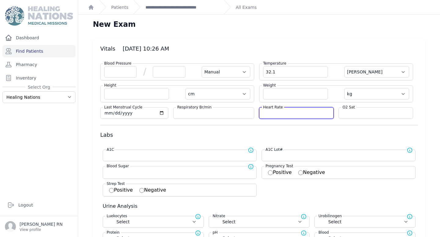
select select
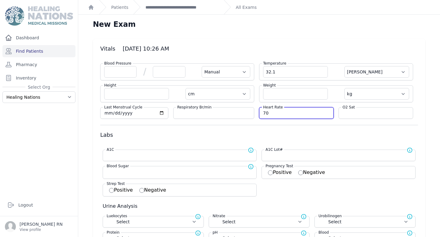
type input "70"
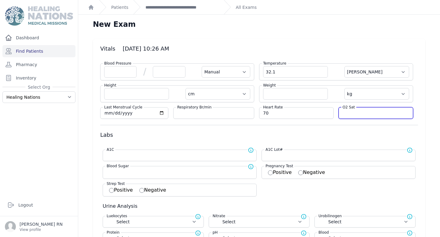
select select "Manual"
select select "C"
select select "cm"
select select "kg"
select select
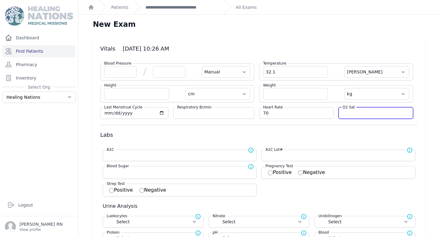
select select
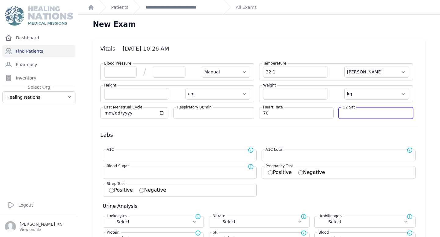
select select
type input "92"
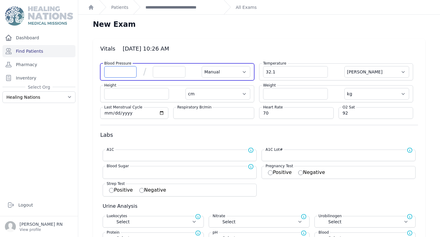
click at [120, 74] on input "number" at bounding box center [120, 72] width 32 height 12
select select "Manual"
select select "C"
select select "cm"
select select "kg"
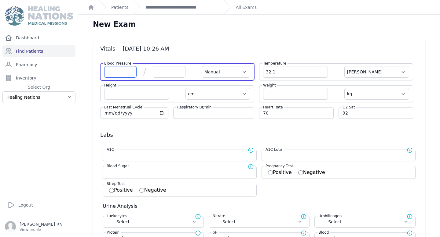
select select
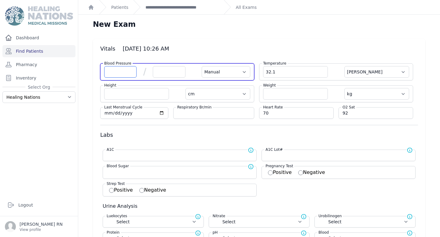
select select
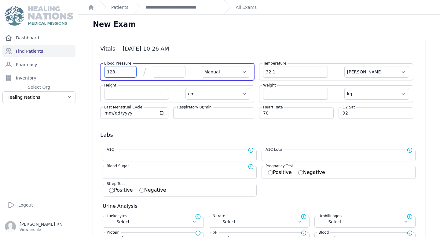
type input "128"
select select "Manual"
select select "C"
select select "cm"
select select "kg"
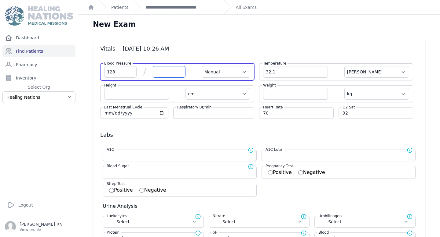
select select
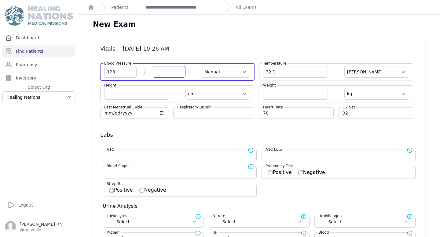
select select
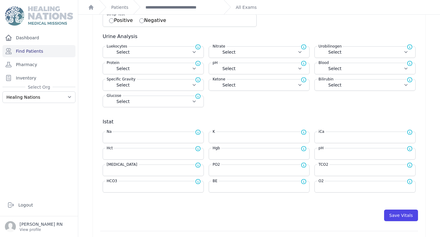
scroll to position [171, 0]
type input "82"
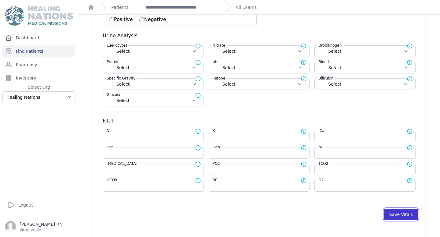
click at [397, 217] on button "Save Vitals" at bounding box center [401, 215] width 34 height 12
select select "Manual"
select select "cm"
select select "kg"
select select
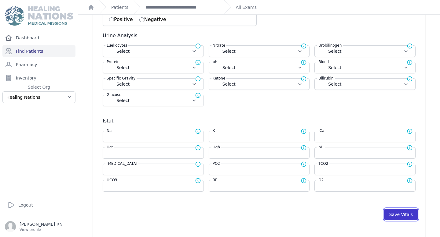
select select
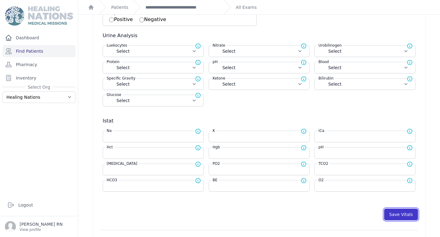
select select
click at [397, 217] on button "Save Vitals" at bounding box center [401, 215] width 34 height 12
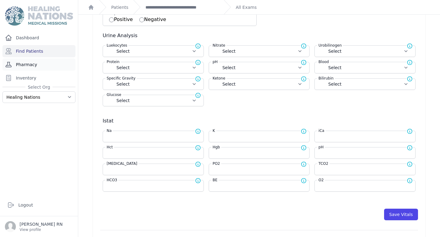
click at [42, 61] on link "Pharmacy" at bounding box center [38, 65] width 73 height 12
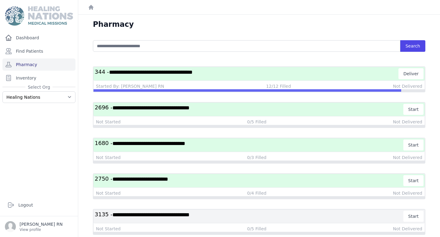
click at [189, 110] on span "**********" at bounding box center [150, 107] width 77 height 5
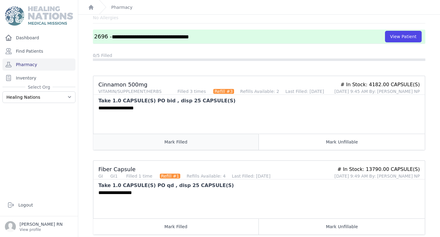
scroll to position [35, 0]
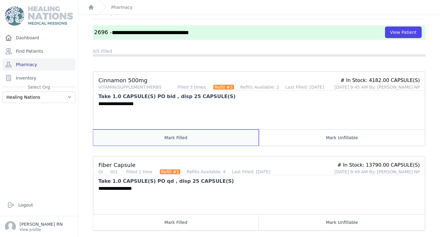
click at [173, 141] on button "Mark Filled" at bounding box center [175, 138] width 165 height 16
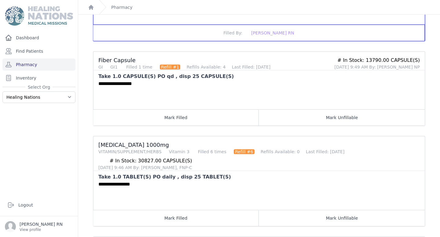
scroll to position [139, 0]
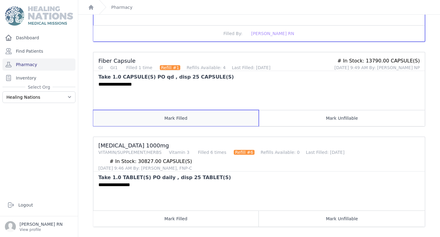
click at [170, 117] on button "Mark Filled" at bounding box center [175, 118] width 165 height 16
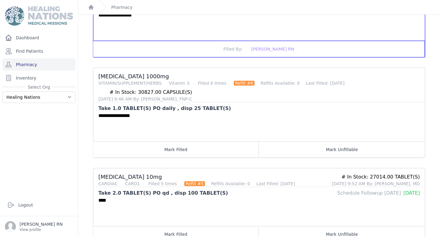
scroll to position [246, 0]
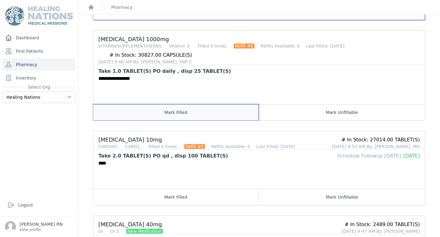
click at [169, 119] on button "Mark Filled" at bounding box center [175, 112] width 165 height 16
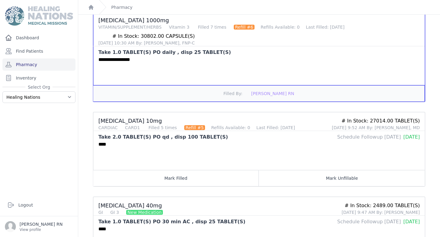
scroll to position [0, 0]
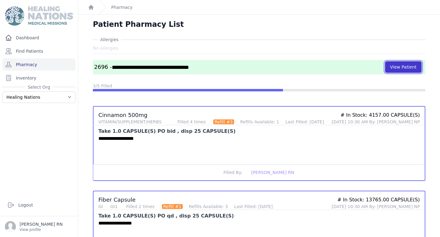
click at [395, 67] on button "View Patient" at bounding box center [403, 67] width 37 height 12
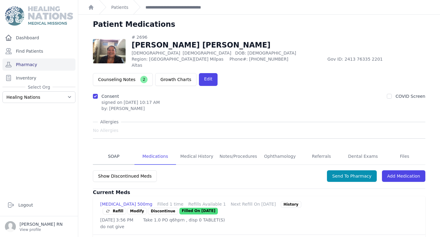
click at [117, 150] on link "SOAP" at bounding box center [114, 157] width 42 height 16
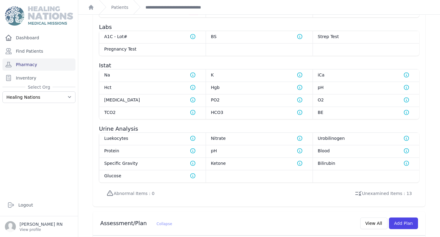
scroll to position [545, 0]
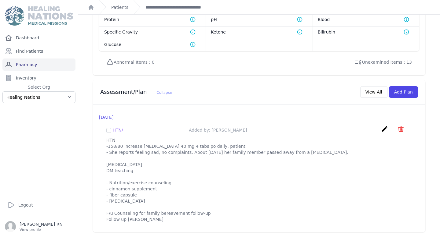
click at [45, 61] on link "Pharmacy" at bounding box center [38, 65] width 73 height 12
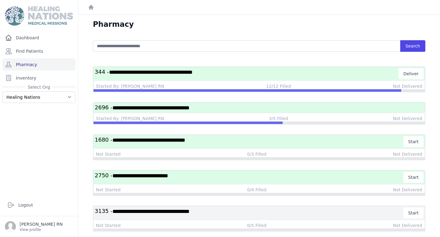
click at [224, 111] on h3 "**********" at bounding box center [259, 108] width 328 height 8
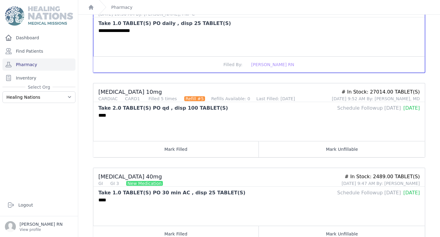
scroll to position [314, 0]
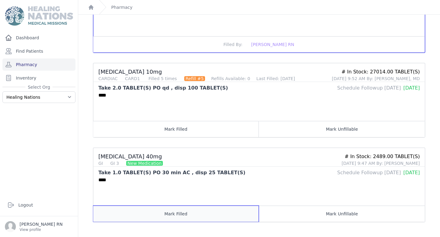
click at [192, 215] on button "Mark Filled" at bounding box center [175, 214] width 165 height 16
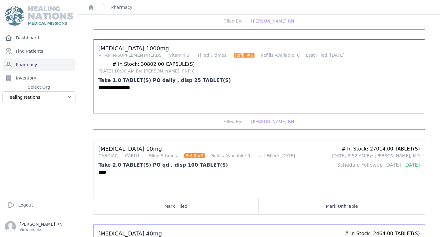
scroll to position [216, 0]
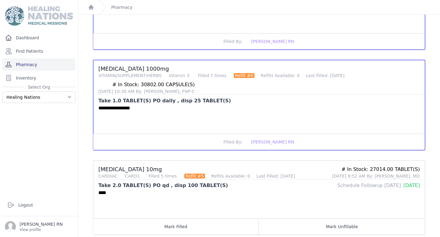
click at [39, 65] on link "Pharmacy" at bounding box center [38, 65] width 73 height 12
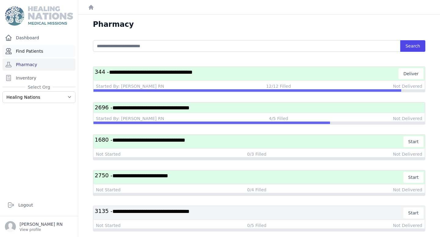
click at [45, 57] on link "Find Patients" at bounding box center [38, 51] width 73 height 12
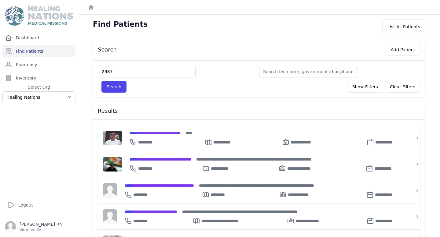
type input "2987"
click at [101, 81] on button "Search" at bounding box center [113, 87] width 25 height 12
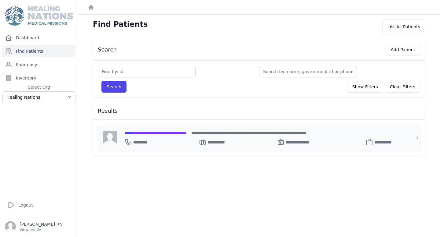
click at [160, 130] on div "**********" at bounding box center [263, 133] width 276 height 6
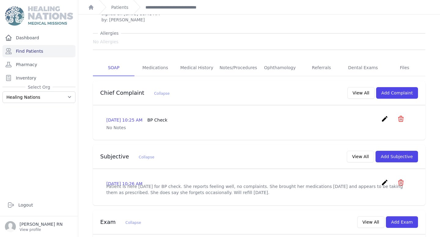
scroll to position [71, 0]
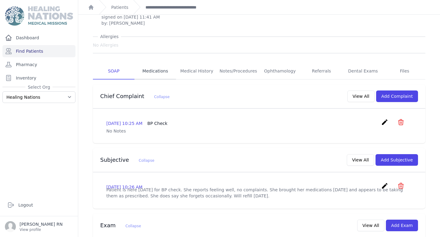
click at [160, 63] on link "Medications" at bounding box center [155, 71] width 42 height 16
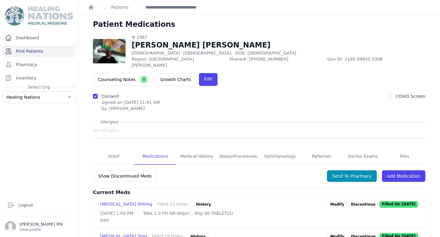
click at [48, 50] on link "Find Patients" at bounding box center [38, 51] width 73 height 12
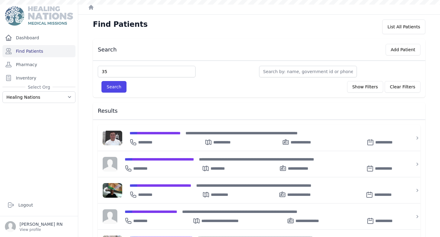
type input "35"
type input "3509"
click at [119, 86] on button "Search" at bounding box center [113, 87] width 25 height 12
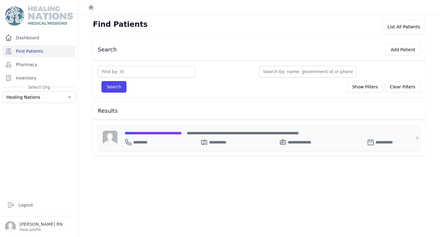
click at [165, 134] on span "**********" at bounding box center [153, 133] width 57 height 4
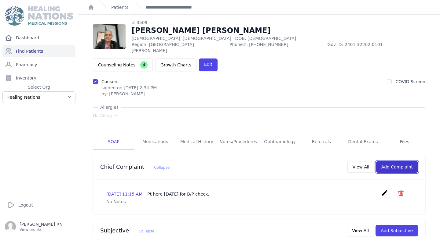
click at [406, 161] on button "Add Complaint" at bounding box center [397, 167] width 42 height 12
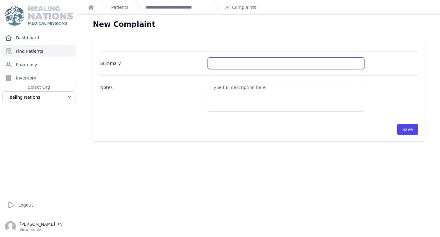
click at [215, 63] on input "Summary" at bounding box center [286, 64] width 156 height 12
type input "BP Check"
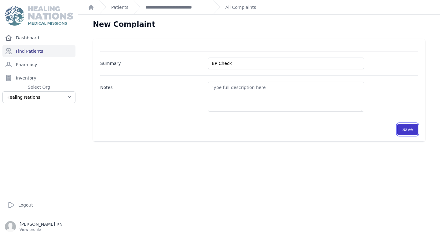
click at [407, 131] on button "Save" at bounding box center [407, 130] width 21 height 12
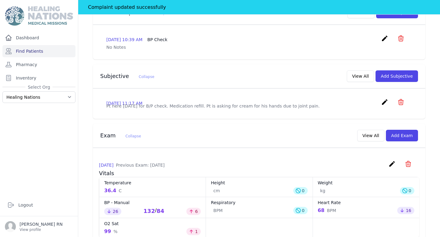
scroll to position [170, 0]
click at [399, 70] on button "Add Subjective" at bounding box center [396, 76] width 42 height 12
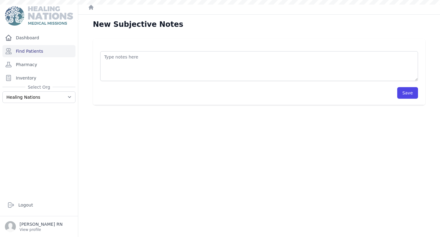
scroll to position [15, 0]
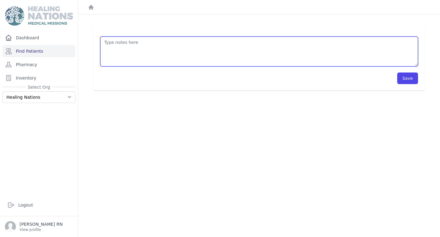
click at [183, 45] on textarea at bounding box center [258, 52] width 317 height 30
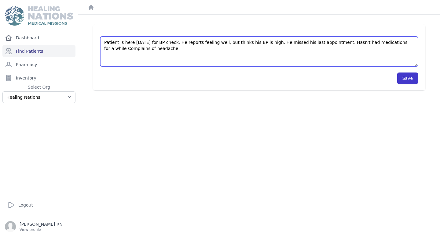
type textarea "Patient is here today for BP check. He reports feeling well, but thinks his BP …"
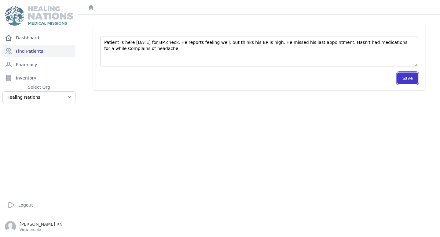
click at [408, 82] on button "Save" at bounding box center [407, 79] width 21 height 12
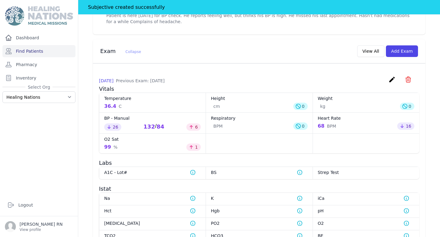
scroll to position [275, 0]
click at [407, 45] on button "Add Exam" at bounding box center [402, 51] width 32 height 12
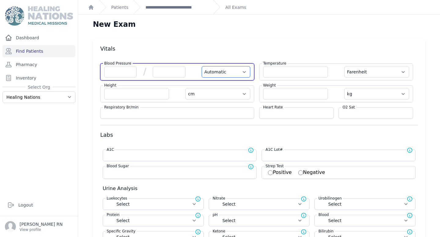
click at [229, 70] on select "Automatic Manual" at bounding box center [225, 72] width 49 height 12
select select "Manual"
click at [201, 66] on select "Automatic Manual" at bounding box center [225, 72] width 49 height 12
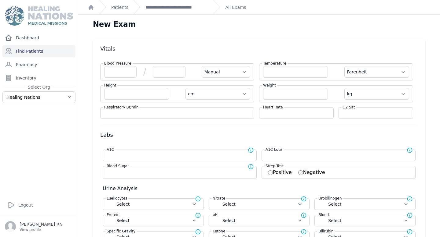
select select "F"
select select "cm"
select select "kg"
select select
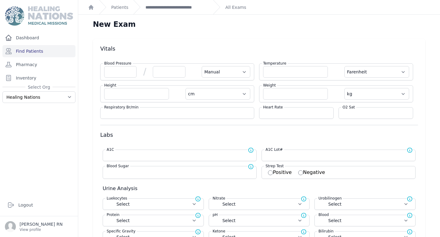
select select
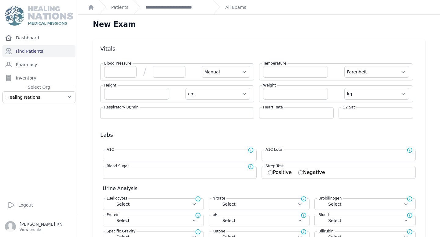
select select
select select "Manual"
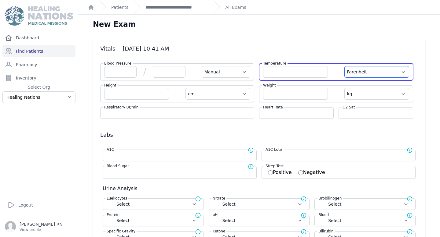
click at [370, 72] on select "Farenheit Celcius" at bounding box center [376, 72] width 65 height 12
select select "C"
click at [344, 66] on select "Farenheit Celcius" at bounding box center [376, 72] width 65 height 12
select select "Manual"
select select "cm"
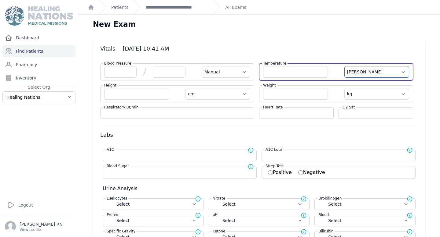
select select "kg"
select select
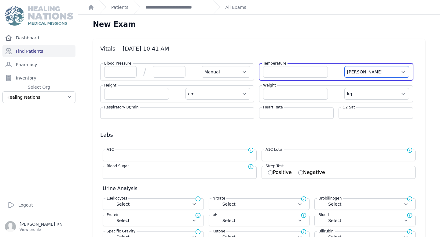
select select
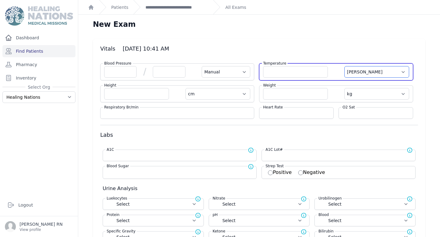
select select
click at [271, 73] on input "number" at bounding box center [295, 72] width 65 height 12
type input "33.7"
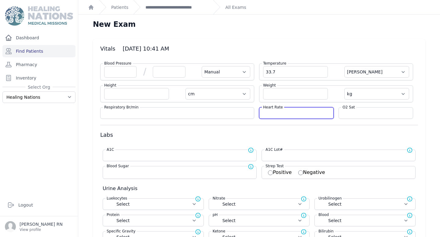
click at [278, 112] on input "number" at bounding box center [296, 113] width 67 height 6
select select "Manual"
select select "C"
select select "cm"
select select "kg"
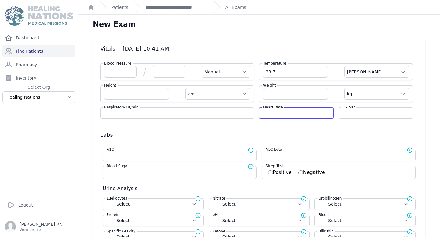
select select
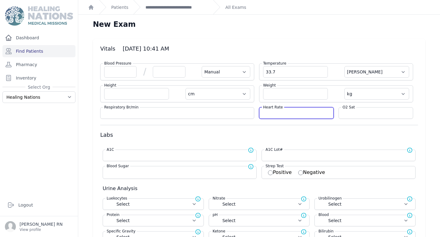
select select
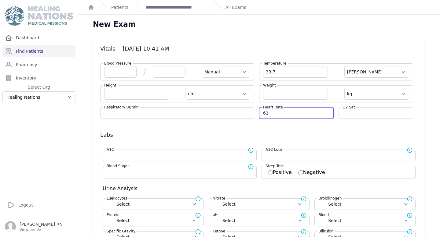
type input "61"
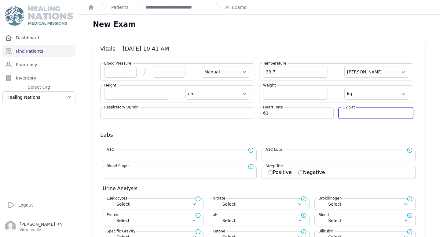
type input "9"
select select "Manual"
select select "C"
select select "cm"
select select "kg"
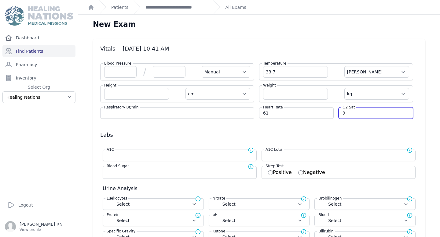
select select
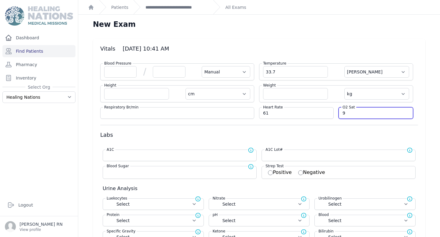
select select
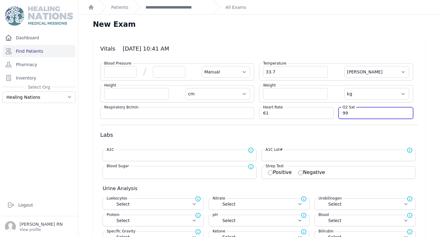
type input "99"
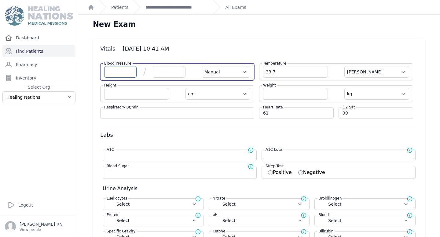
click at [117, 73] on input "number" at bounding box center [120, 72] width 32 height 12
select select "Manual"
select select "C"
select select "cm"
select select "kg"
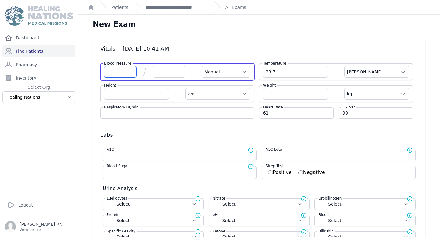
select select
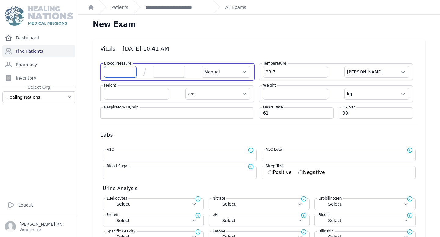
select select
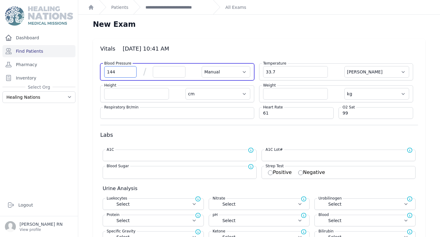
type input "144"
select select "Manual"
select select "C"
select select "cm"
select select "kg"
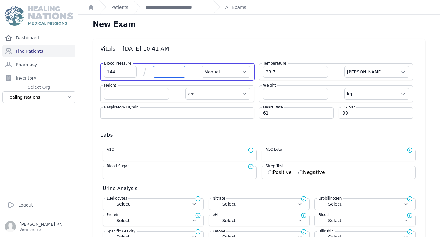
select select
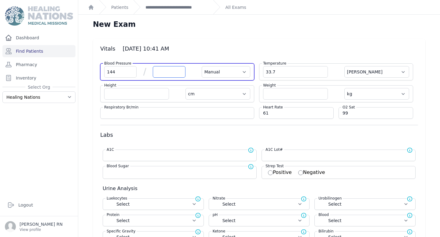
select select
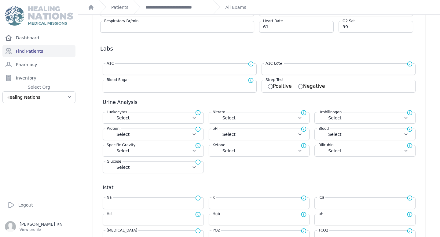
scroll to position [168, 0]
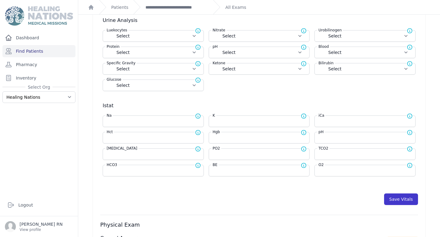
type input "92"
click at [400, 200] on button "Save Vitals" at bounding box center [401, 200] width 34 height 12
select select "Manual"
select select "cm"
select select "kg"
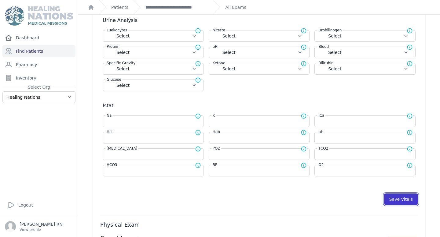
select select
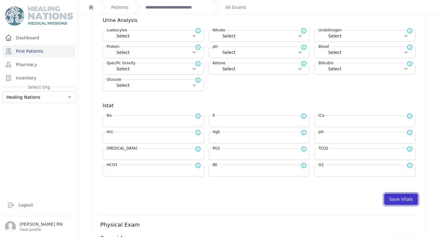
select select
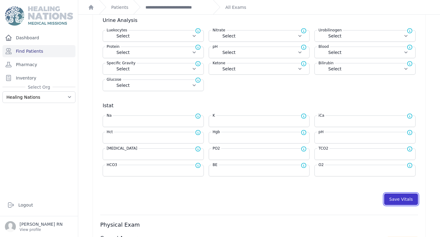
click at [400, 200] on button "Save Vitals" at bounding box center [401, 200] width 34 height 12
click at [159, 5] on link "**********" at bounding box center [176, 7] width 63 height 6
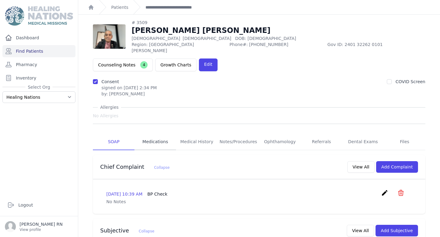
click at [157, 134] on link "Medications" at bounding box center [155, 142] width 42 height 16
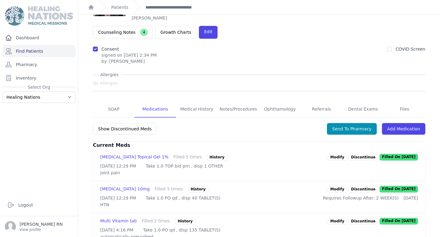
scroll to position [54, 0]
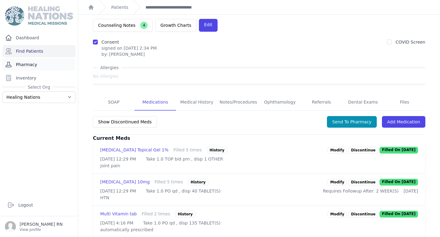
click at [39, 64] on link "Pharmacy" at bounding box center [38, 65] width 73 height 12
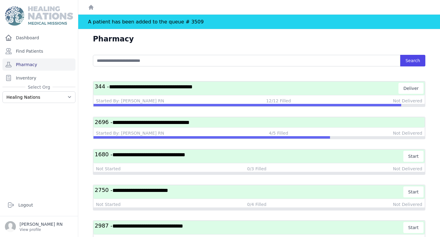
click at [189, 120] on span "**********" at bounding box center [150, 122] width 77 height 5
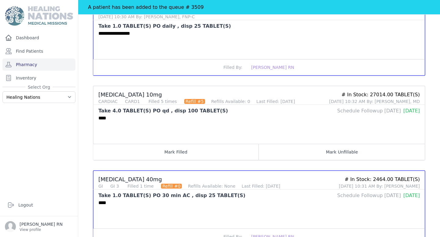
scroll to position [313, 0]
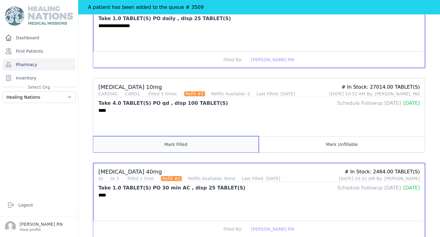
click at [223, 147] on button "Mark Filled" at bounding box center [175, 144] width 165 height 16
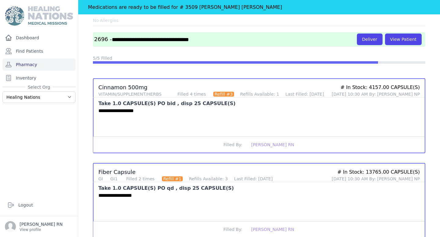
scroll to position [40, 0]
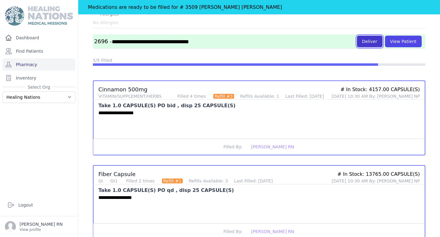
click at [378, 42] on button "Deliver" at bounding box center [370, 42] width 26 height 12
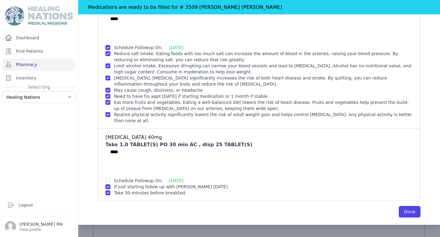
scroll to position [328, 0]
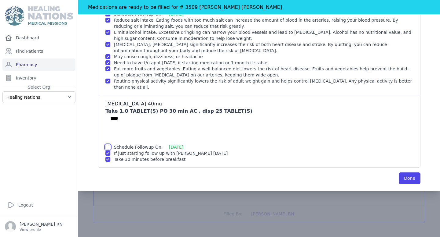
click at [110, 147] on input "checkbox" at bounding box center [107, 147] width 5 height 5
checkbox input "true"
click at [414, 182] on button "Done" at bounding box center [409, 179] width 22 height 12
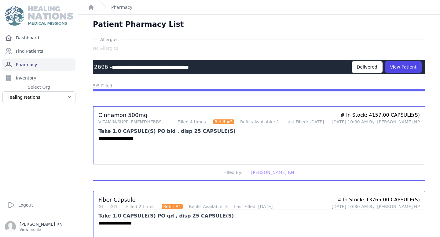
click at [50, 63] on link "Pharmacy" at bounding box center [38, 65] width 73 height 12
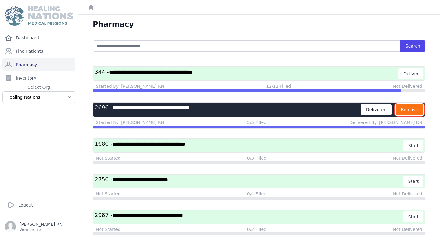
click at [406, 111] on button "Remove" at bounding box center [409, 110] width 28 height 12
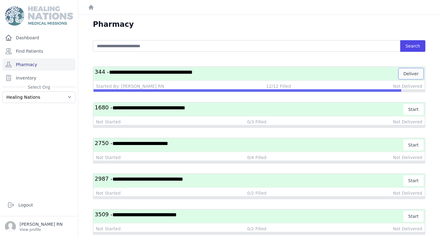
click at [415, 76] on button "Deliver" at bounding box center [410, 73] width 25 height 11
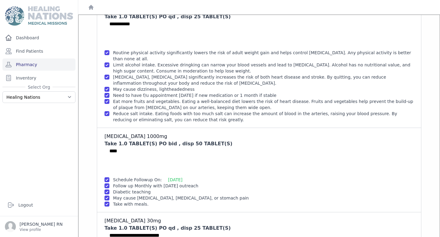
scroll to position [120, 0]
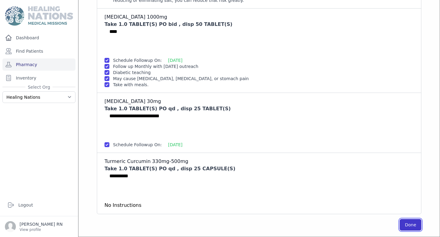
click at [414, 227] on button "Done" at bounding box center [410, 225] width 22 height 12
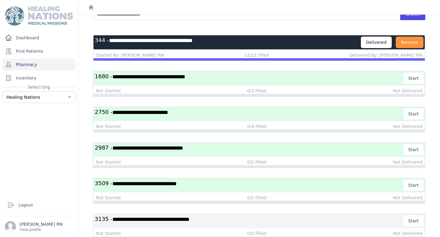
scroll to position [31, 0]
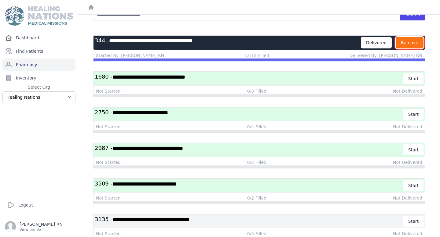
click at [405, 42] on button "Remove" at bounding box center [409, 43] width 28 height 12
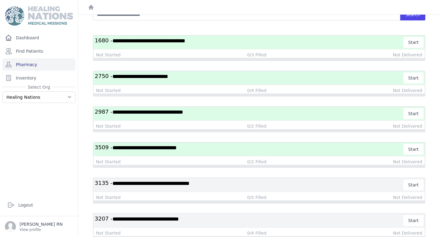
click at [212, 77] on h3 "**********" at bounding box center [249, 78] width 309 height 11
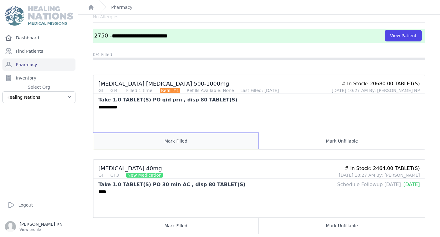
click at [156, 142] on button "Mark Filled" at bounding box center [175, 141] width 165 height 16
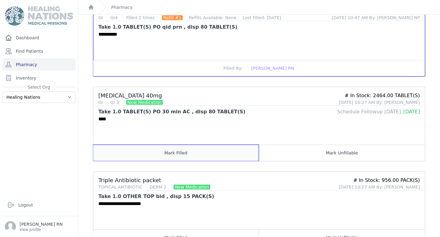
click at [159, 153] on button "Mark Filled" at bounding box center [175, 153] width 165 height 16
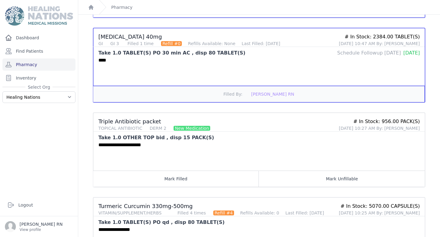
scroll to position [180, 0]
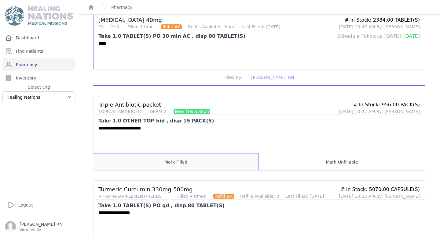
click at [159, 156] on button "Mark Filled" at bounding box center [175, 162] width 165 height 16
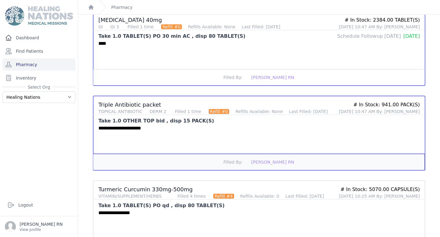
scroll to position [213, 0]
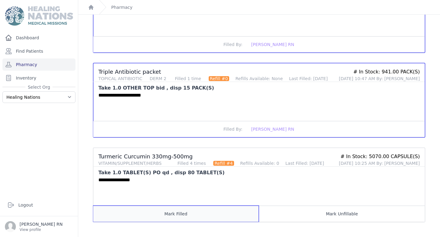
click at [159, 214] on button "Mark Filled" at bounding box center [175, 214] width 165 height 16
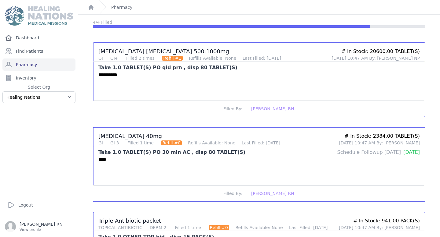
scroll to position [0, 0]
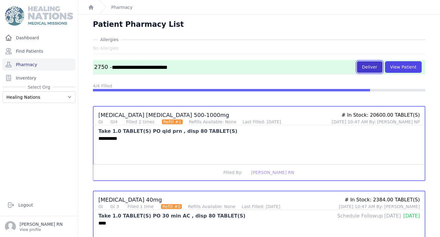
click at [371, 66] on button "Deliver" at bounding box center [370, 67] width 26 height 12
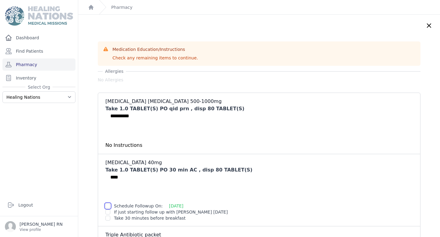
click at [107, 207] on input "checkbox" at bounding box center [107, 206] width 5 height 5
checkbox input "true"
click at [110, 210] on input "checkbox" at bounding box center [107, 212] width 5 height 5
checkbox input "true"
click at [109, 220] on input "checkbox" at bounding box center [107, 218] width 5 height 5
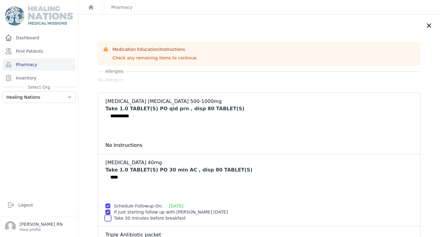
checkbox input "true"
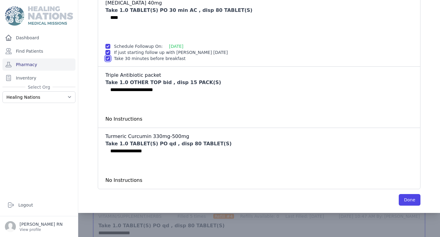
scroll to position [162, 0]
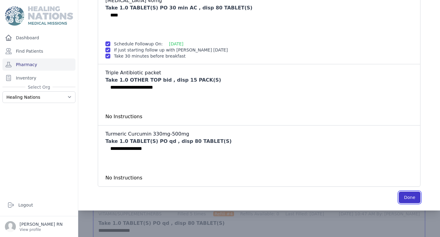
click at [414, 199] on button "Done" at bounding box center [409, 198] width 22 height 12
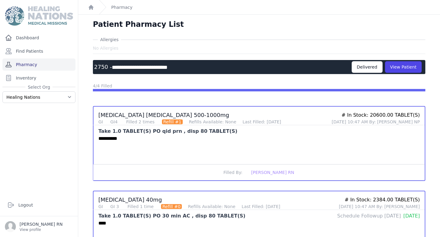
click at [49, 66] on link "Pharmacy" at bounding box center [38, 65] width 73 height 12
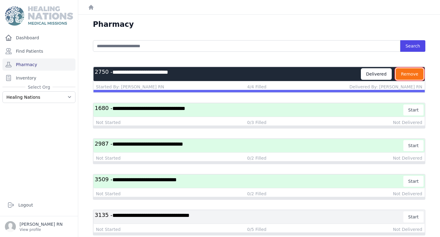
click at [413, 76] on button "Remove" at bounding box center [409, 74] width 28 height 12
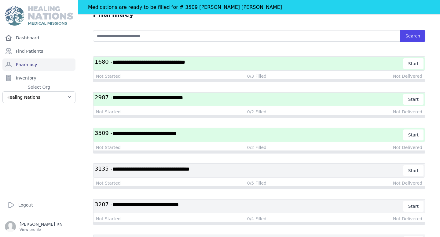
scroll to position [25, 0]
click at [244, 66] on h3 "**********" at bounding box center [249, 63] width 309 height 11
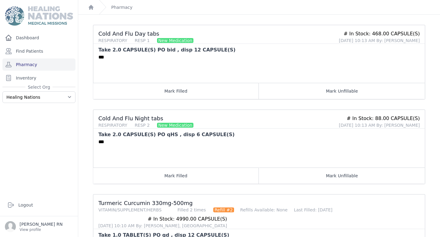
scroll to position [44, 0]
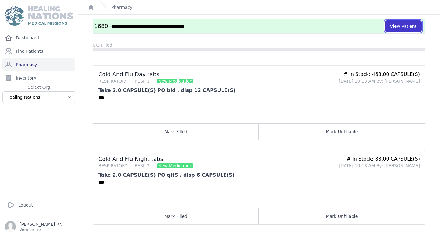
click at [393, 28] on button "View Patient" at bounding box center [403, 26] width 37 height 12
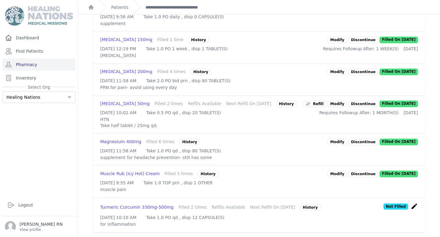
scroll to position [376, 0]
click at [412, 203] on icon "create" at bounding box center [413, 206] width 7 height 7
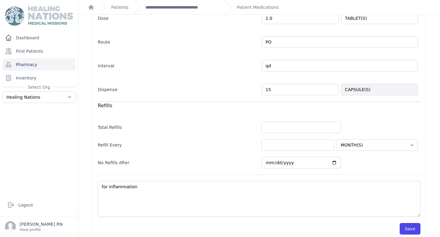
scroll to position [132, 0]
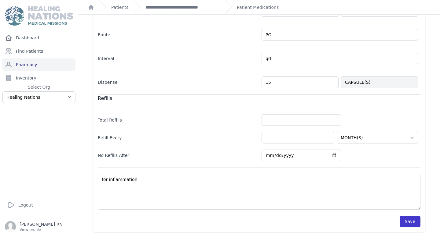
type input "15"
select select "MONTH(S)"
click at [412, 226] on button "Save" at bounding box center [409, 222] width 21 height 12
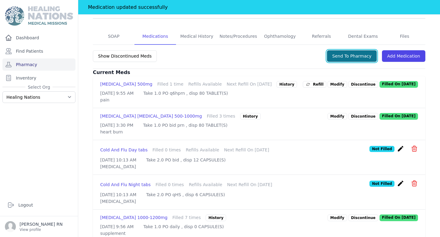
click at [359, 50] on button "Send To Pharmacy" at bounding box center [352, 56] width 50 height 12
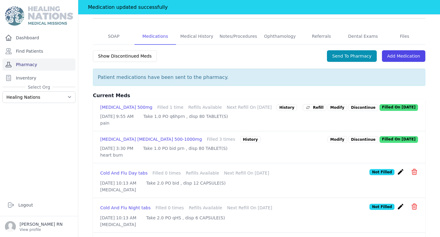
click at [46, 65] on link "Pharmacy" at bounding box center [38, 65] width 73 height 12
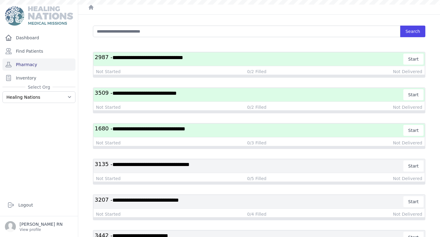
scroll to position [17, 0]
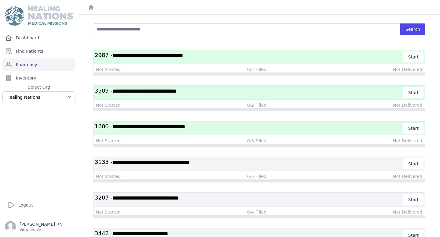
click at [236, 131] on h3 "**********" at bounding box center [249, 128] width 309 height 11
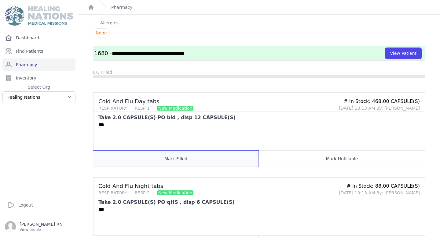
click at [254, 155] on button "Mark Filled" at bounding box center [175, 159] width 165 height 16
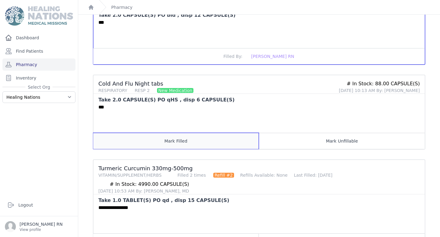
click at [241, 139] on button "Mark Filled" at bounding box center [175, 141] width 165 height 16
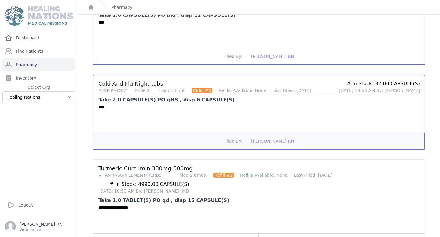
scroll to position [147, 0]
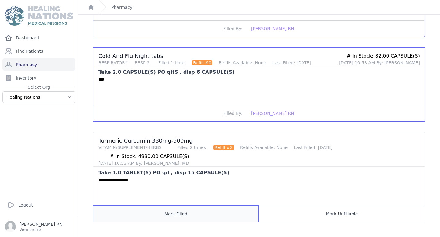
click at [227, 213] on button "Mark Filled" at bounding box center [175, 214] width 165 height 16
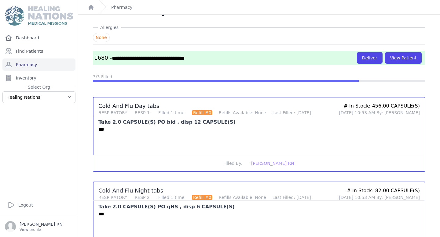
scroll to position [0, 0]
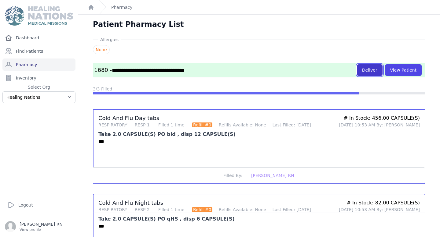
click at [371, 72] on button "Deliver" at bounding box center [370, 70] width 26 height 12
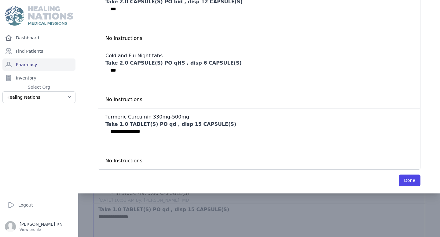
scroll to position [147, 0]
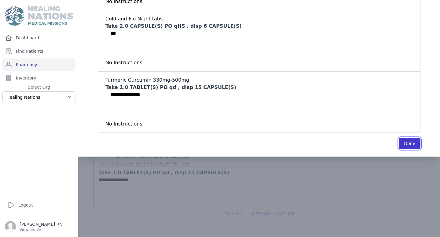
click at [406, 143] on button "Done" at bounding box center [409, 144] width 22 height 12
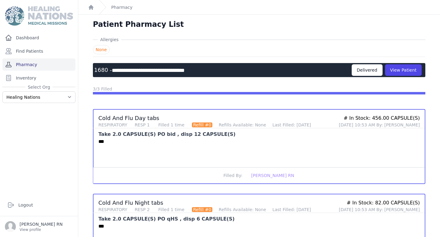
click at [31, 67] on link "Pharmacy" at bounding box center [38, 65] width 73 height 12
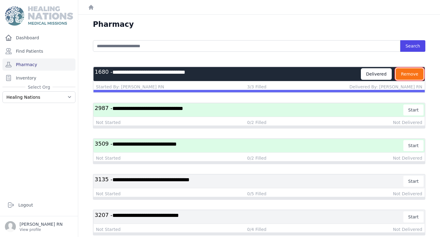
click at [414, 78] on button "Remove" at bounding box center [409, 74] width 28 height 12
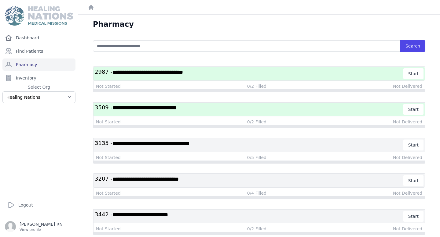
click at [247, 72] on h3 "**********" at bounding box center [249, 73] width 309 height 11
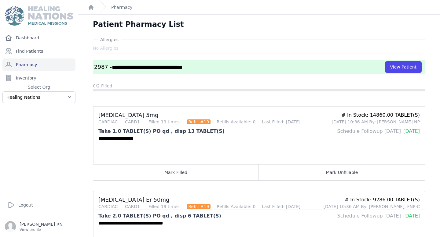
scroll to position [43, 0]
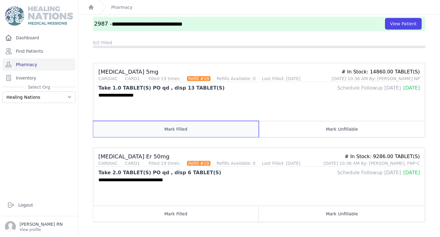
click at [190, 132] on button "Mark Filled" at bounding box center [175, 129] width 165 height 16
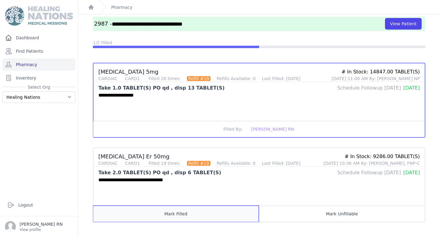
click at [180, 212] on button "Mark Filled" at bounding box center [175, 214] width 165 height 16
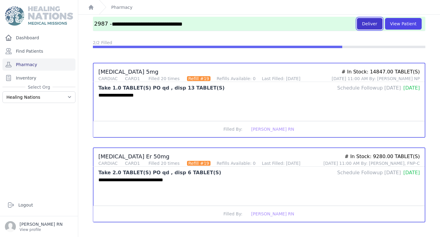
click at [367, 24] on button "Deliver" at bounding box center [370, 24] width 26 height 12
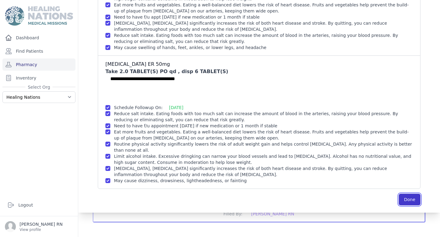
click at [413, 203] on button "Done" at bounding box center [409, 200] width 22 height 12
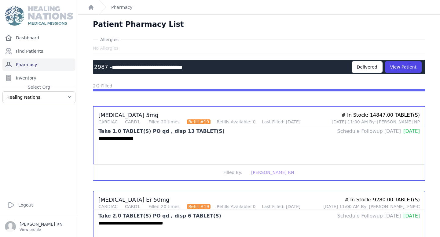
click at [34, 67] on link "Pharmacy" at bounding box center [38, 65] width 73 height 12
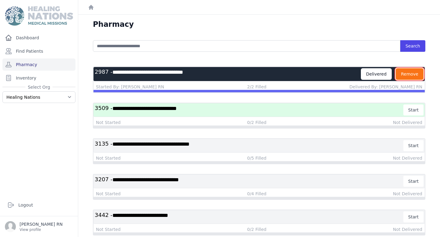
click at [414, 71] on button "Remove" at bounding box center [409, 74] width 28 height 12
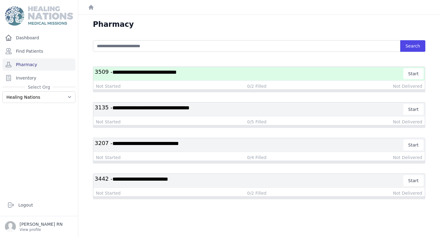
click at [322, 69] on h3 "**********" at bounding box center [249, 73] width 309 height 11
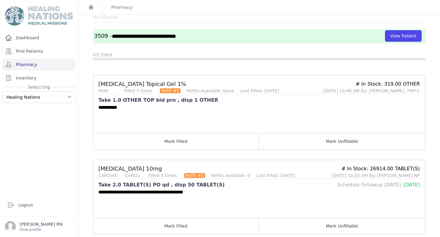
scroll to position [43, 0]
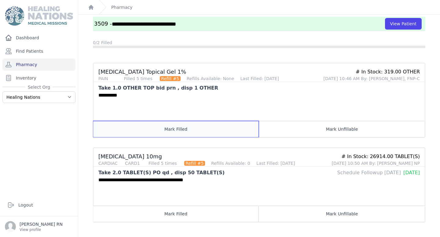
click at [156, 124] on button "Mark Filled" at bounding box center [175, 129] width 165 height 16
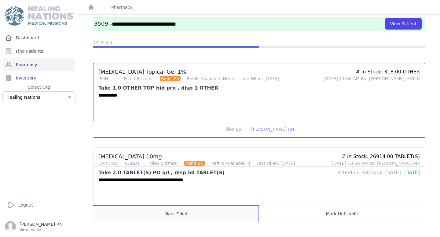
click at [193, 211] on button "Mark Filled" at bounding box center [175, 214] width 165 height 16
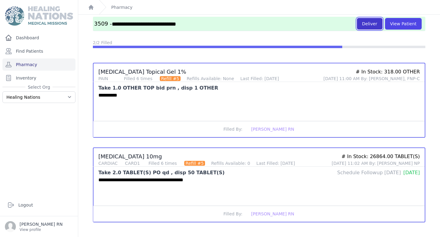
click at [368, 25] on button "Deliver" at bounding box center [370, 24] width 26 height 12
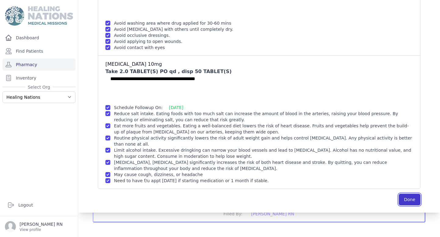
click at [409, 200] on button "Done" at bounding box center [409, 200] width 22 height 12
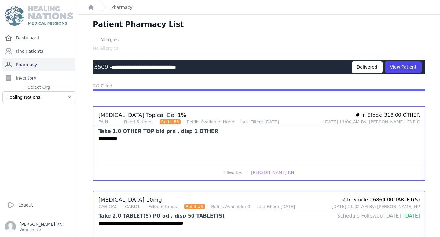
click at [51, 66] on link "Pharmacy" at bounding box center [38, 65] width 73 height 12
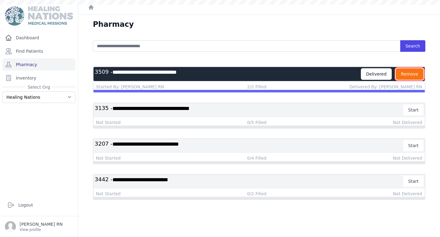
click at [411, 76] on button "Remove" at bounding box center [409, 74] width 28 height 12
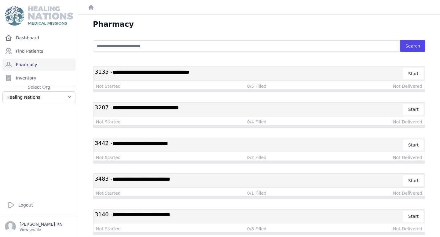
scroll to position [15, 0]
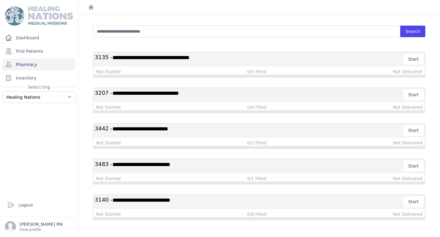
click at [184, 169] on h3 "**********" at bounding box center [249, 166] width 309 height 11
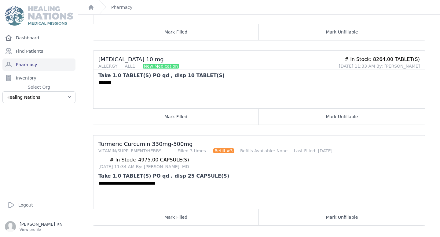
scroll to position [144, 0]
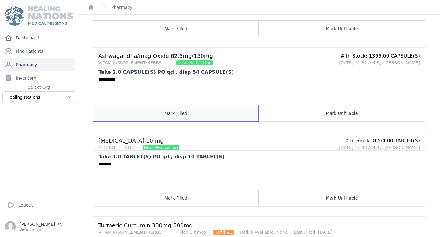
click at [154, 118] on button "Mark Filled" at bounding box center [175, 113] width 165 height 16
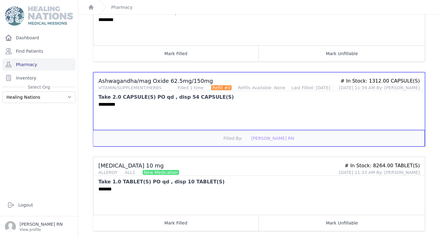
scroll to position [229, 0]
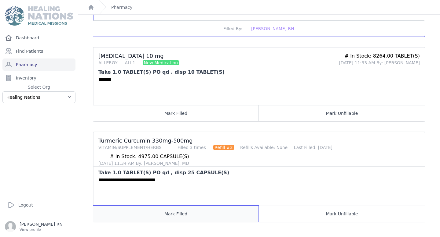
click at [161, 209] on button "Mark Filled" at bounding box center [175, 214] width 165 height 16
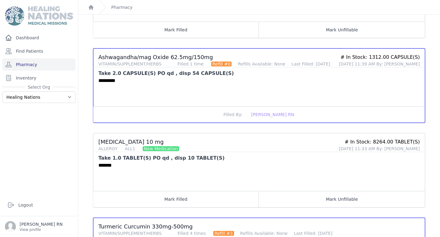
scroll to position [138, 0]
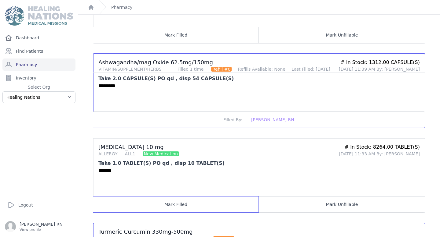
click at [161, 209] on button "Mark Filled" at bounding box center [175, 205] width 165 height 16
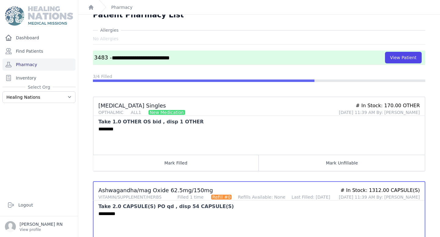
scroll to position [10, 0]
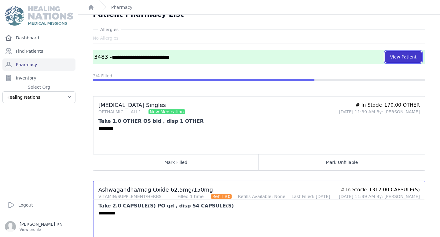
click at [407, 60] on button "View Patient" at bounding box center [403, 57] width 37 height 12
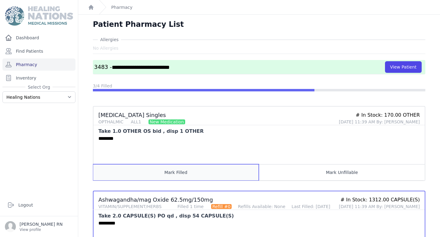
click at [128, 170] on button "Mark Filled" at bounding box center [175, 173] width 165 height 16
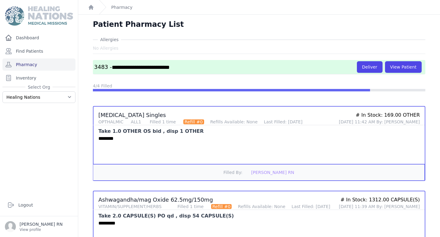
click at [129, 170] on button "Filled By: [PERSON_NAME] RN" at bounding box center [258, 173] width 331 height 16
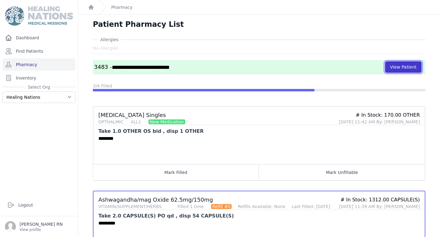
click at [405, 69] on button "View Patient" at bounding box center [403, 67] width 37 height 12
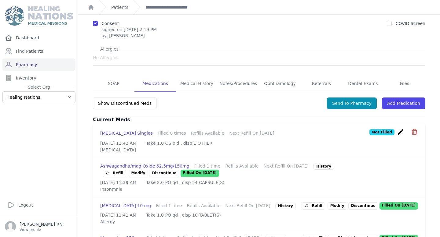
scroll to position [78, 0]
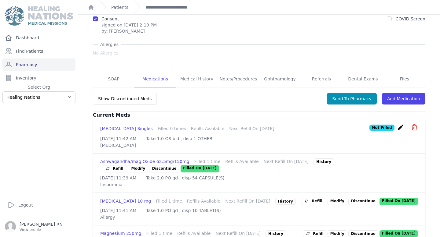
click at [401, 124] on icon "create" at bounding box center [399, 127] width 7 height 7
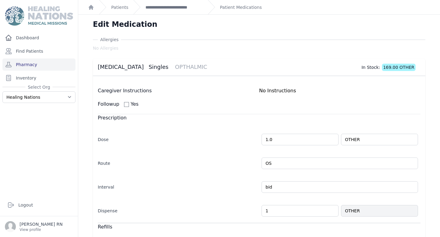
click at [279, 213] on input "1" at bounding box center [299, 211] width 77 height 12
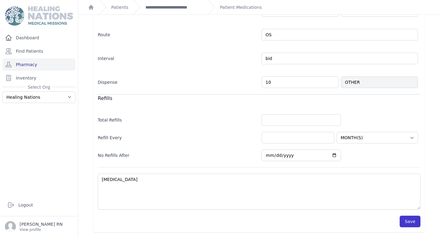
type input "10"
click at [412, 219] on button "Save" at bounding box center [409, 222] width 21 height 12
select select "MONTH(S)"
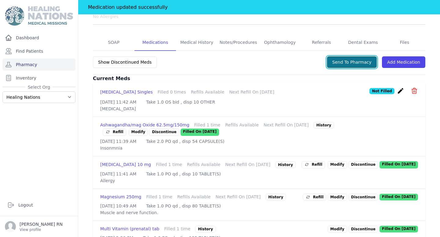
click at [358, 56] on button "Send To Pharmacy" at bounding box center [352, 62] width 50 height 12
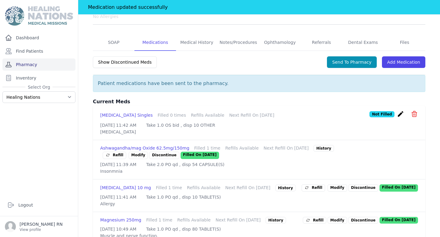
click at [33, 65] on link "Pharmacy" at bounding box center [38, 65] width 73 height 12
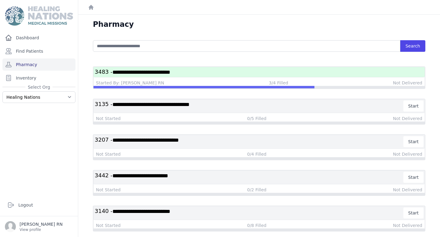
click at [395, 76] on div "**********" at bounding box center [258, 72] width 331 height 10
click at [380, 77] on div "**********" at bounding box center [258, 72] width 331 height 10
click at [380, 71] on h3 "**********" at bounding box center [259, 72] width 328 height 8
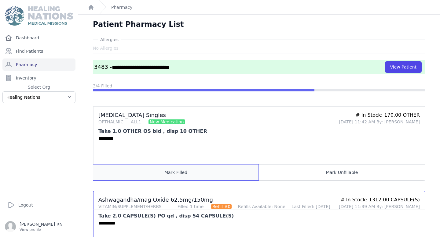
click at [169, 175] on button "Mark Filled" at bounding box center [175, 173] width 165 height 16
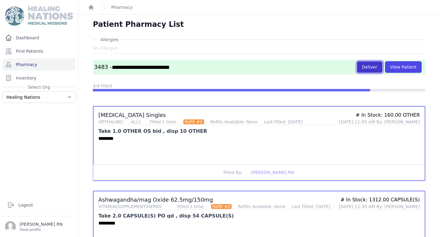
click at [368, 67] on button "Deliver" at bounding box center [370, 67] width 26 height 12
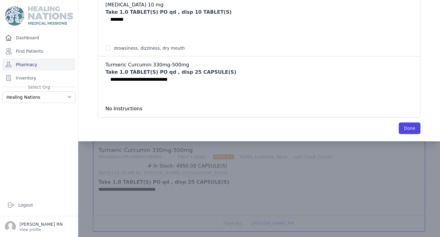
scroll to position [220, 0]
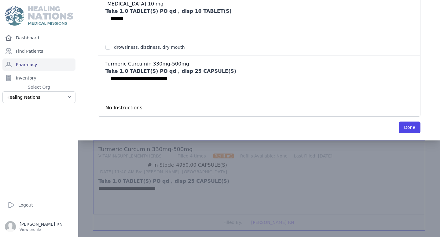
click at [104, 47] on li "[MEDICAL_DATA] 10 mg Take 1.0 TABLET(S) PO qd , disp 10 TABLET(S) ******* drows…" at bounding box center [259, 25] width 322 height 60
click at [110, 48] on div "drowsiness, dizziness, dry mouth" at bounding box center [258, 47] width 307 height 6
click at [107, 47] on input "checkbox" at bounding box center [107, 47] width 5 height 5
checkbox input "true"
click at [411, 132] on button "Done" at bounding box center [409, 128] width 22 height 12
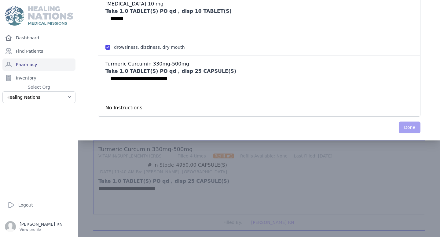
scroll to position [0, 0]
